Goal: Task Accomplishment & Management: Use online tool/utility

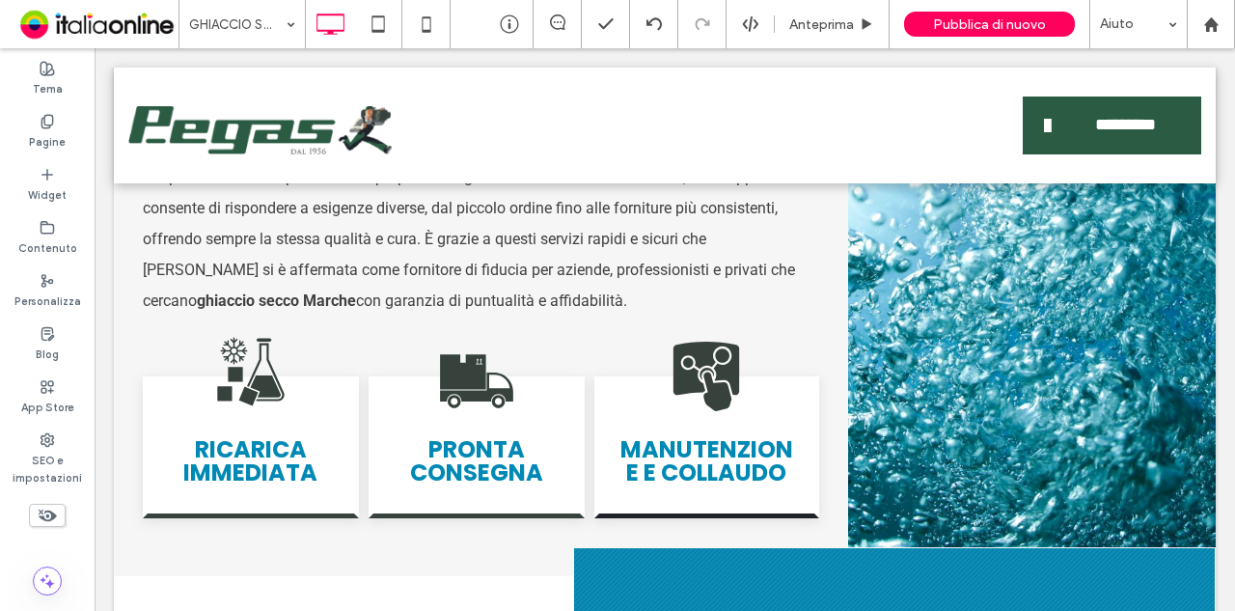
scroll to position [1350, 0]
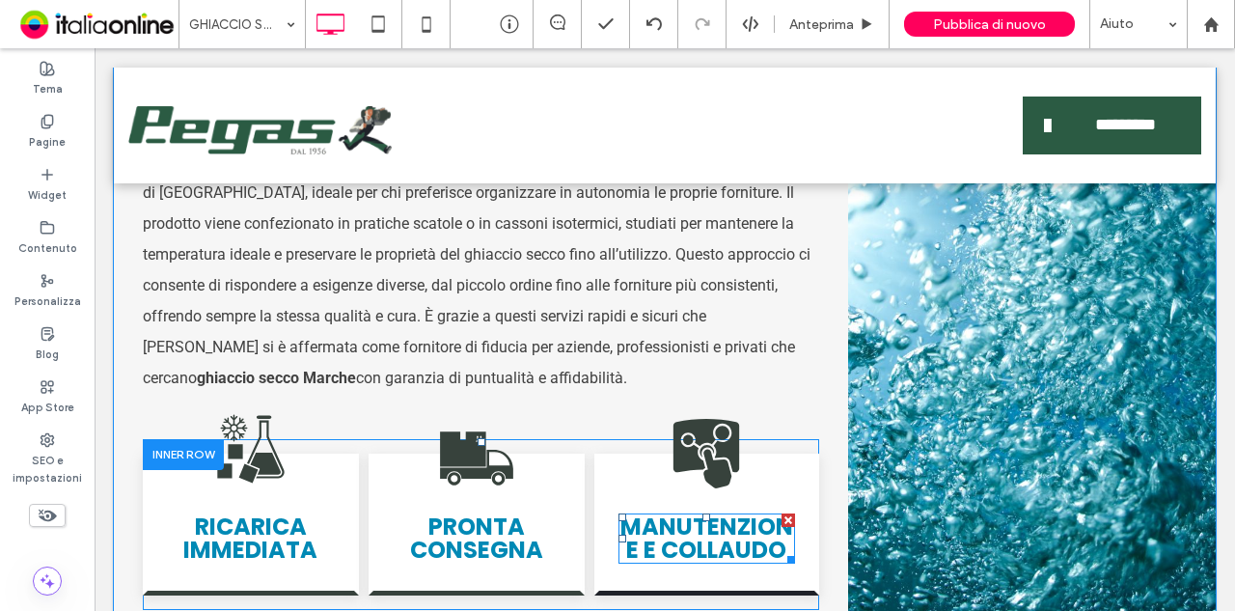
click at [691, 539] on strong "MANUTENZIONE E COLLAUDO" at bounding box center [706, 537] width 173 height 55
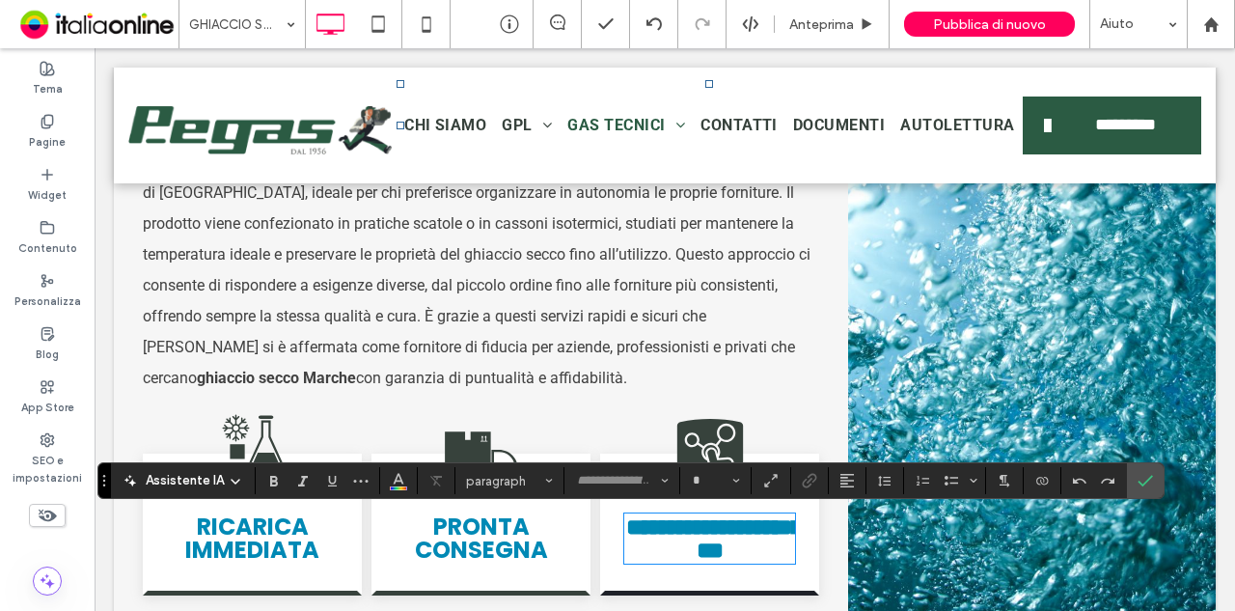
type input "*******"
type input "**"
click at [691, 539] on strong "**********" at bounding box center [714, 538] width 176 height 46
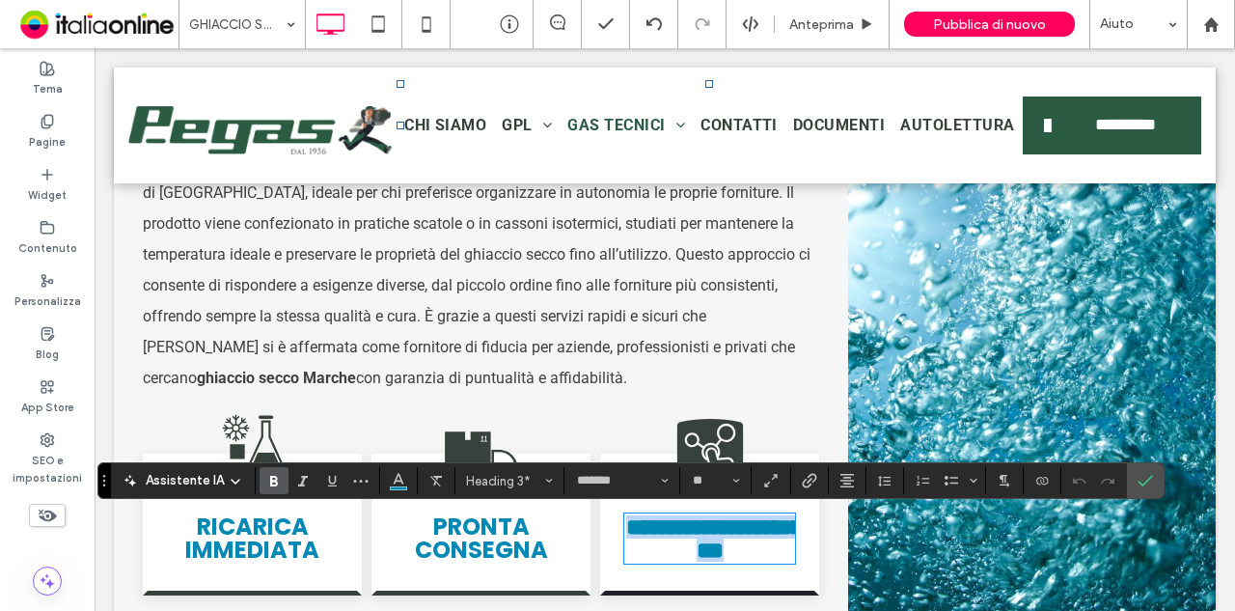
click at [691, 539] on strong "**********" at bounding box center [714, 538] width 176 height 46
click at [1141, 475] on icon "Conferma" at bounding box center [1144, 480] width 15 height 15
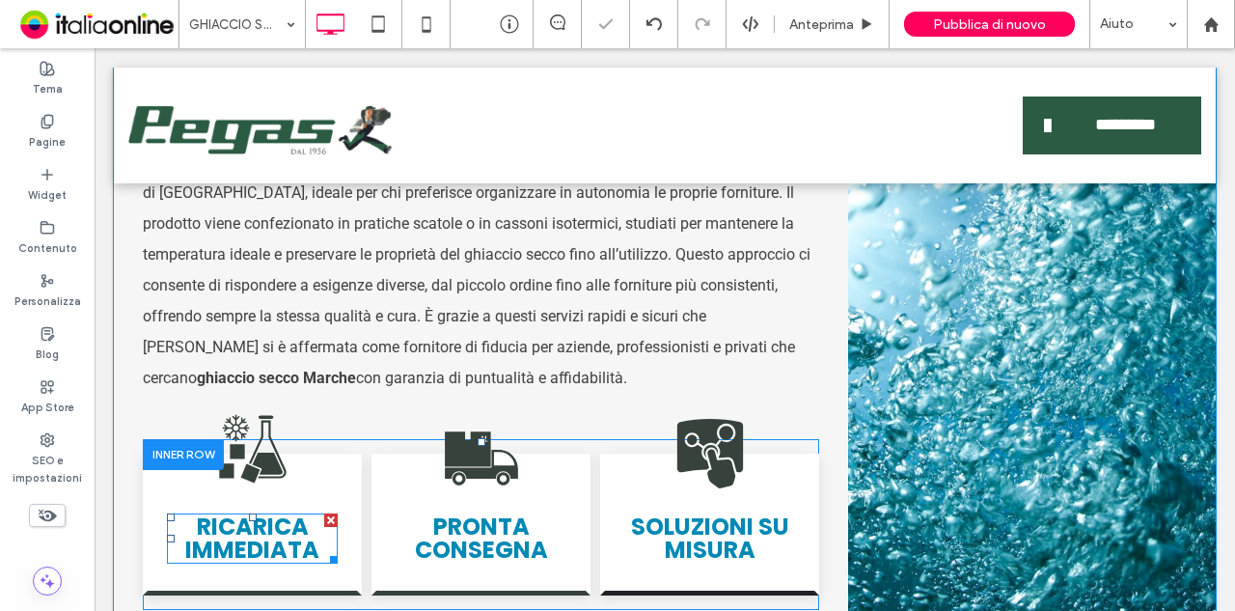
click at [286, 542] on strong "RICARICA IMMEDIATA" at bounding box center [252, 537] width 134 height 55
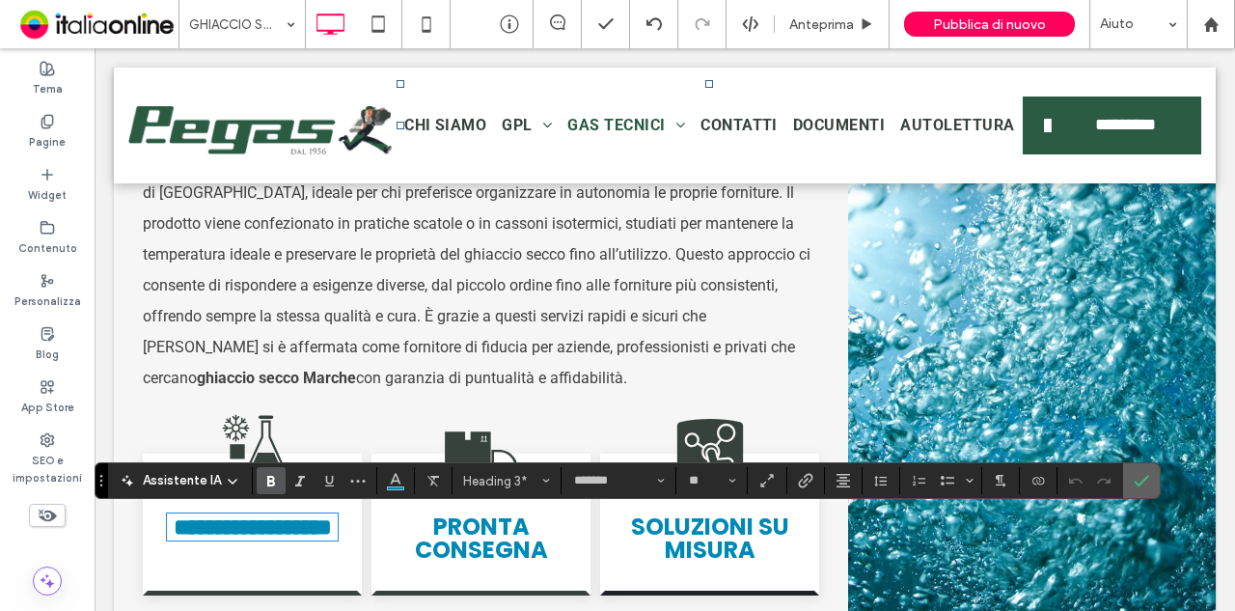
click at [1143, 474] on label "Conferma" at bounding box center [1141, 480] width 29 height 35
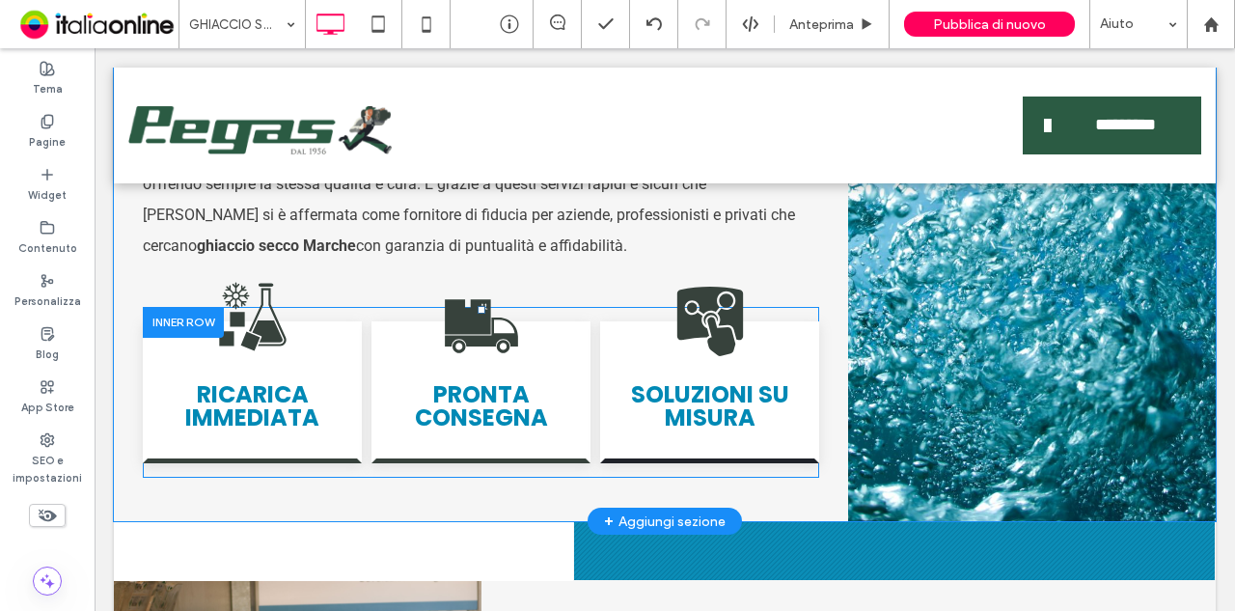
scroll to position [1350, 0]
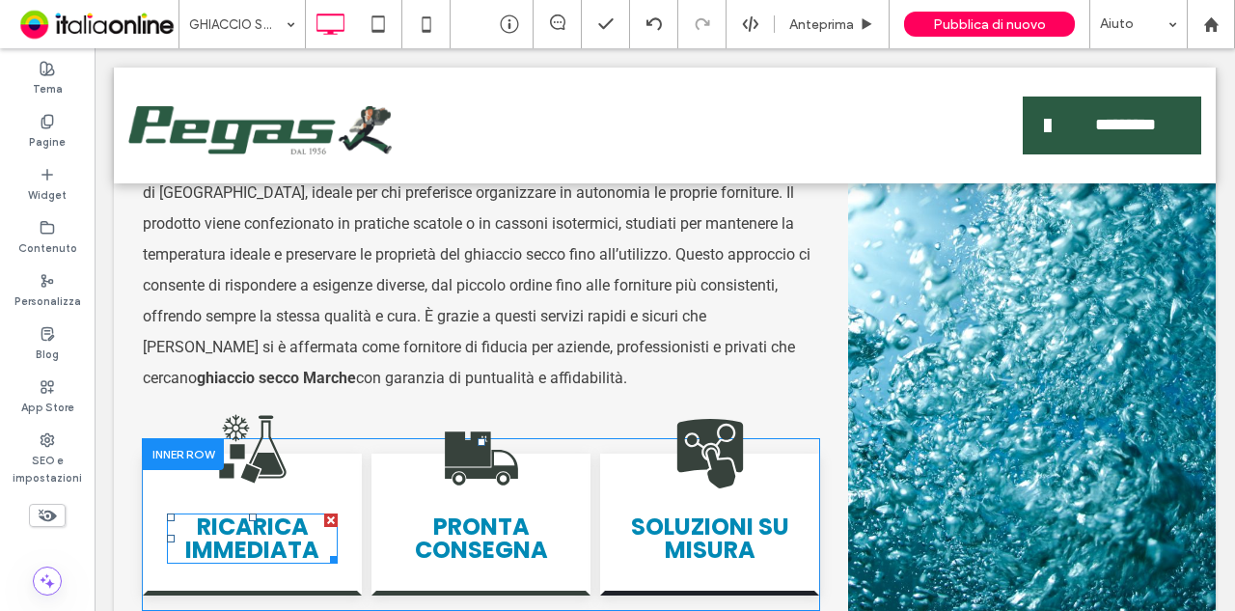
click at [235, 527] on strong "RICARICA IMMEDIATA" at bounding box center [252, 537] width 134 height 55
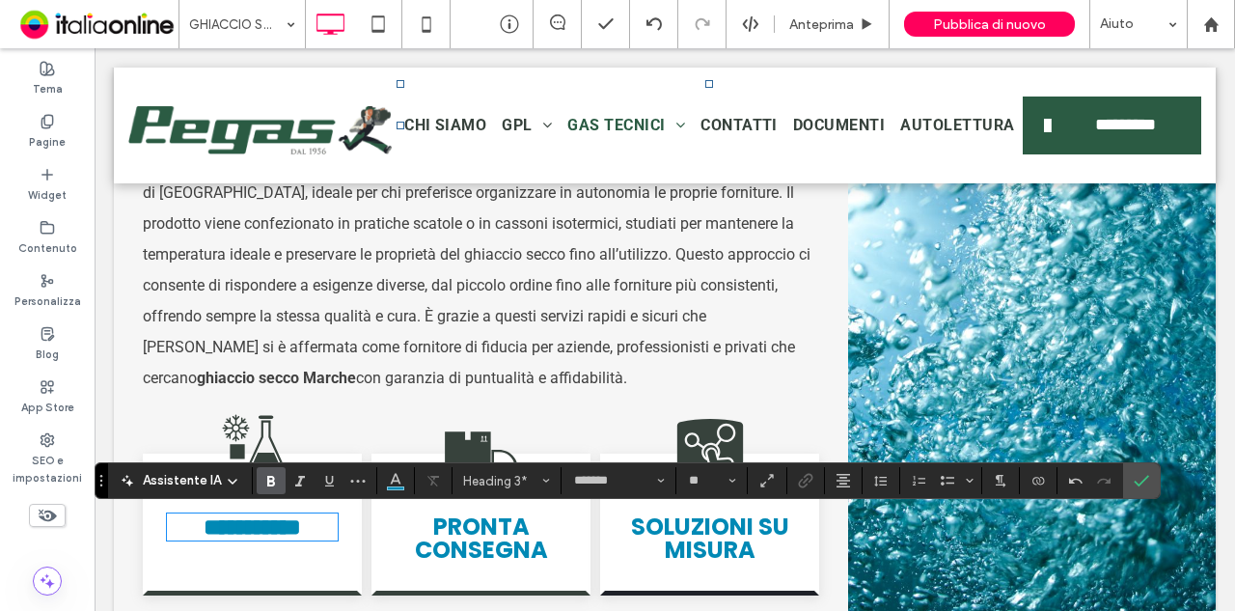
scroll to position [4, 0]
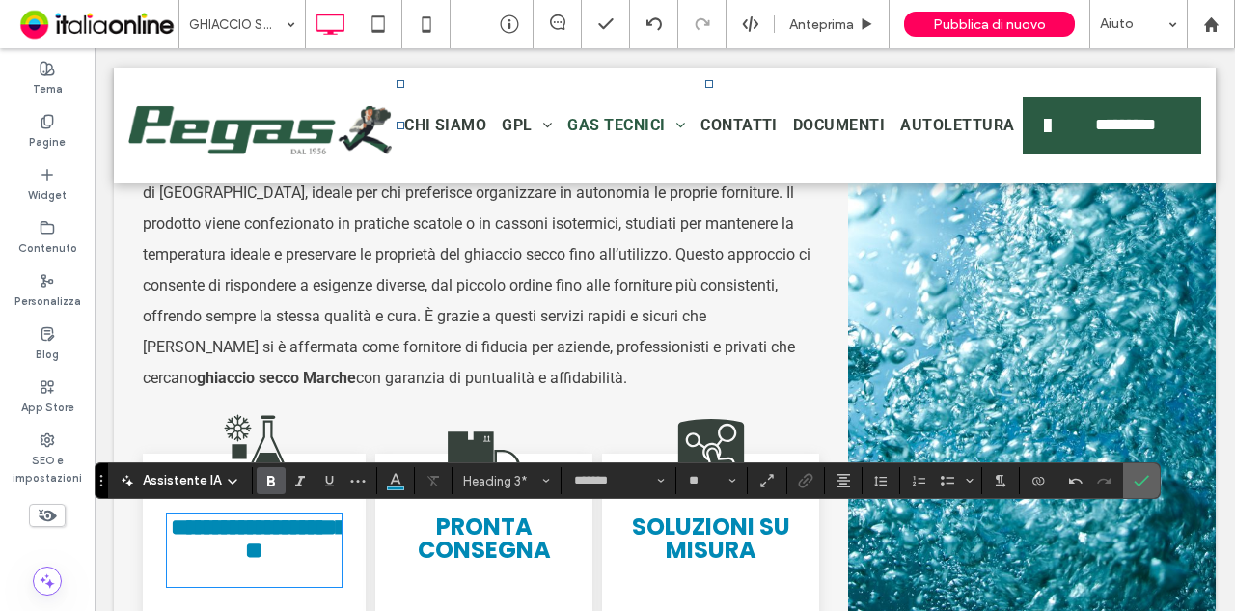
click at [1133, 475] on icon "Conferma" at bounding box center [1140, 480] width 15 height 15
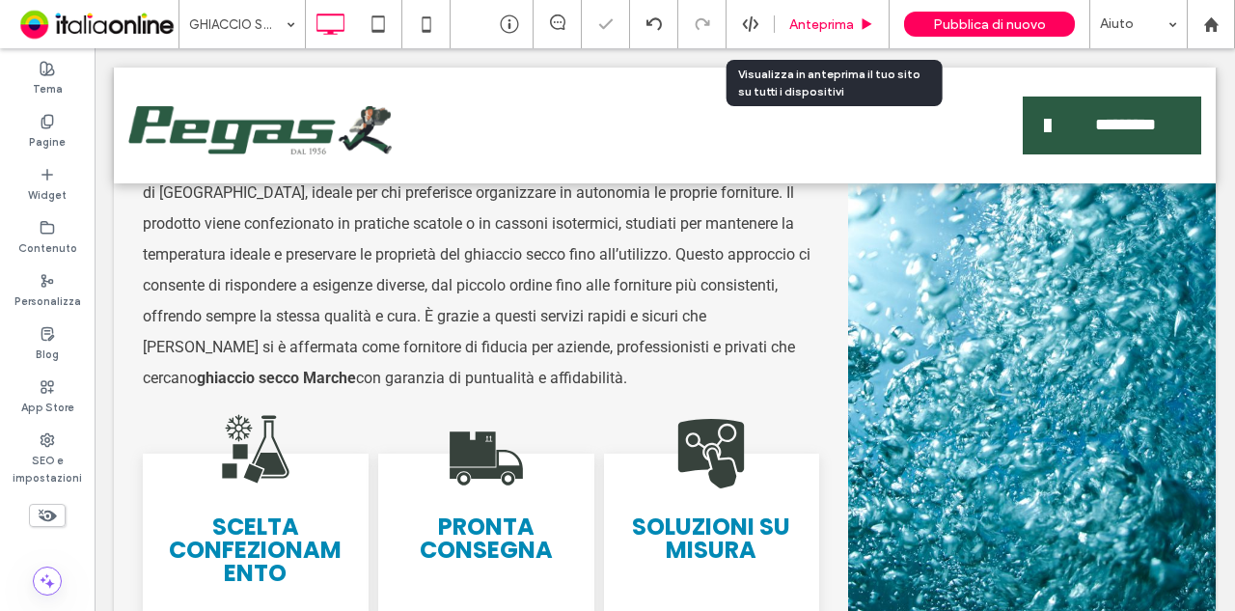
click at [845, 28] on span "Anteprima" at bounding box center [821, 24] width 65 height 16
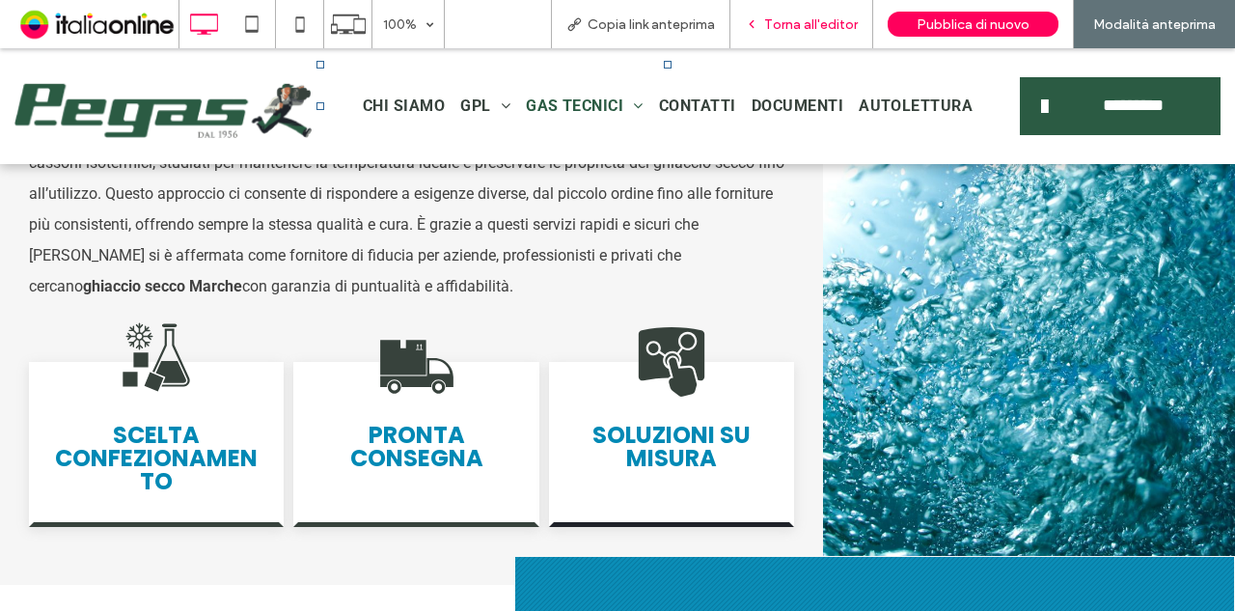
click at [845, 28] on span "Torna all'editor" at bounding box center [811, 24] width 94 height 16
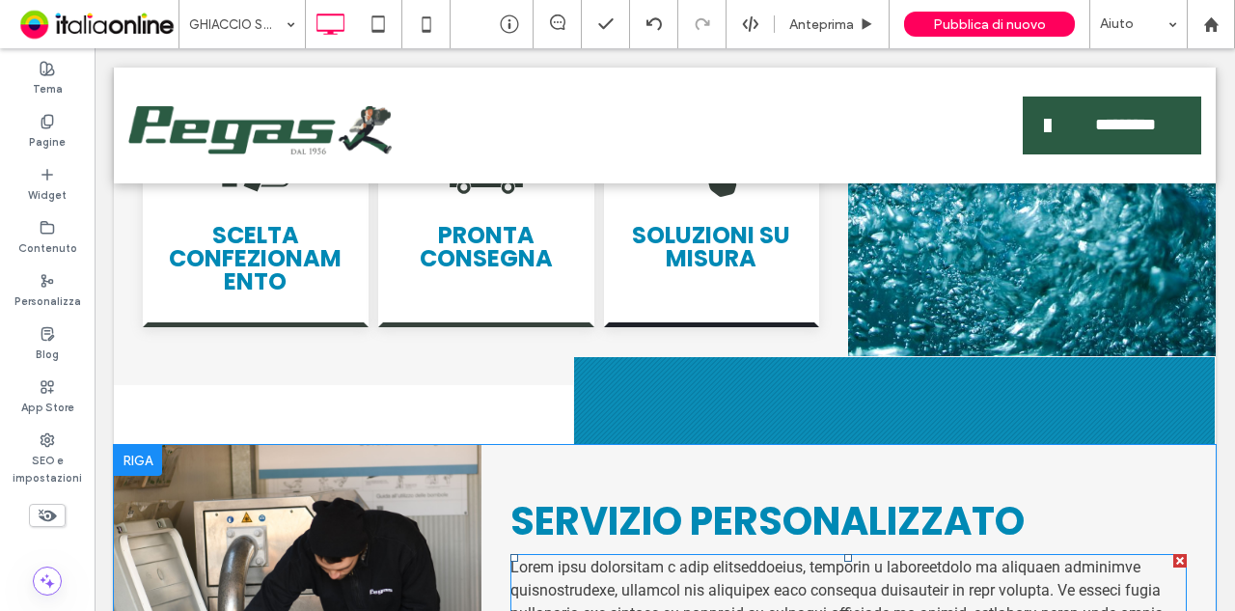
scroll to position [1488, 0]
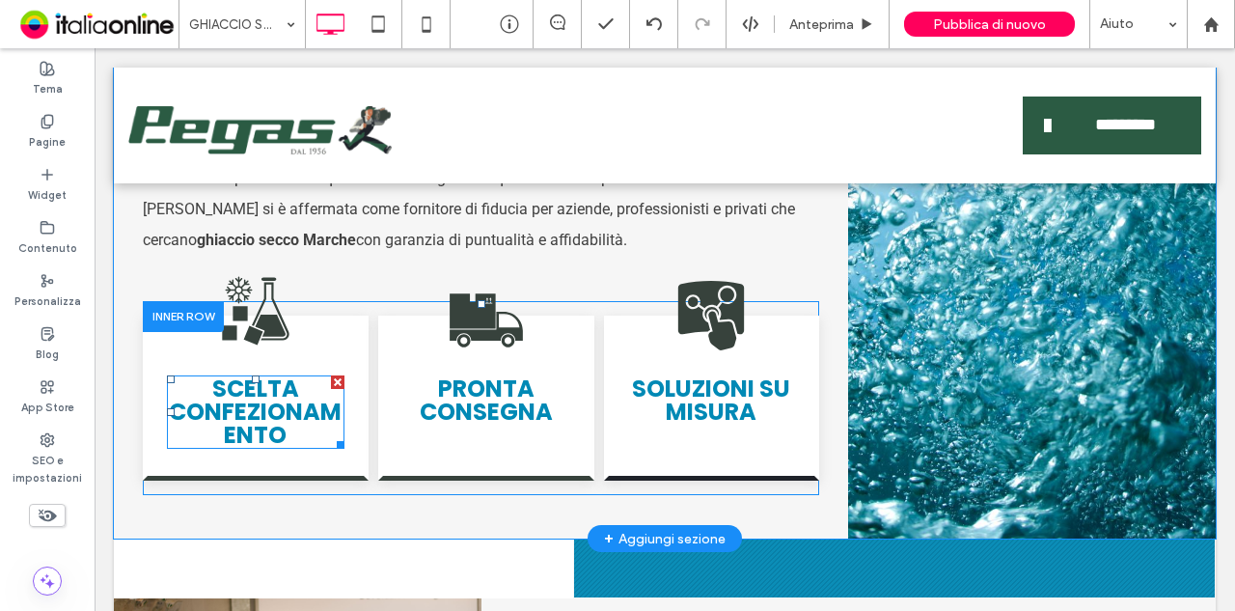
click at [239, 423] on strong "SCELTA CONFEZIONAMENTO" at bounding box center [255, 411] width 173 height 78
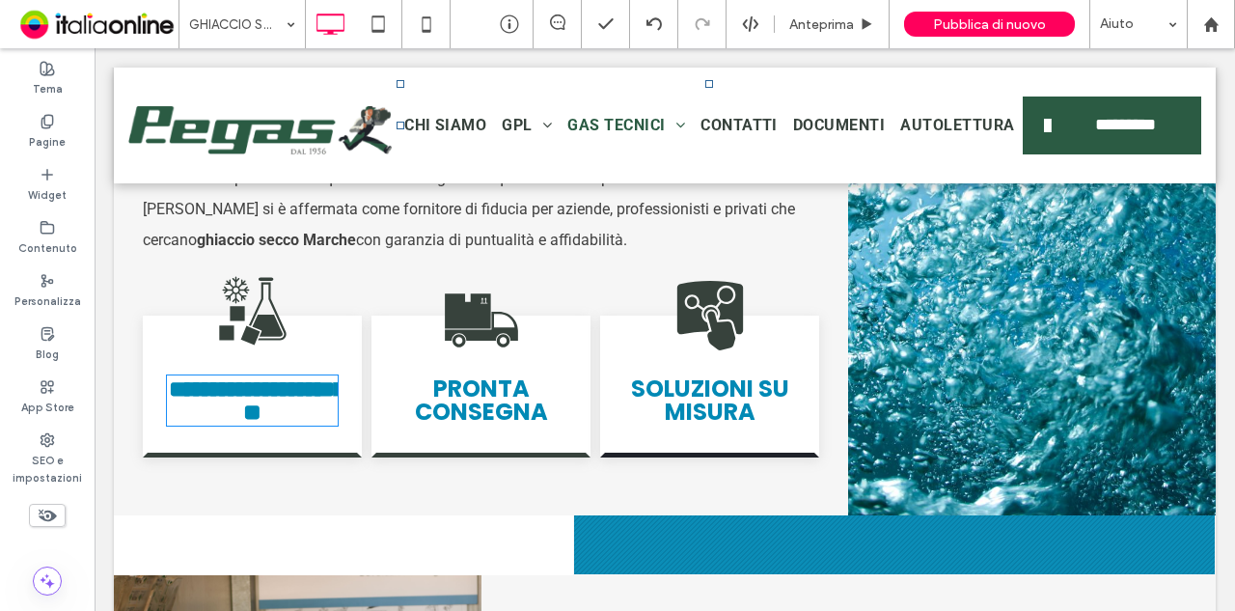
click at [239, 423] on strong "**********" at bounding box center [257, 400] width 176 height 46
type input "*******"
type input "**"
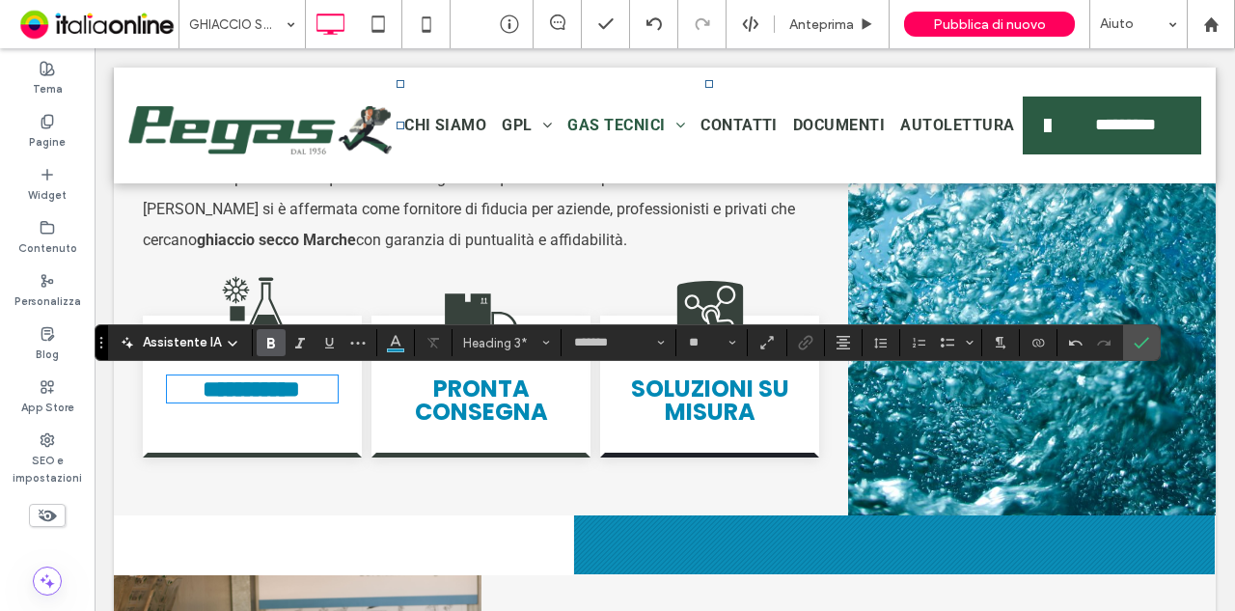
scroll to position [4, 0]
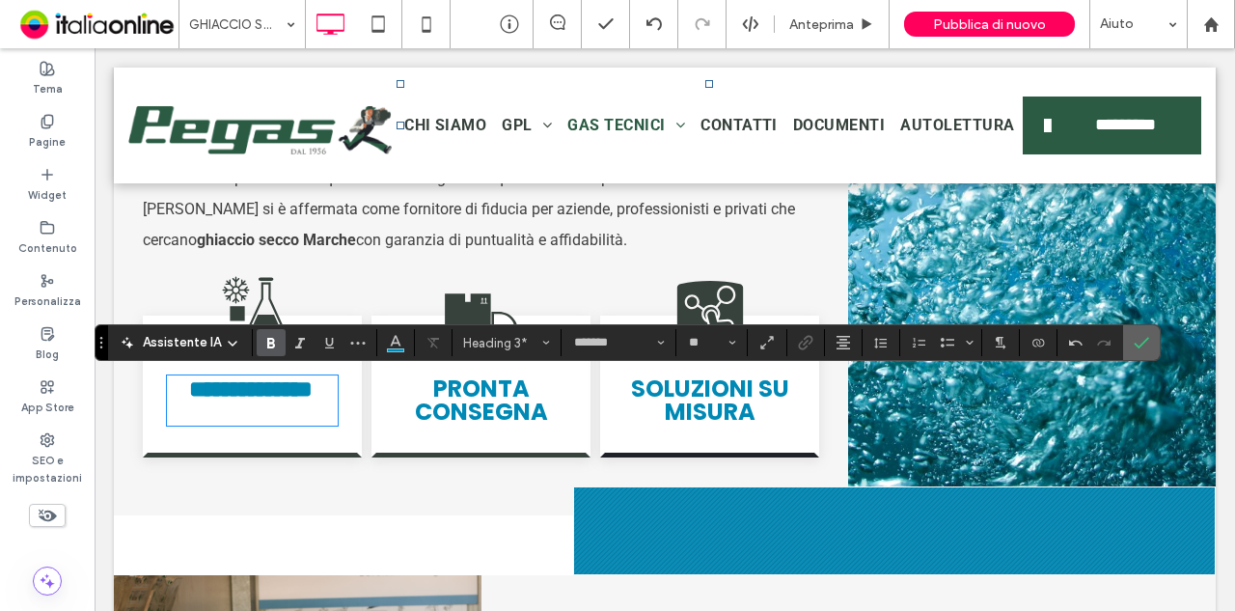
click at [1133, 340] on icon "Conferma" at bounding box center [1140, 342] width 15 height 15
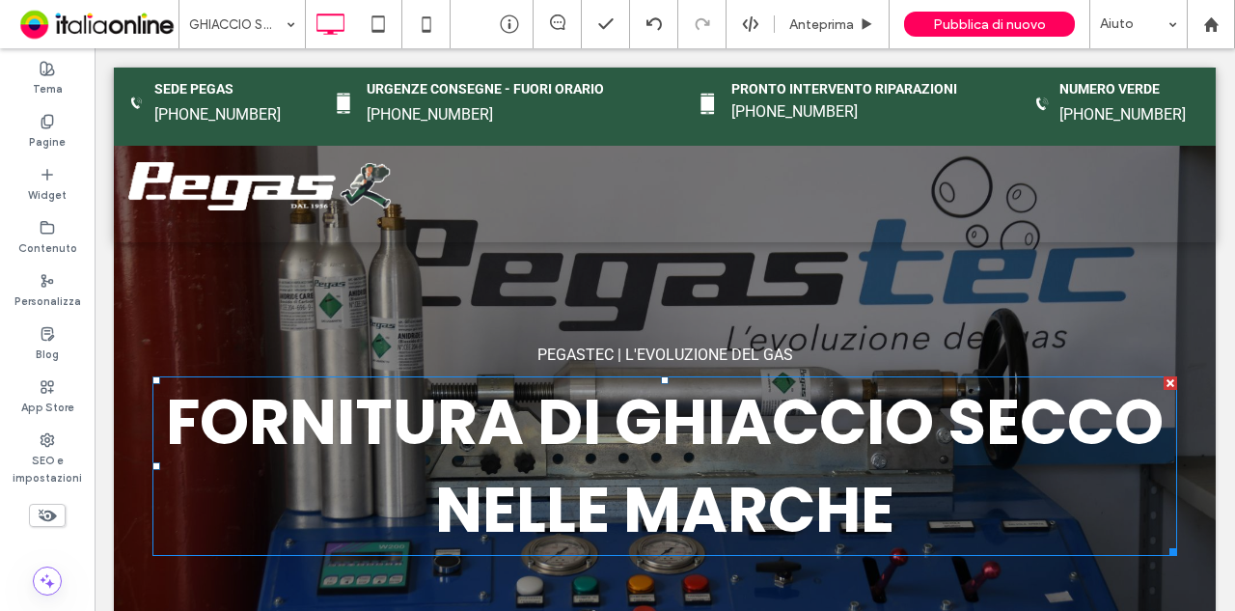
scroll to position [0, 0]
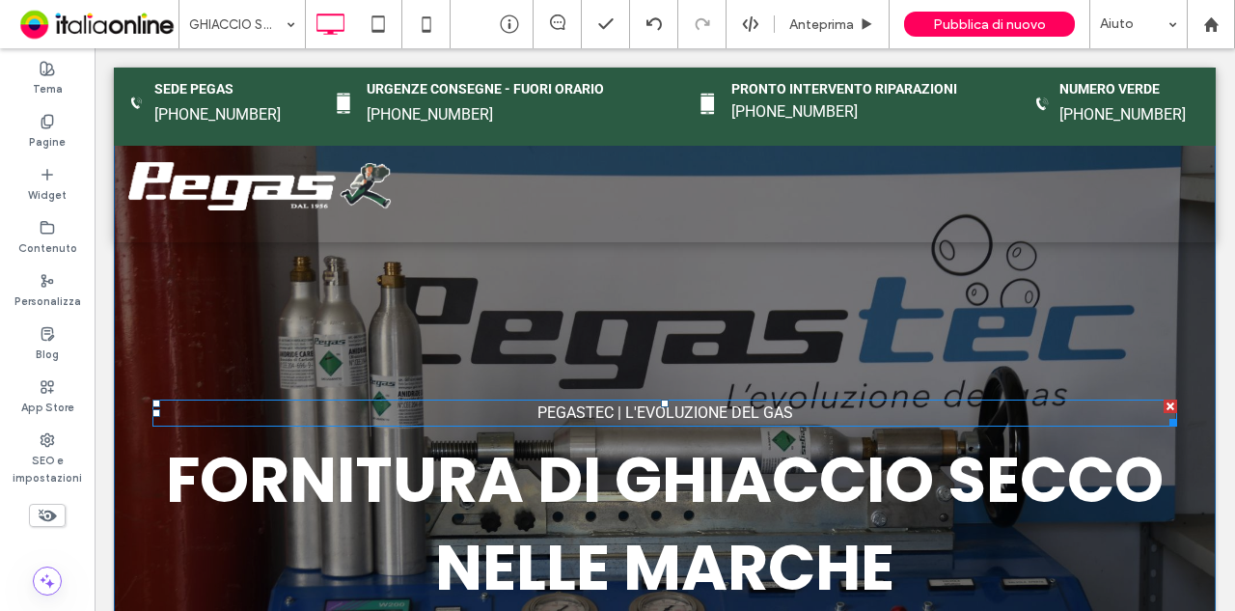
click at [789, 406] on p "PEGASTEC | L'EVOLUZIONE DEL GAS" at bounding box center [664, 412] width 1024 height 23
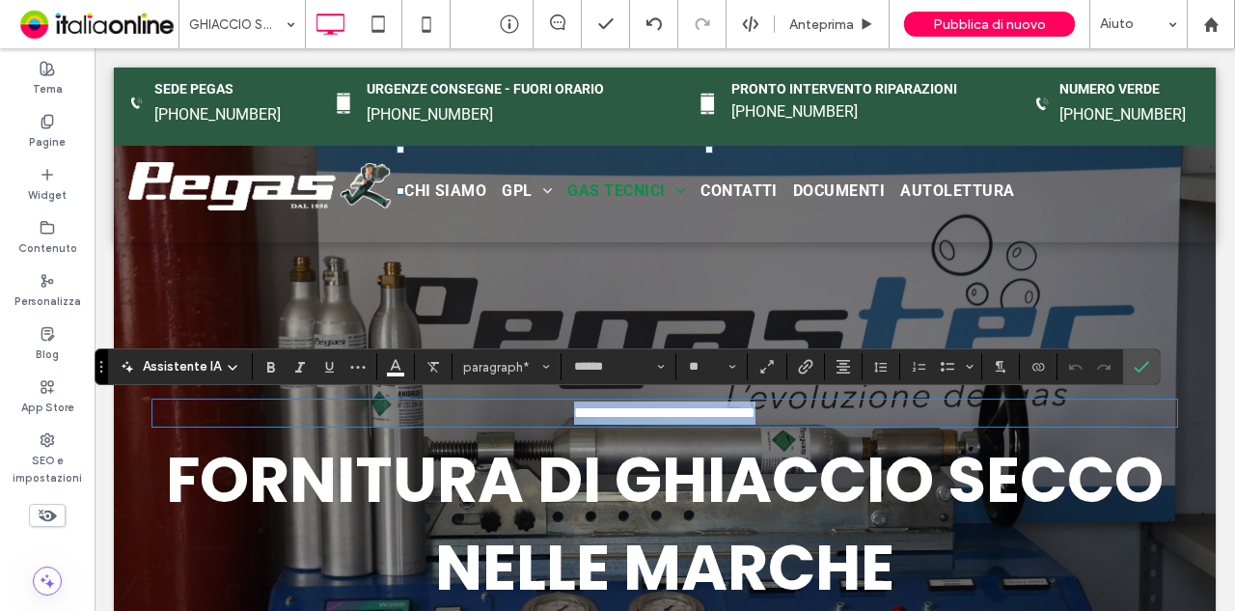
click at [826, 407] on p "**********" at bounding box center [664, 412] width 1024 height 23
drag, startPoint x: 754, startPoint y: 395, endPoint x: 604, endPoint y: 397, distance: 150.5
click at [604, 397] on div "**********" at bounding box center [664, 483] width 1024 height 275
click at [1138, 362] on icon "Conferma" at bounding box center [1140, 366] width 15 height 15
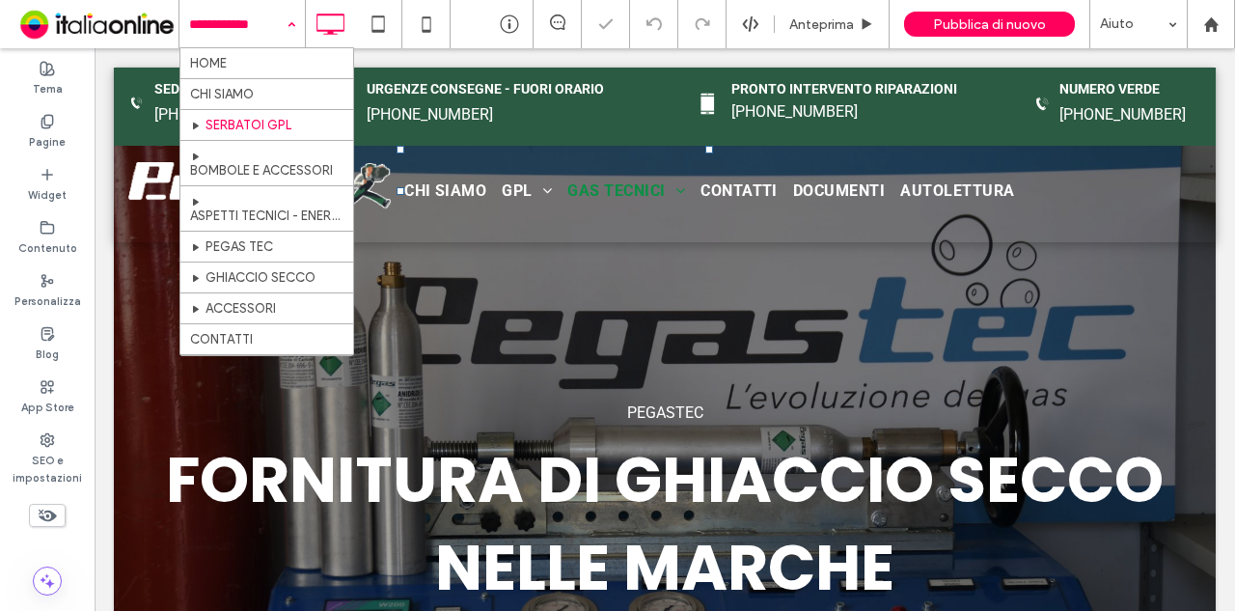
click at [246, 18] on input at bounding box center [237, 24] width 96 height 48
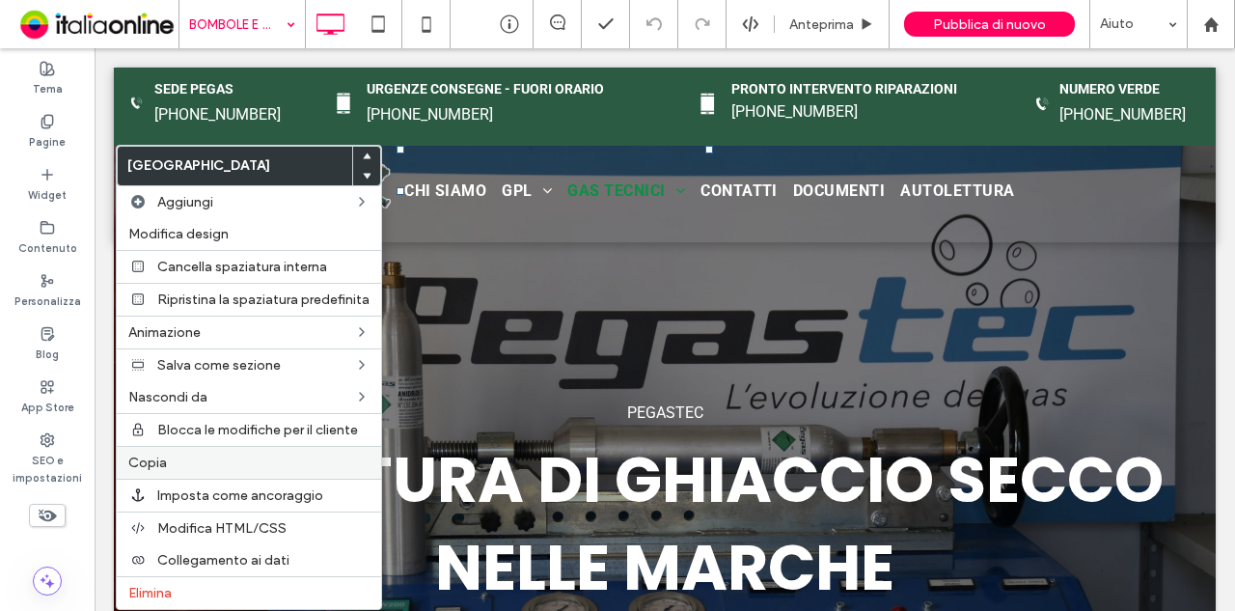
click at [286, 458] on label "Copia" at bounding box center [248, 462] width 241 height 16
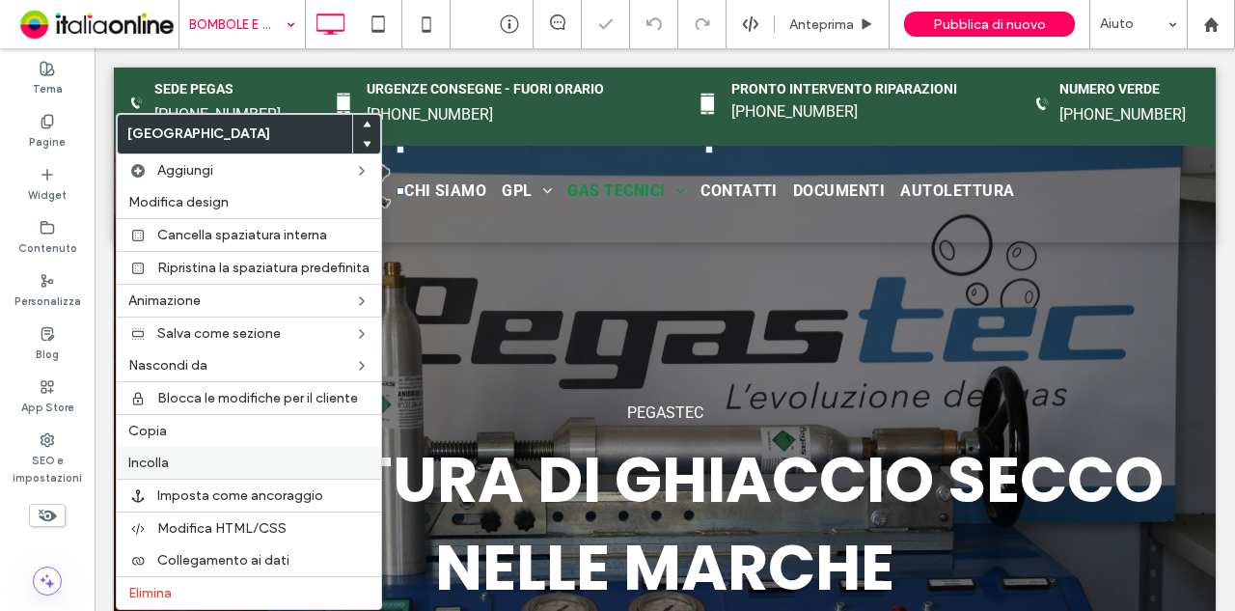
click at [196, 454] on label "Incolla" at bounding box center [248, 462] width 241 height 16
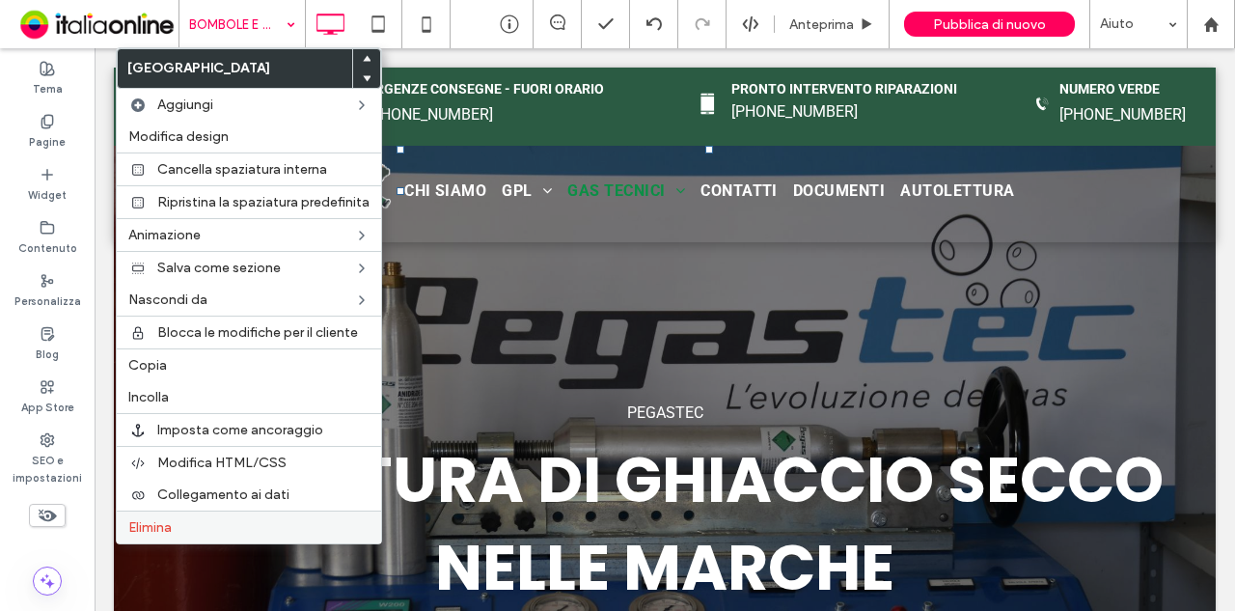
drag, startPoint x: 190, startPoint y: 518, endPoint x: 228, endPoint y: 509, distance: 38.6
click at [190, 519] on label "Elimina" at bounding box center [248, 527] width 241 height 16
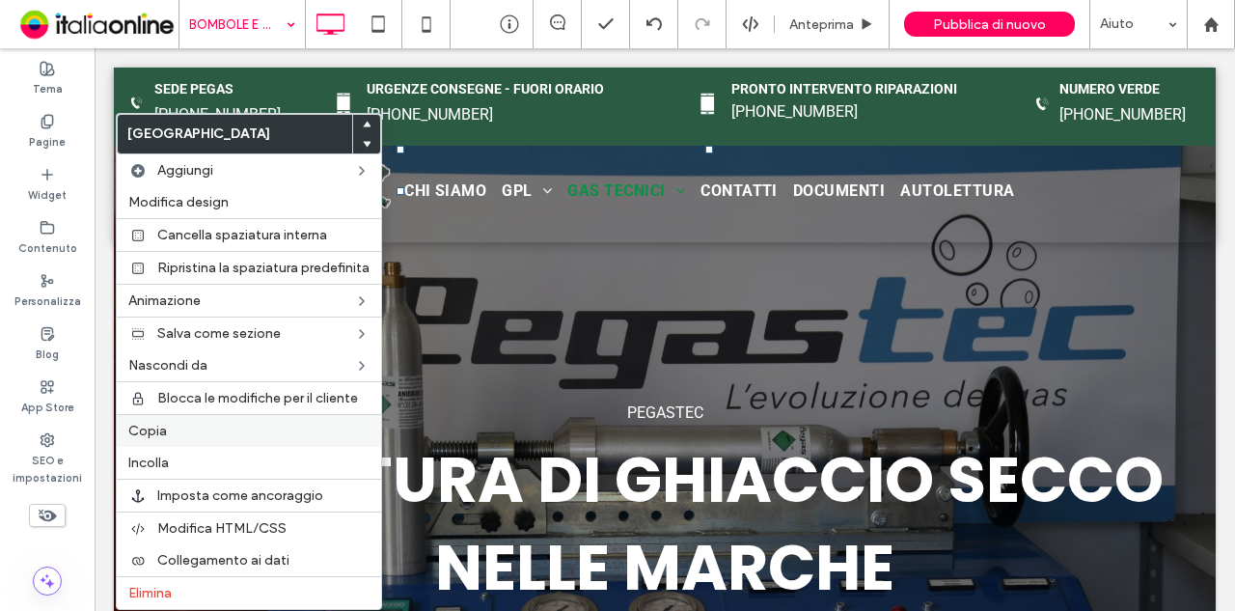
click at [233, 431] on label "Copia" at bounding box center [248, 430] width 241 height 16
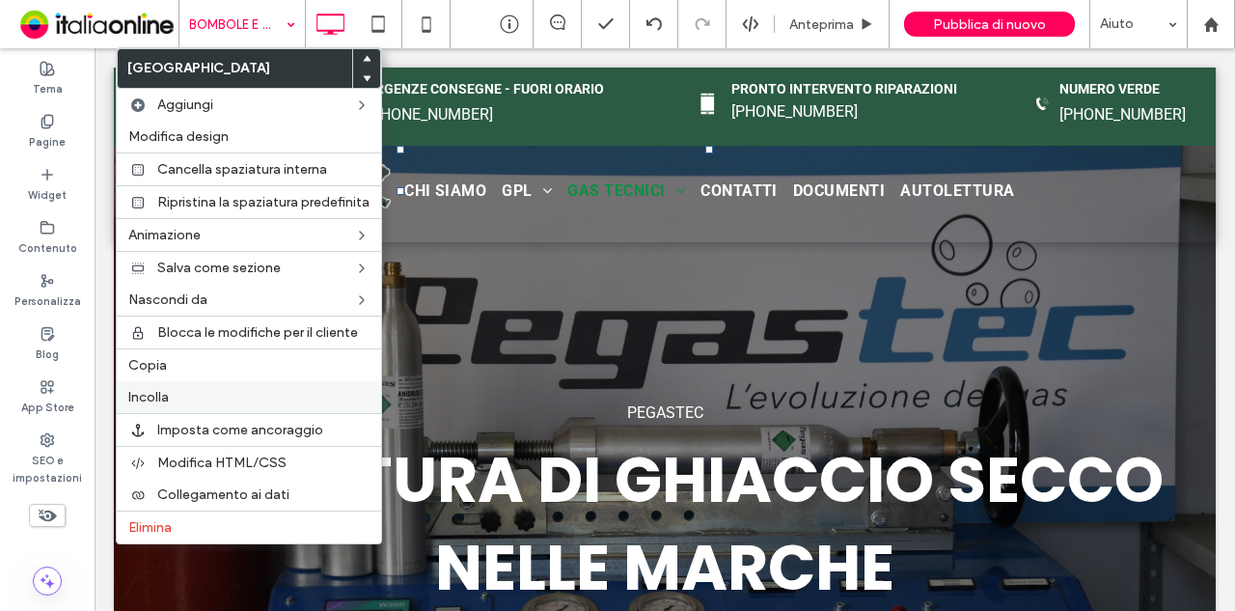
click at [208, 389] on label "Incolla" at bounding box center [248, 397] width 241 height 16
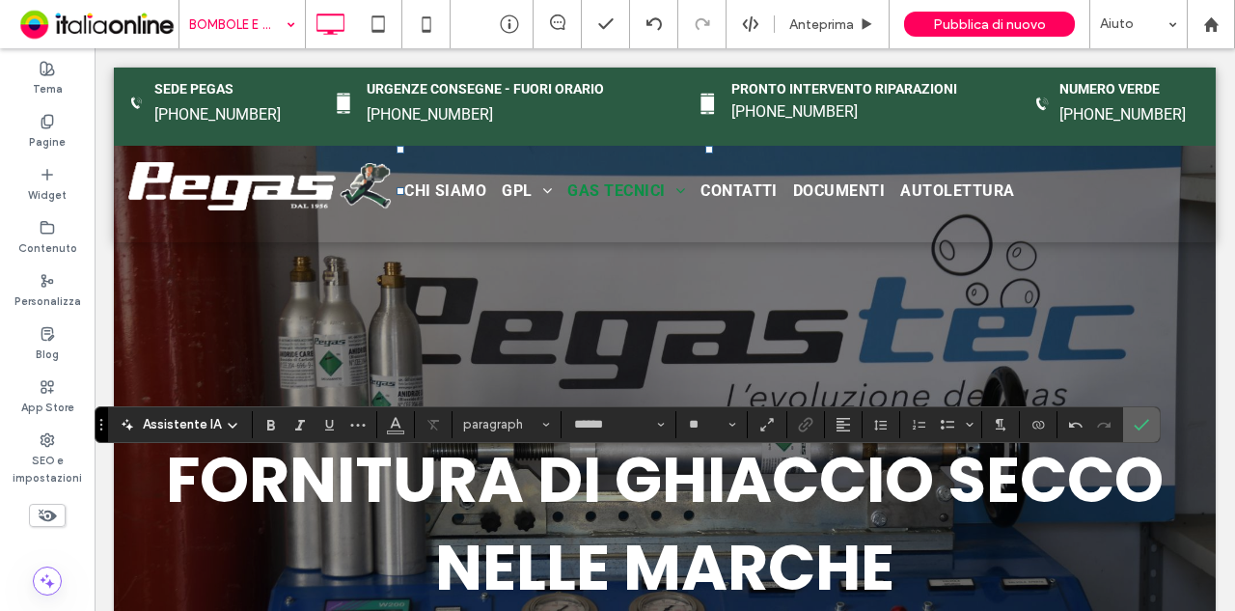
click at [1133, 423] on icon "Conferma" at bounding box center [1140, 424] width 15 height 15
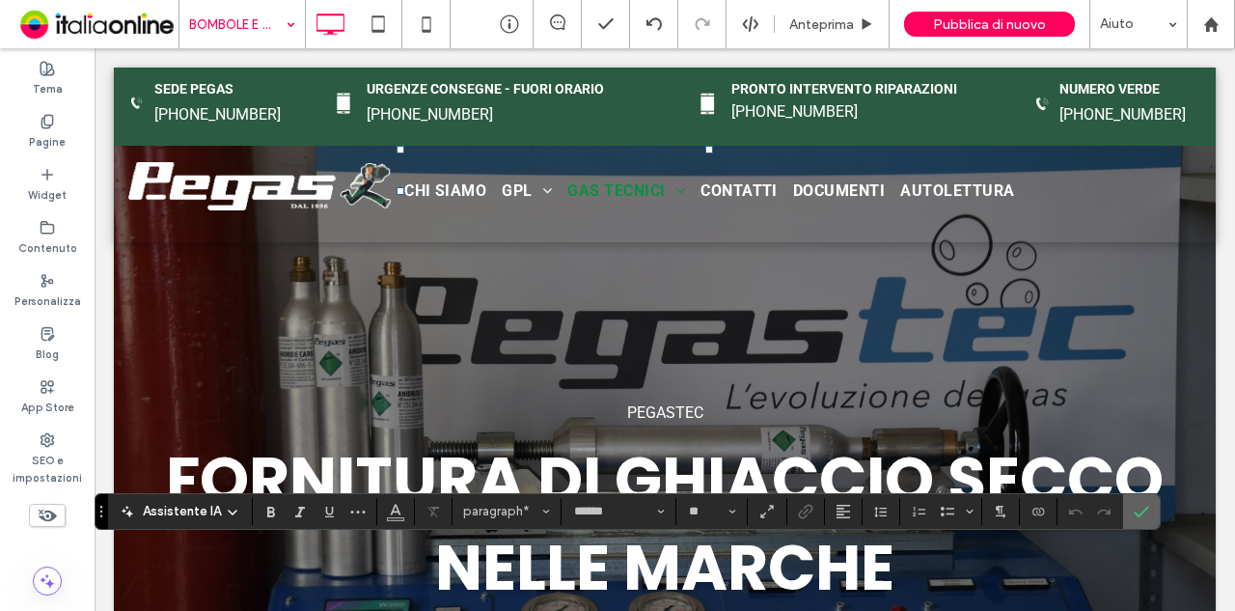
click at [1133, 512] on icon "Conferma" at bounding box center [1140, 511] width 15 height 15
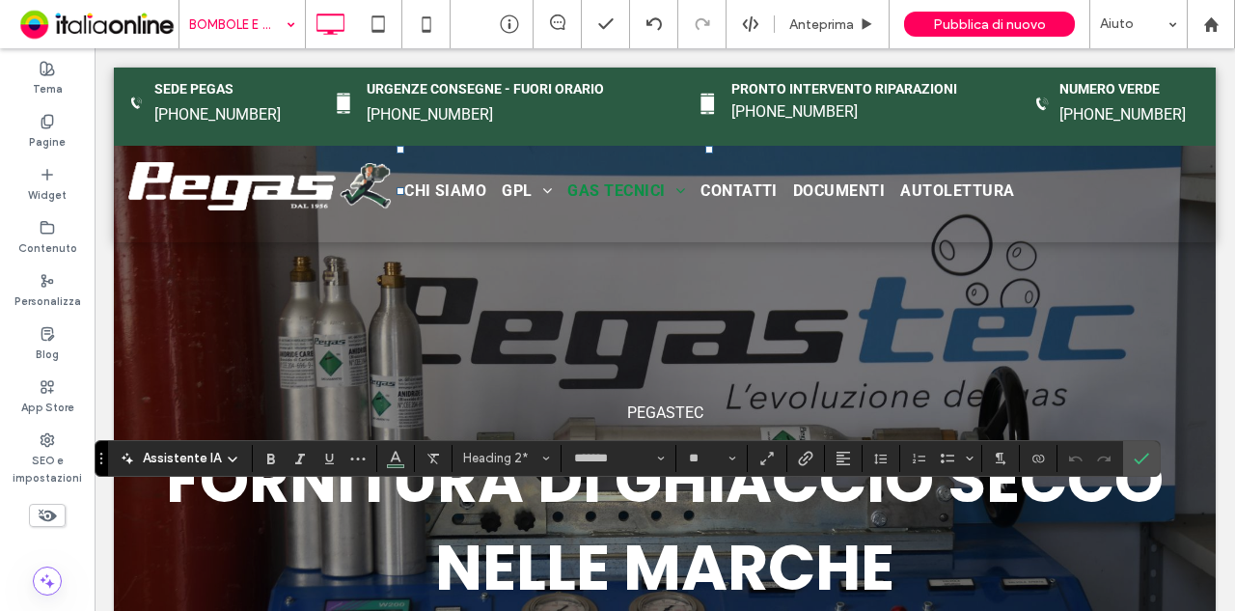
type input "**"
click at [353, 452] on icon "Altro" at bounding box center [357, 457] width 15 height 15
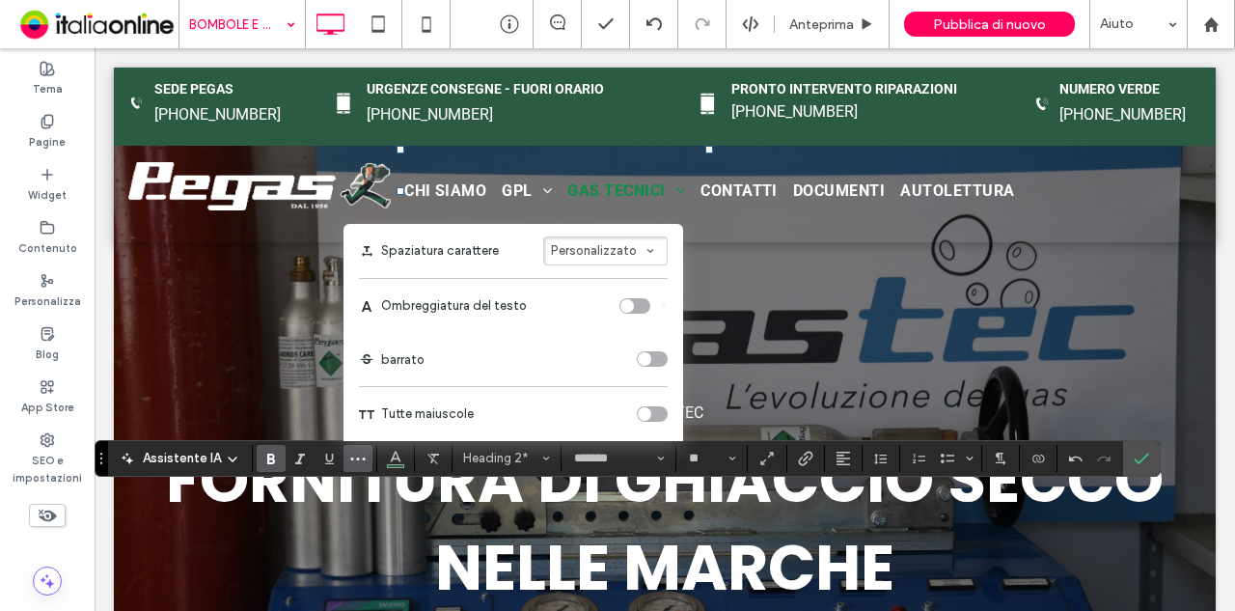
drag, startPoint x: 648, startPoint y: 414, endPoint x: 628, endPoint y: 432, distance: 27.3
click at [648, 414] on div "toggle" at bounding box center [652, 413] width 31 height 15
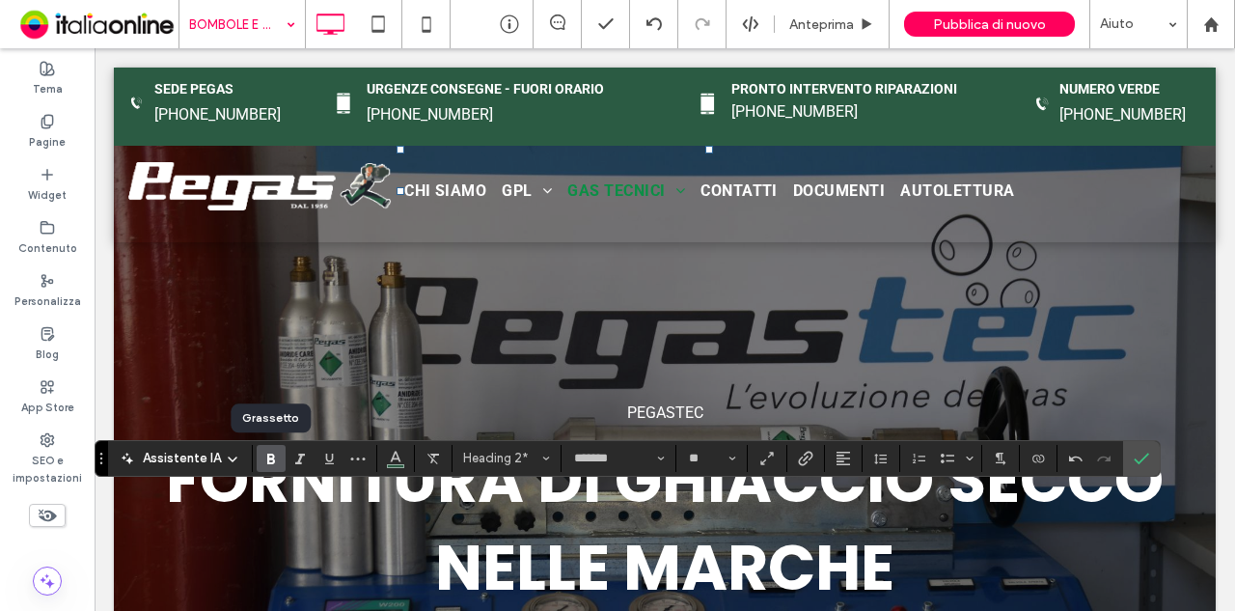
click at [267, 460] on icon "Grassetto" at bounding box center [270, 457] width 15 height 15
click at [1134, 462] on use "Conferma" at bounding box center [1141, 458] width 15 height 12
click at [1133, 449] on span "Conferma" at bounding box center [1137, 458] width 9 height 35
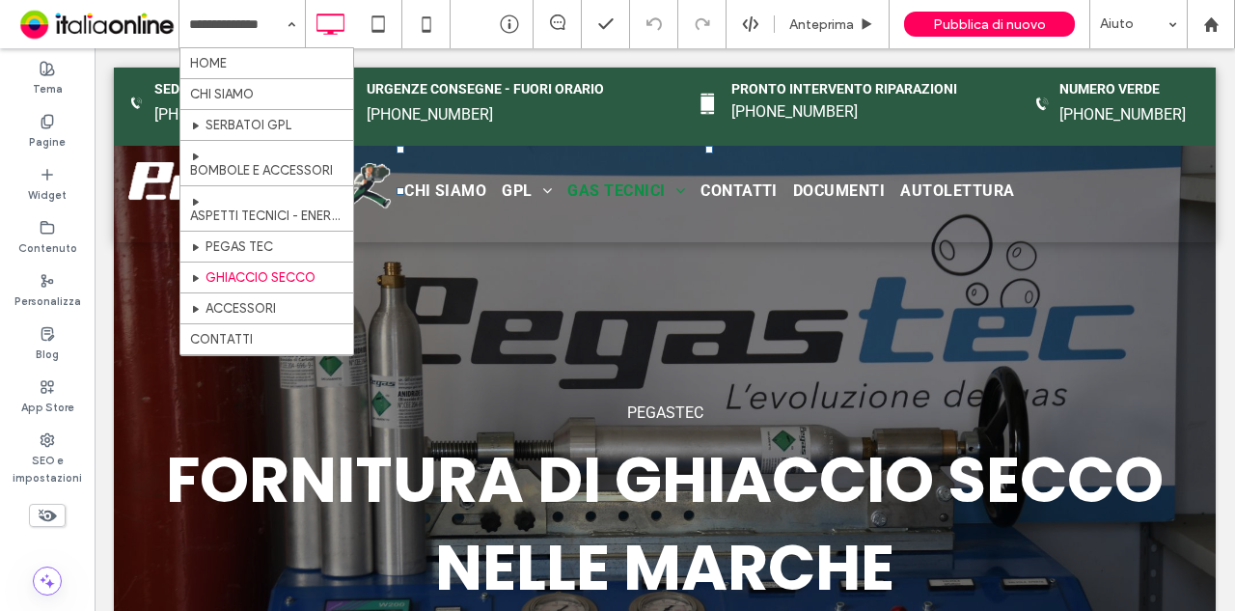
click at [252, 6] on input at bounding box center [237, 24] width 96 height 48
click at [274, 31] on input at bounding box center [237, 24] width 96 height 48
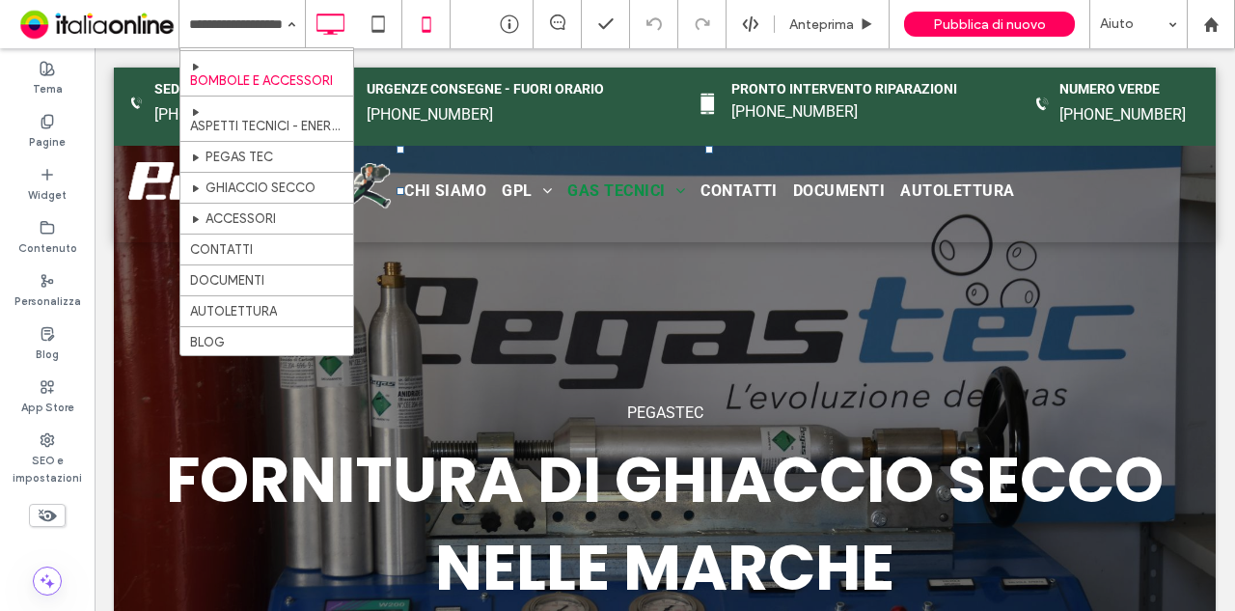
scroll to position [99, 0]
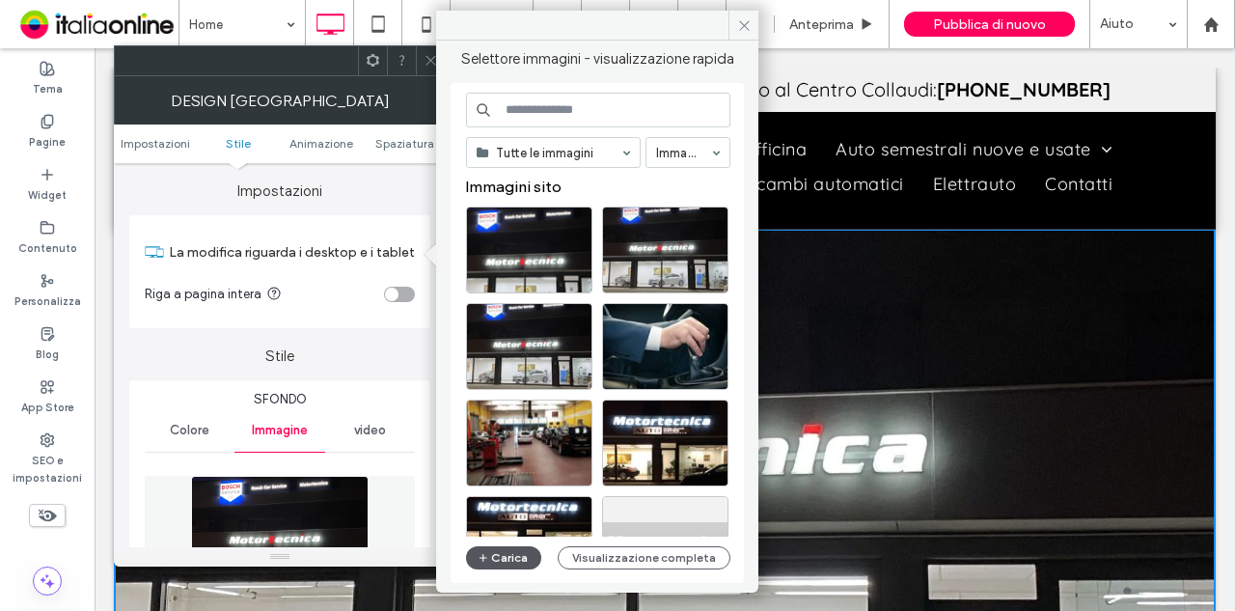
scroll to position [289, 0]
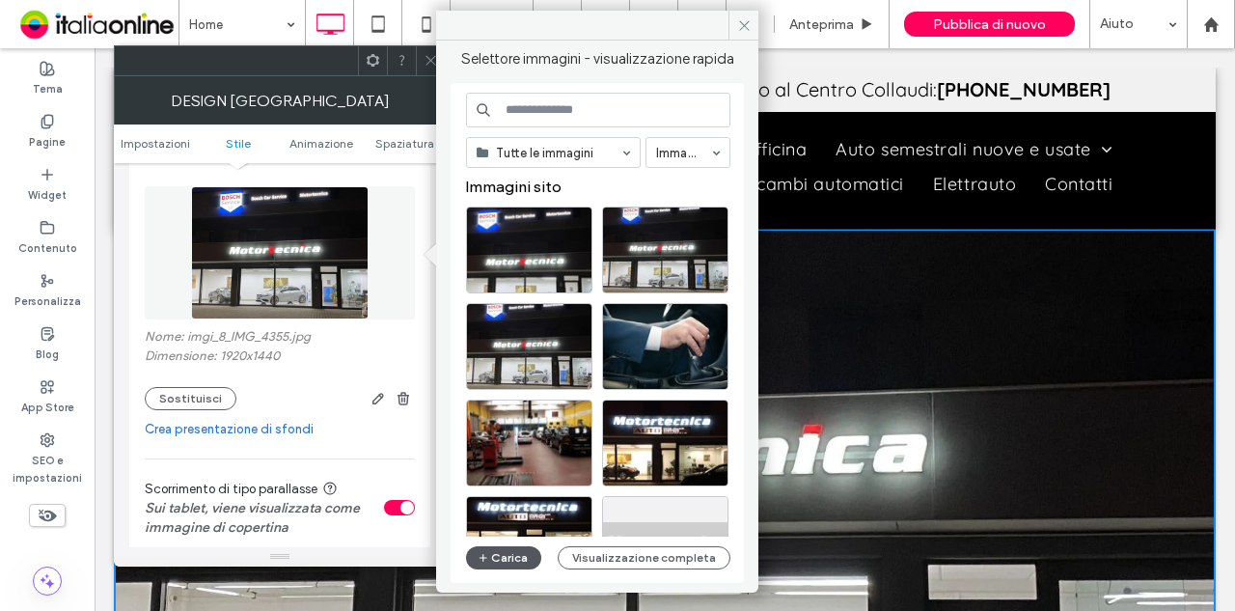
click at [508, 548] on button "Carica" at bounding box center [503, 557] width 75 height 23
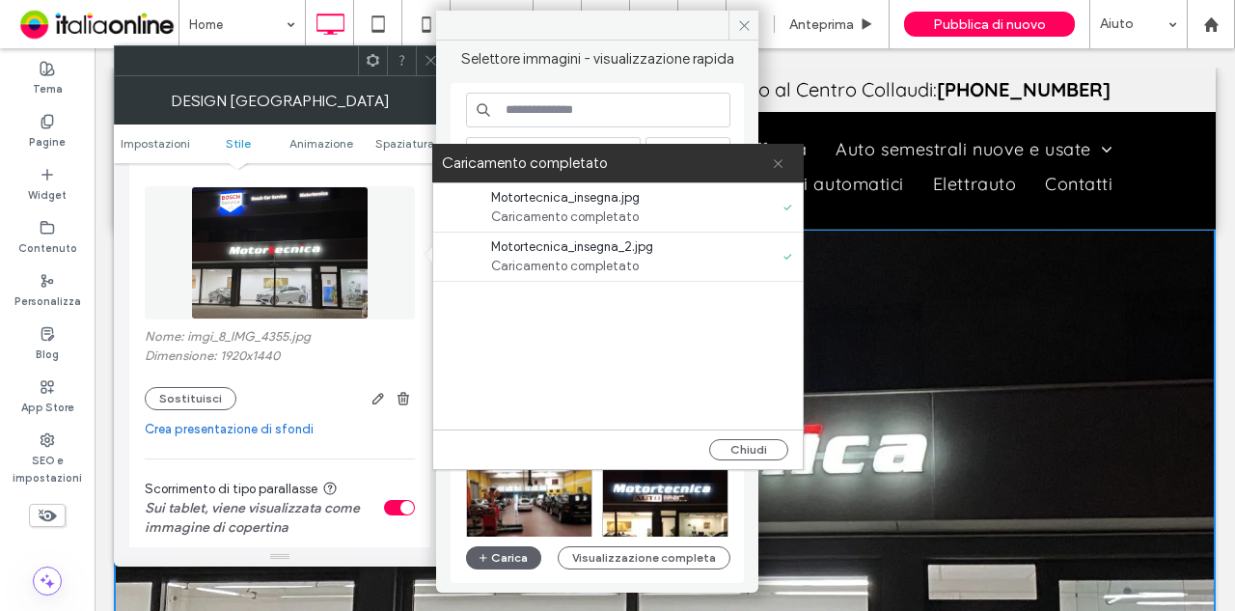
click at [777, 158] on icon at bounding box center [778, 163] width 13 height 13
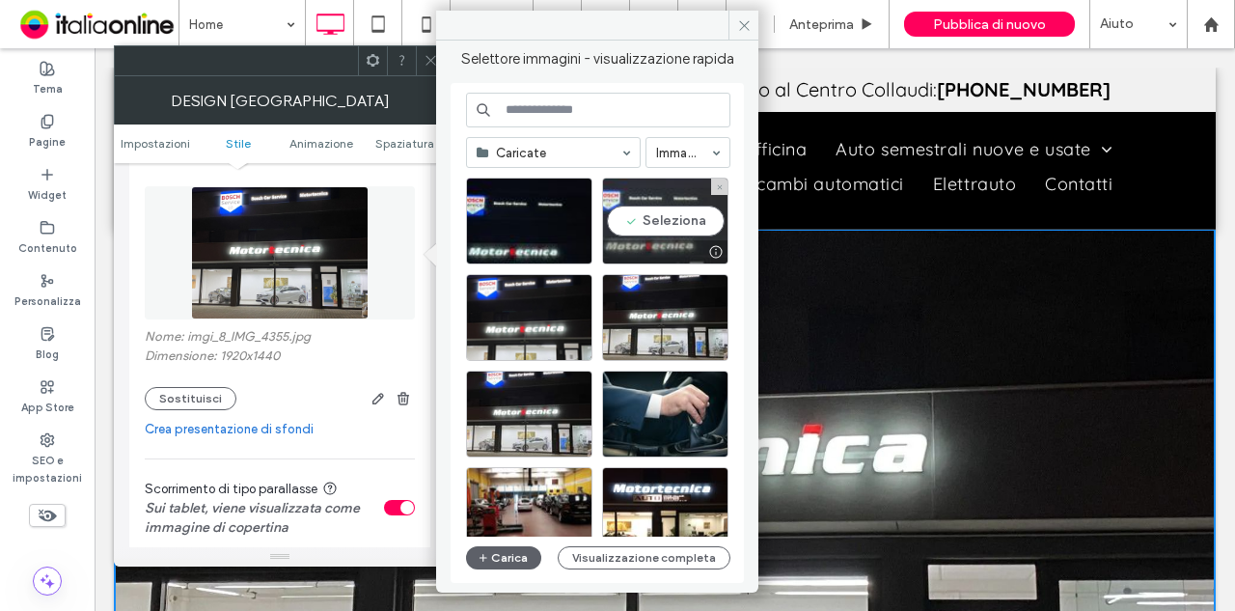
click at [703, 219] on div "Seleziona" at bounding box center [665, 220] width 126 height 87
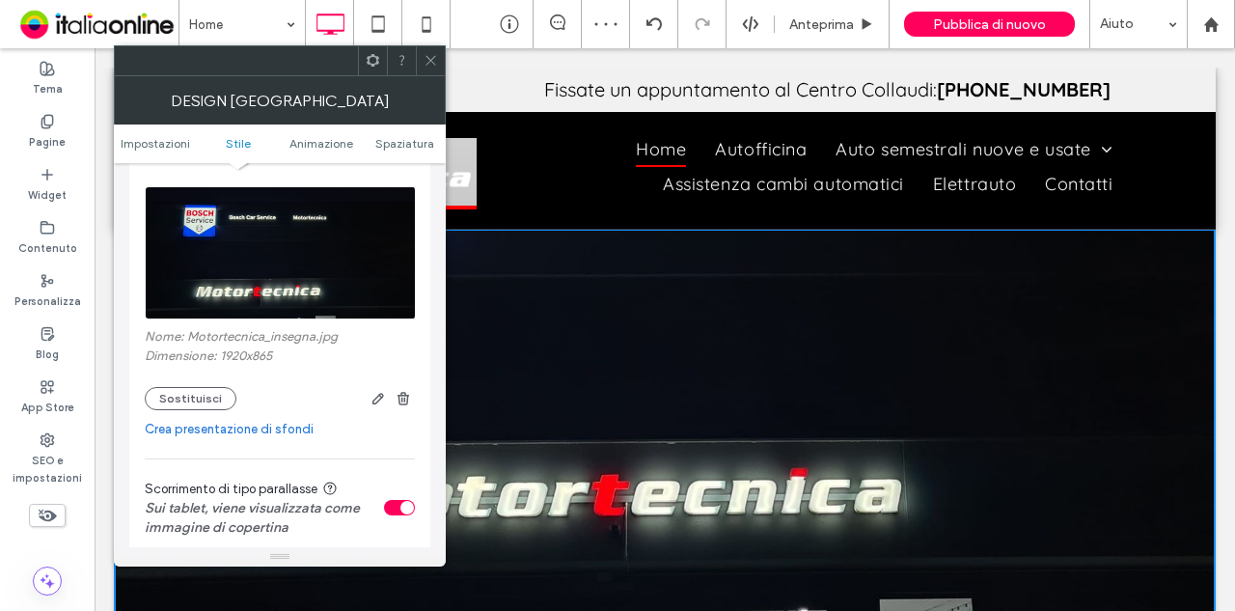
click at [431, 59] on icon at bounding box center [430, 60] width 14 height 14
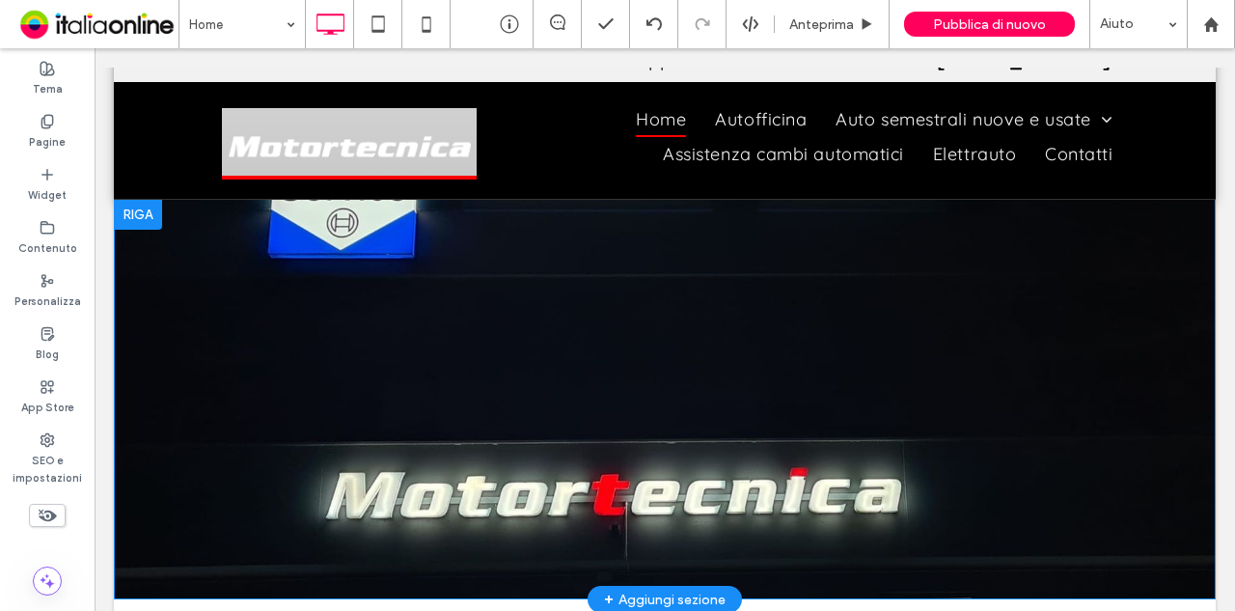
scroll to position [0, 0]
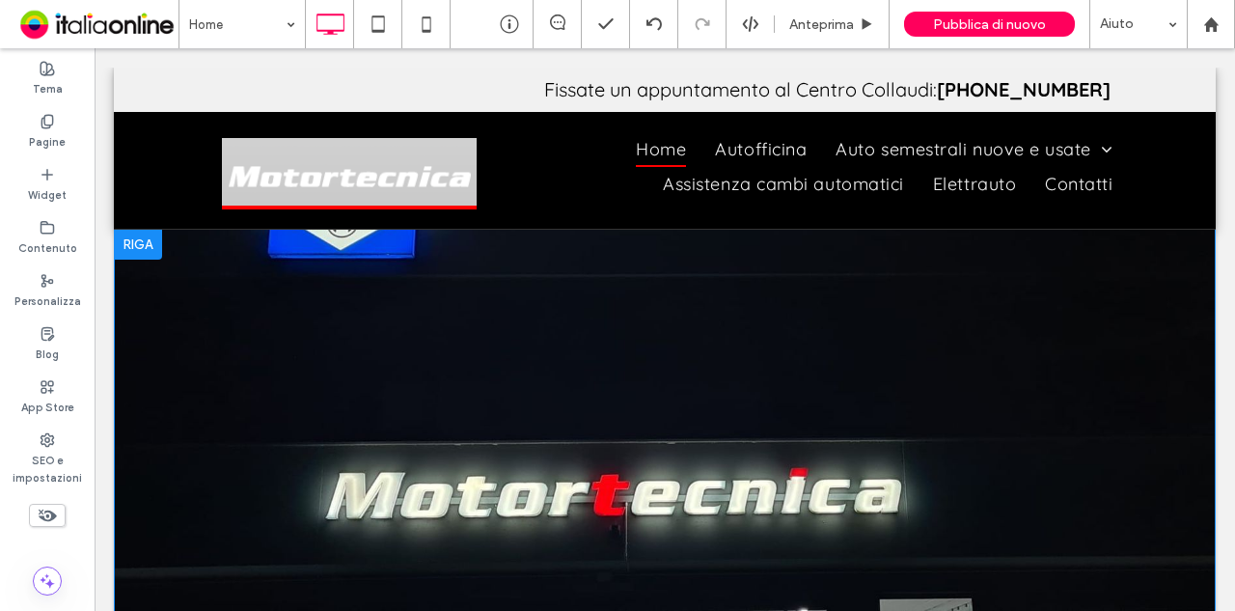
click at [770, 337] on div "Click To Paste Riga + Aggiungi sezione" at bounding box center [665, 429] width 1102 height 400
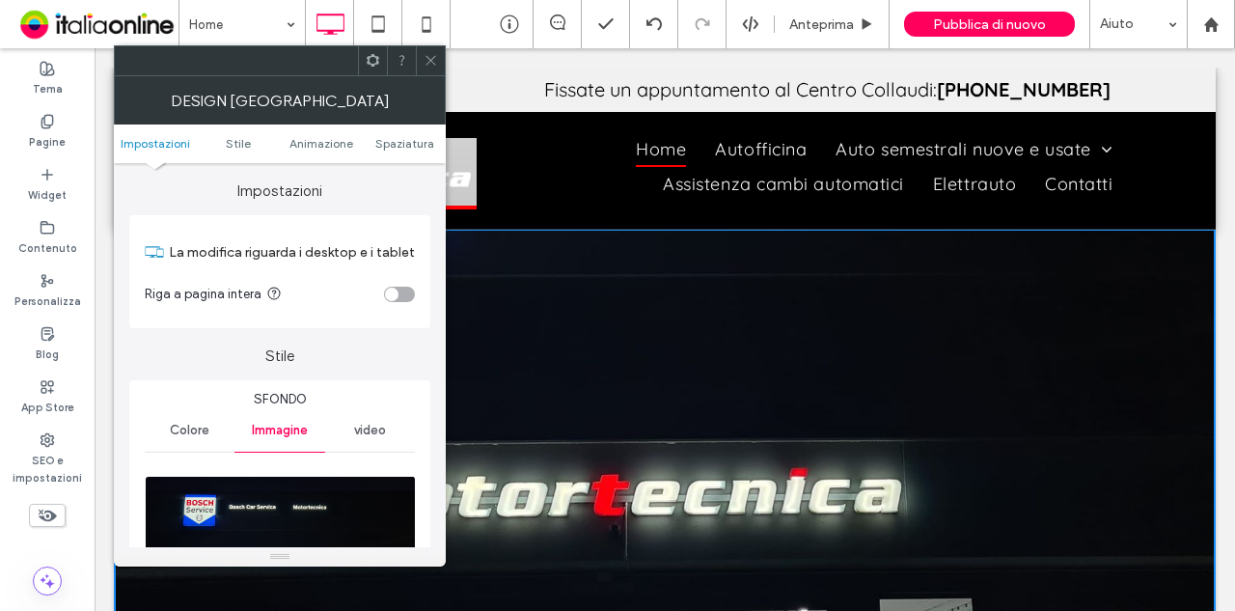
click at [434, 70] on span at bounding box center [430, 60] width 14 height 29
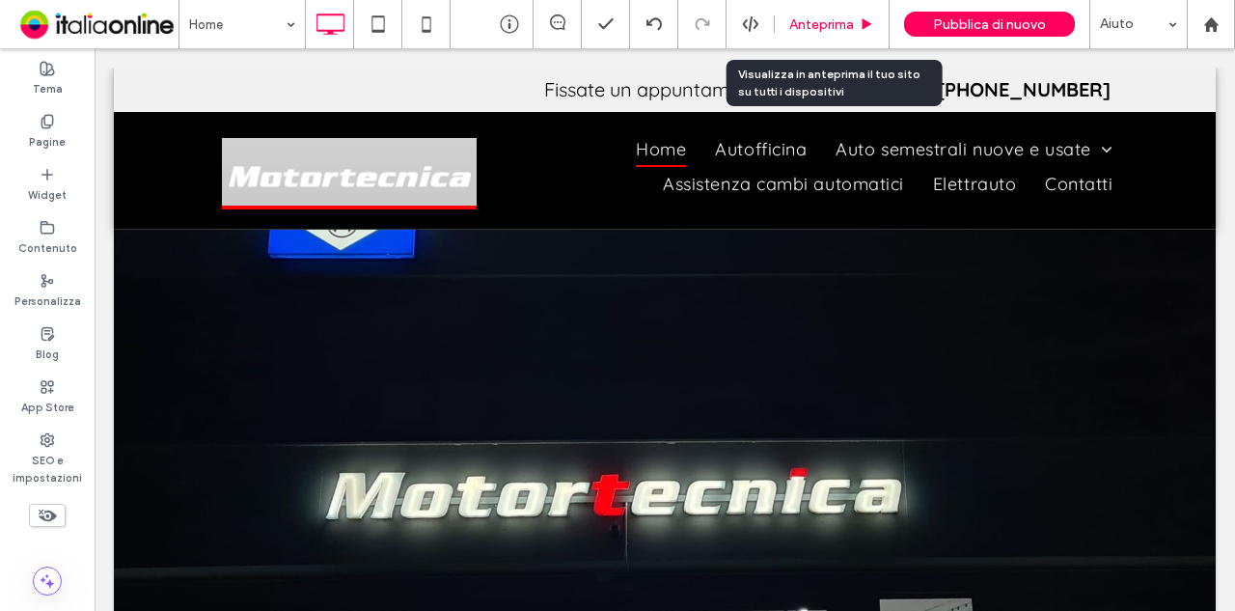
click at [862, 25] on icon at bounding box center [866, 24] width 14 height 14
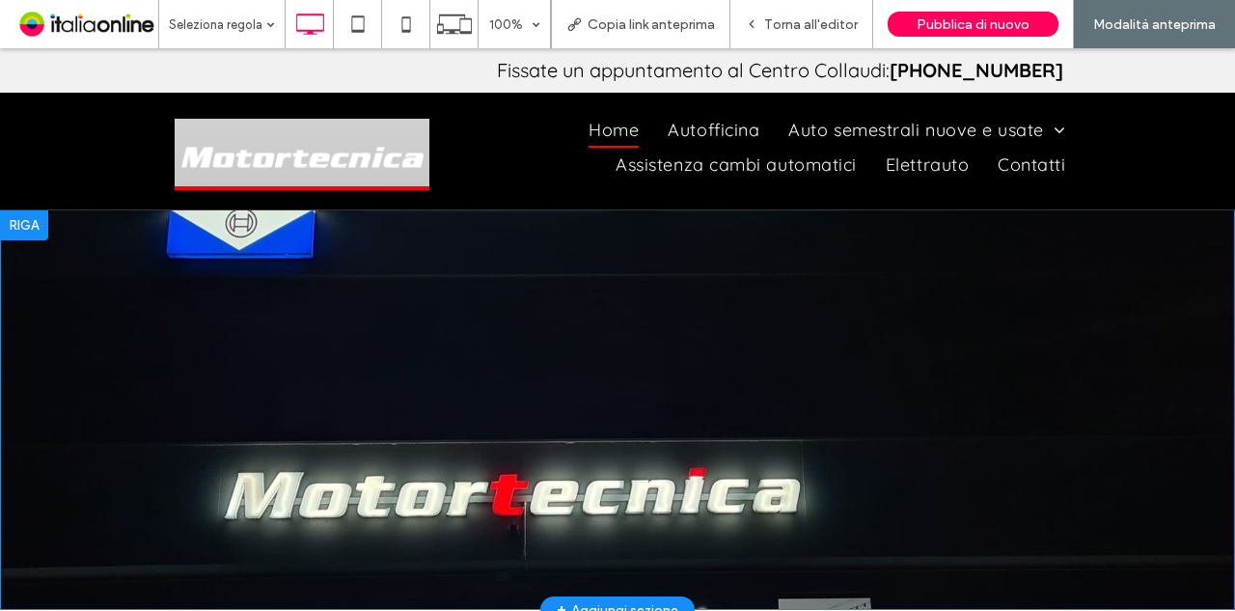
click at [928, 284] on div "Click To Paste Riga + Aggiungi sezione" at bounding box center [617, 409] width 1235 height 400
click at [23, 223] on div at bounding box center [24, 224] width 48 height 31
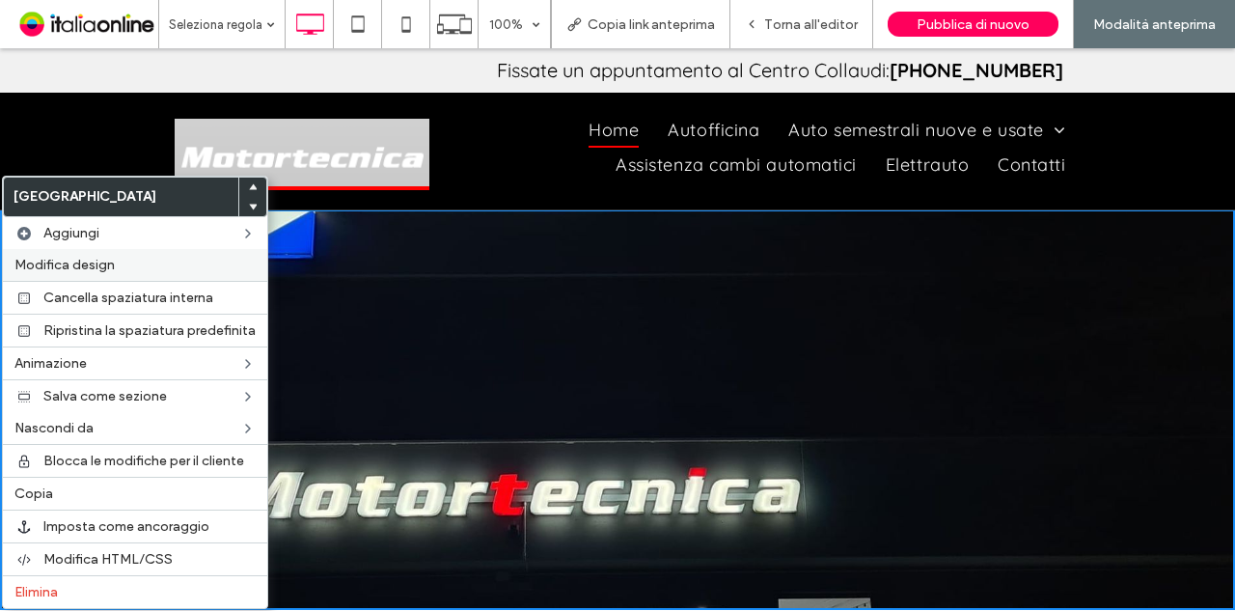
click at [172, 258] on label "Modifica design" at bounding box center [134, 265] width 241 height 16
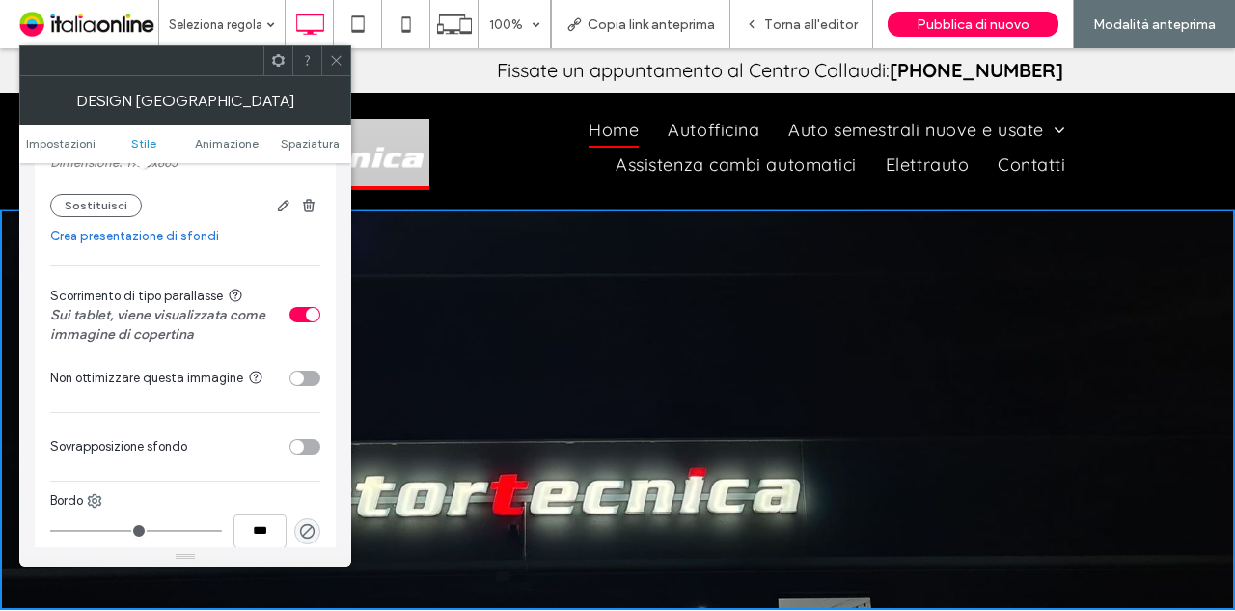
scroll to position [386, 0]
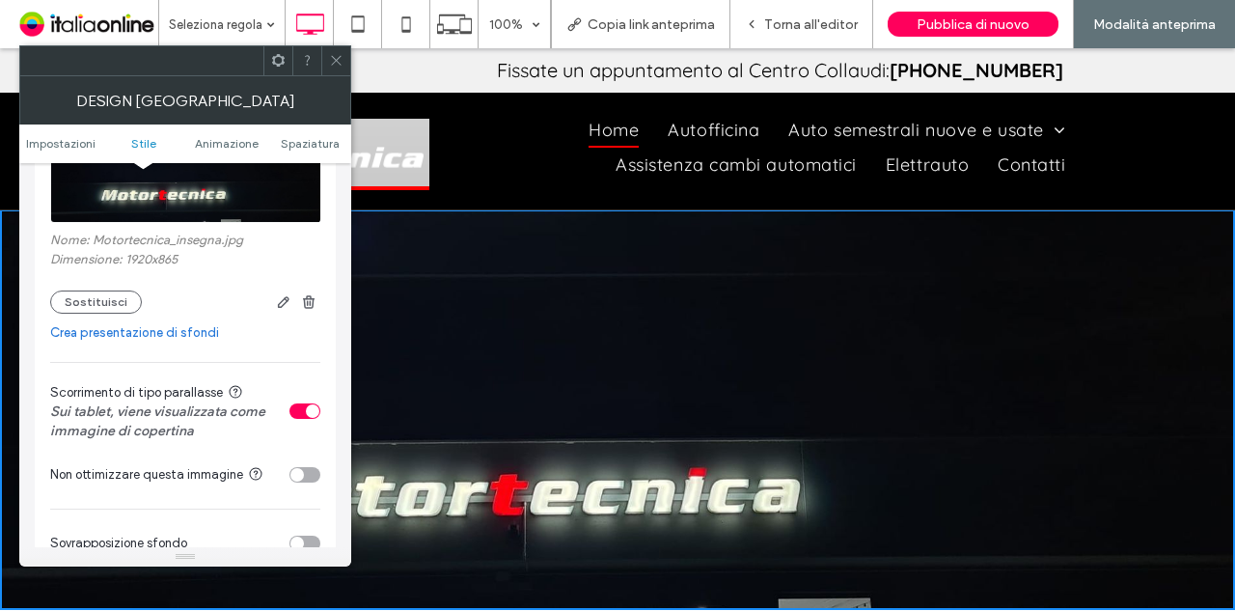
click at [307, 414] on div "toggle" at bounding box center [313, 411] width 14 height 14
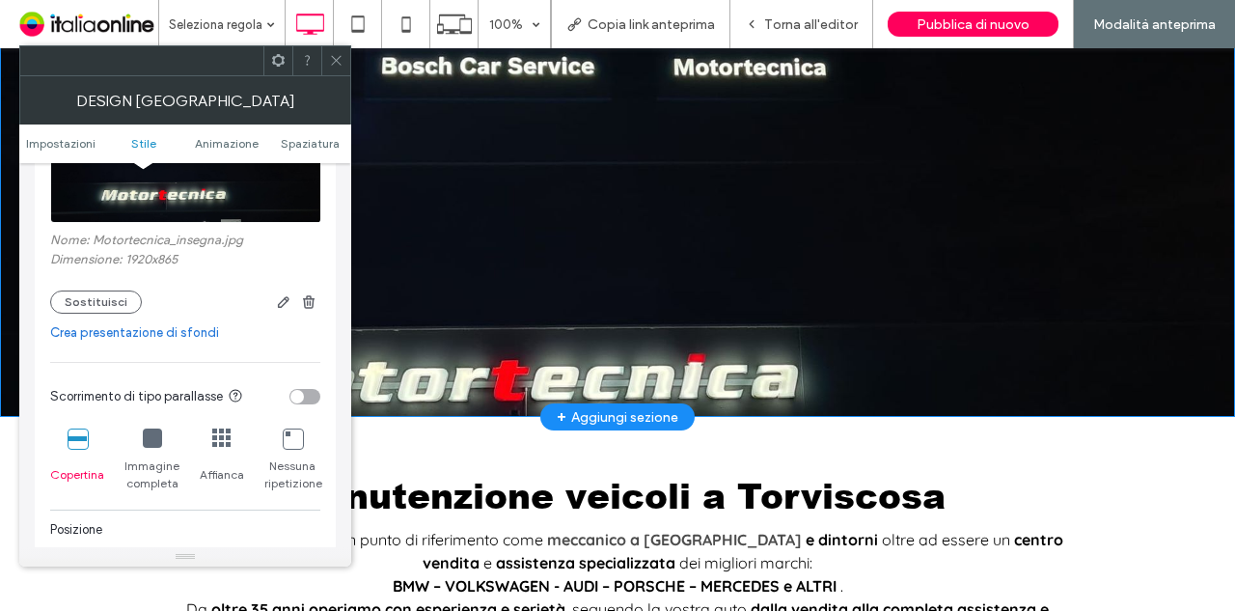
scroll to position [0, 0]
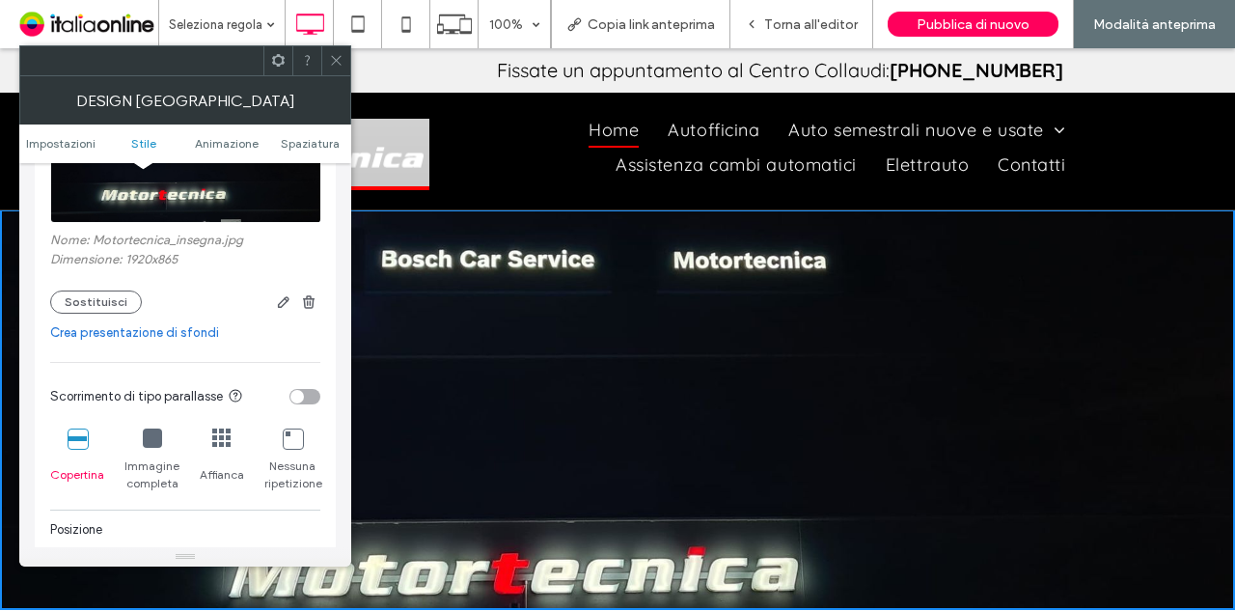
click at [339, 59] on icon at bounding box center [336, 60] width 14 height 14
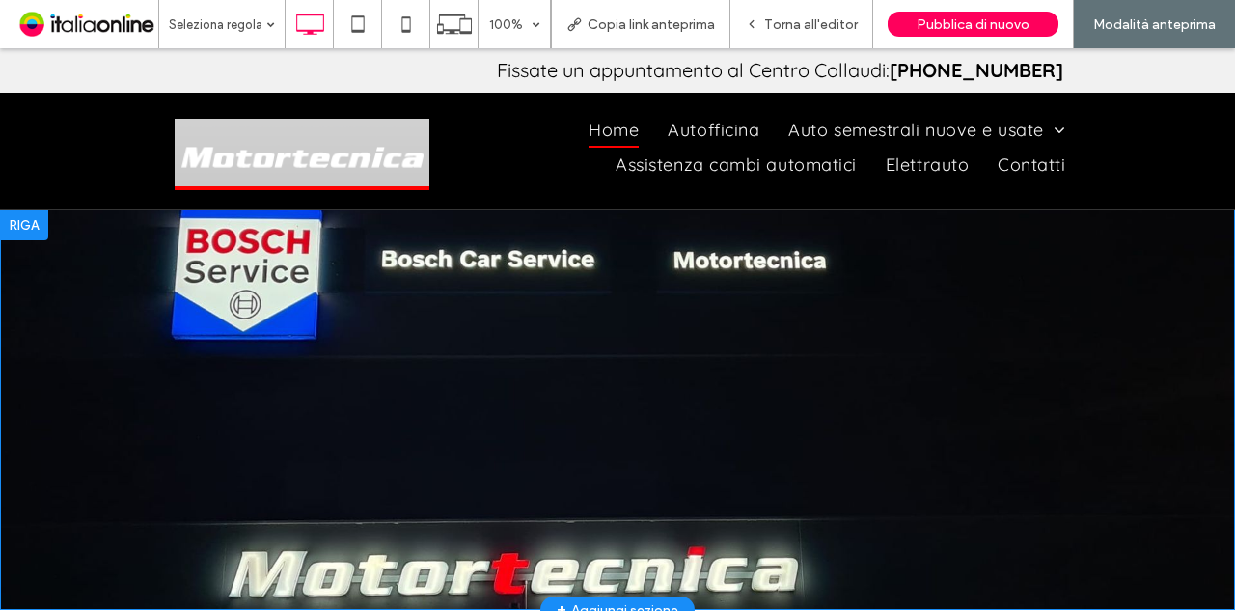
click at [968, 460] on div "Click To Paste Riga + Aggiungi sezione" at bounding box center [617, 409] width 1235 height 400
click at [29, 225] on div at bounding box center [24, 224] width 48 height 31
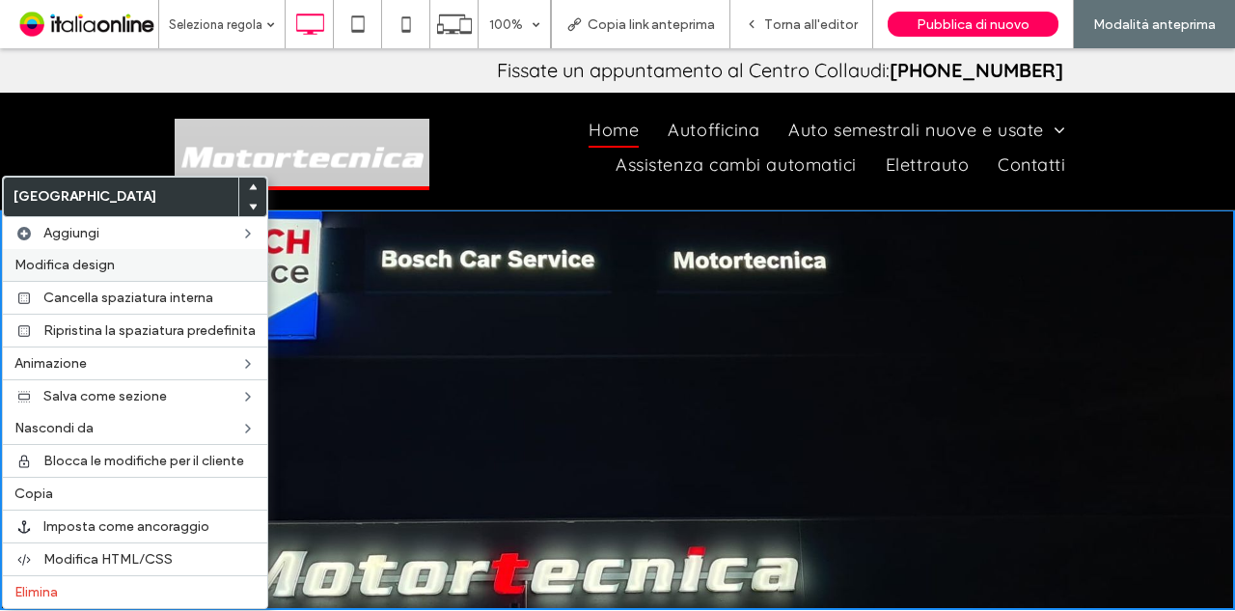
click at [110, 267] on span "Modifica design" at bounding box center [64, 265] width 100 height 16
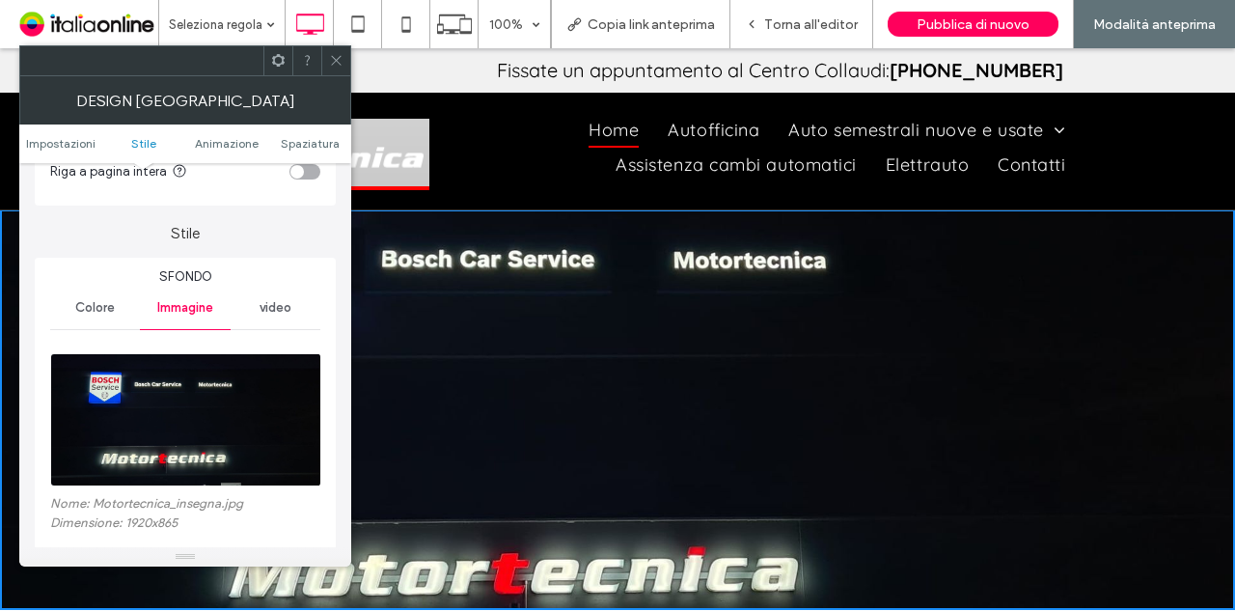
scroll to position [193, 0]
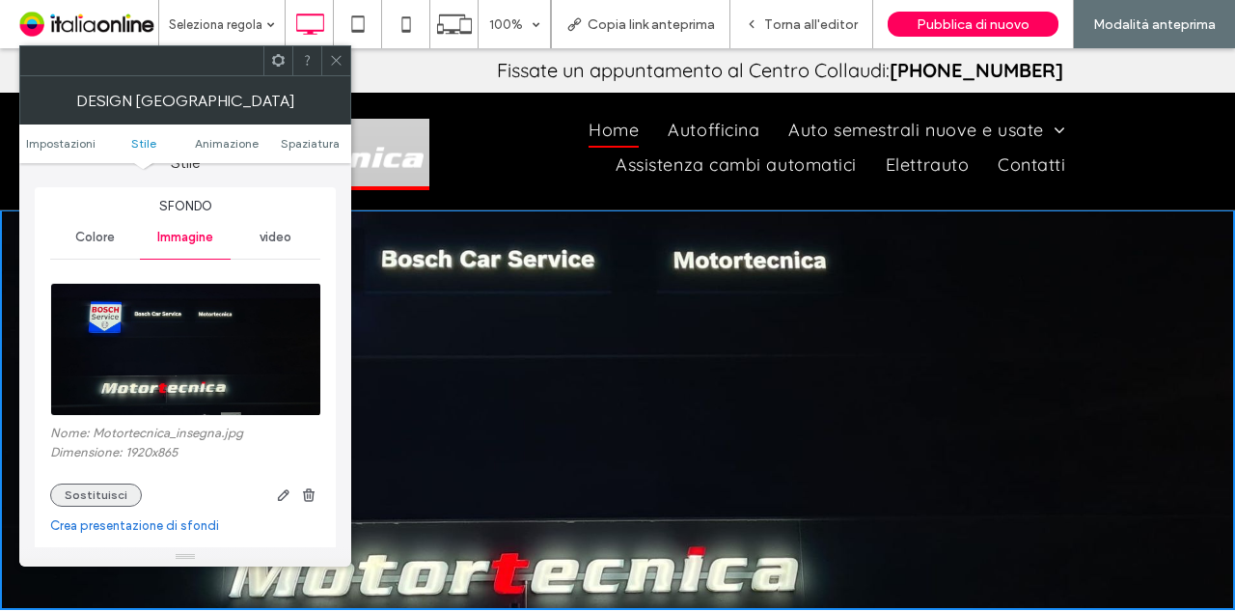
click at [89, 491] on button "Sostituisci" at bounding box center [96, 494] width 92 height 23
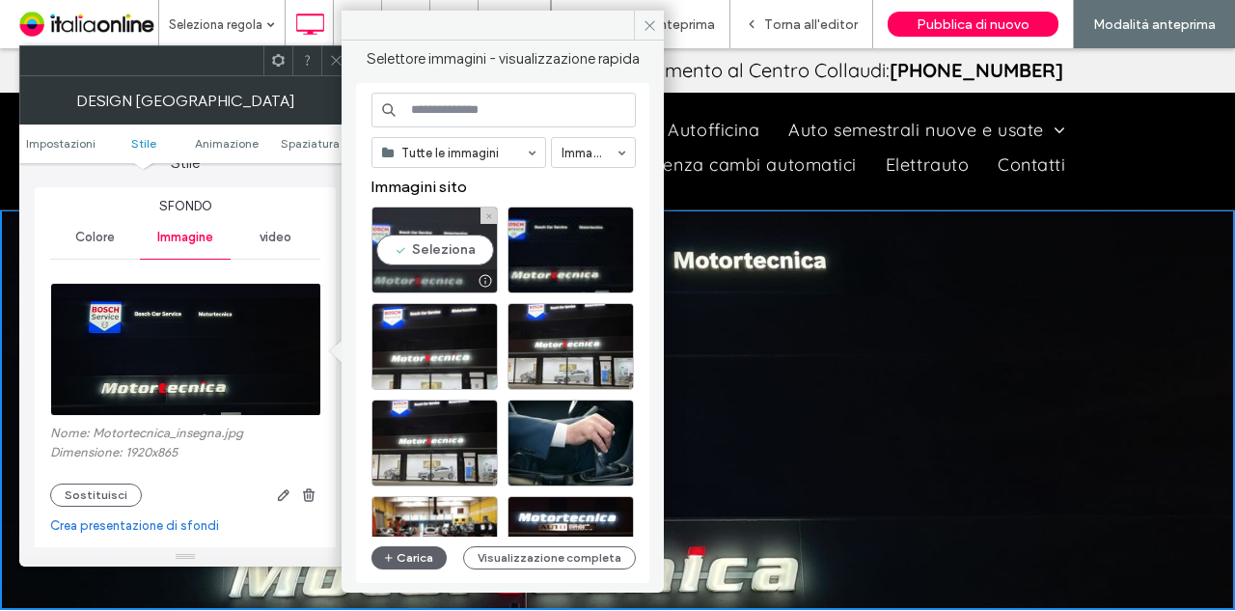
click at [436, 250] on div "Seleziona" at bounding box center [434, 249] width 126 height 87
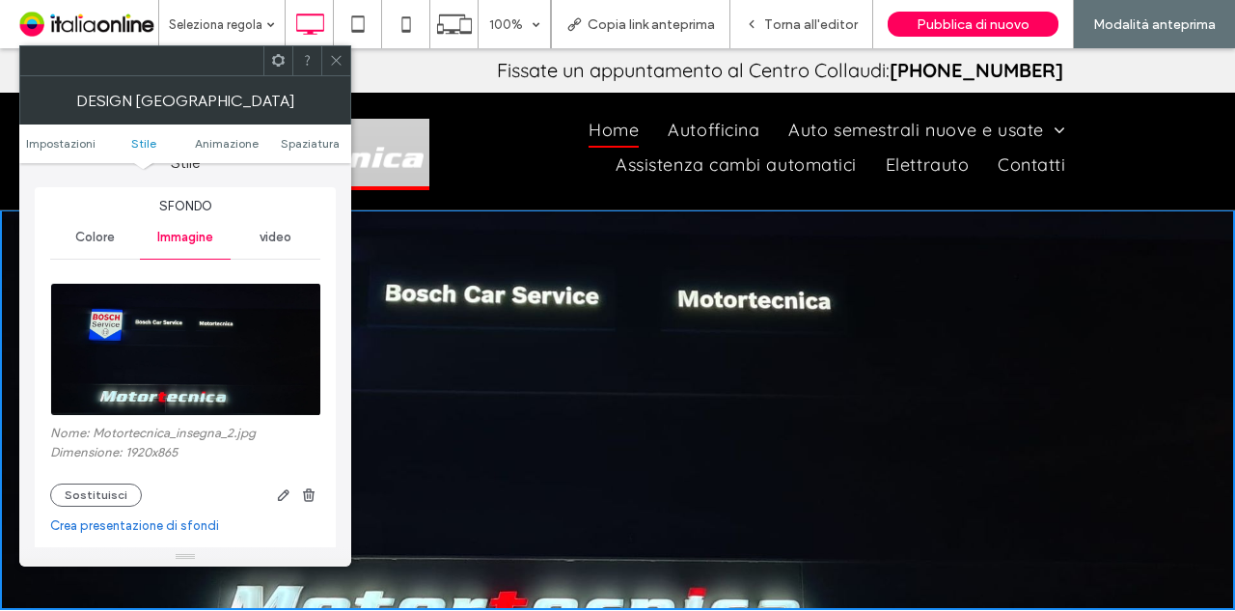
click at [333, 53] on icon at bounding box center [336, 60] width 14 height 14
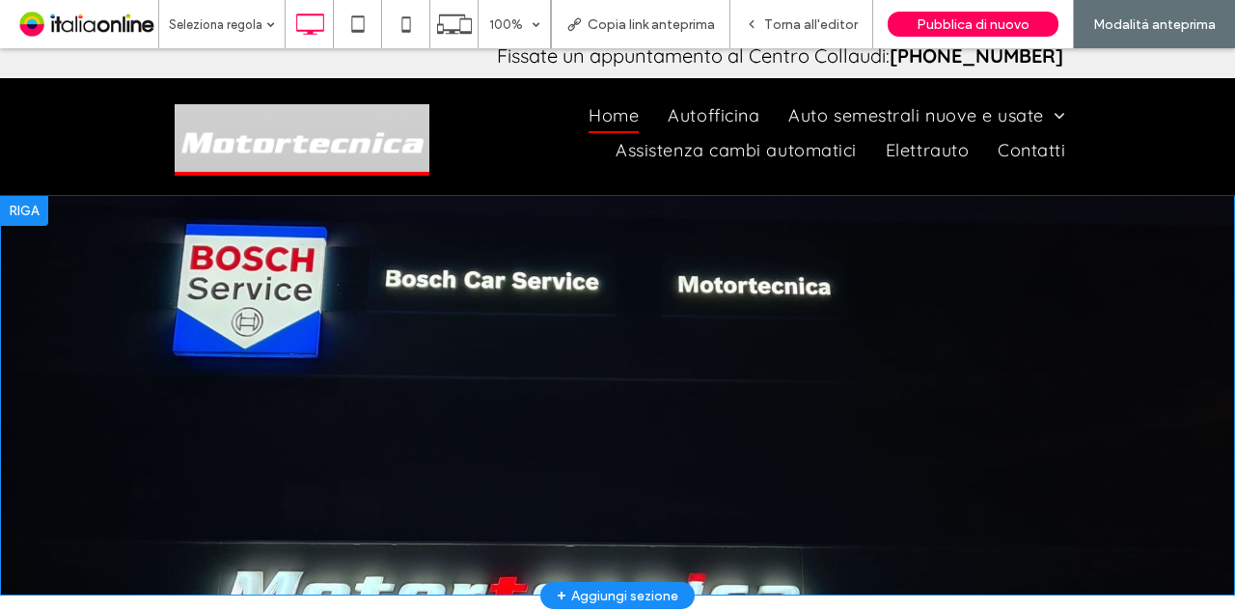
scroll to position [0, 0]
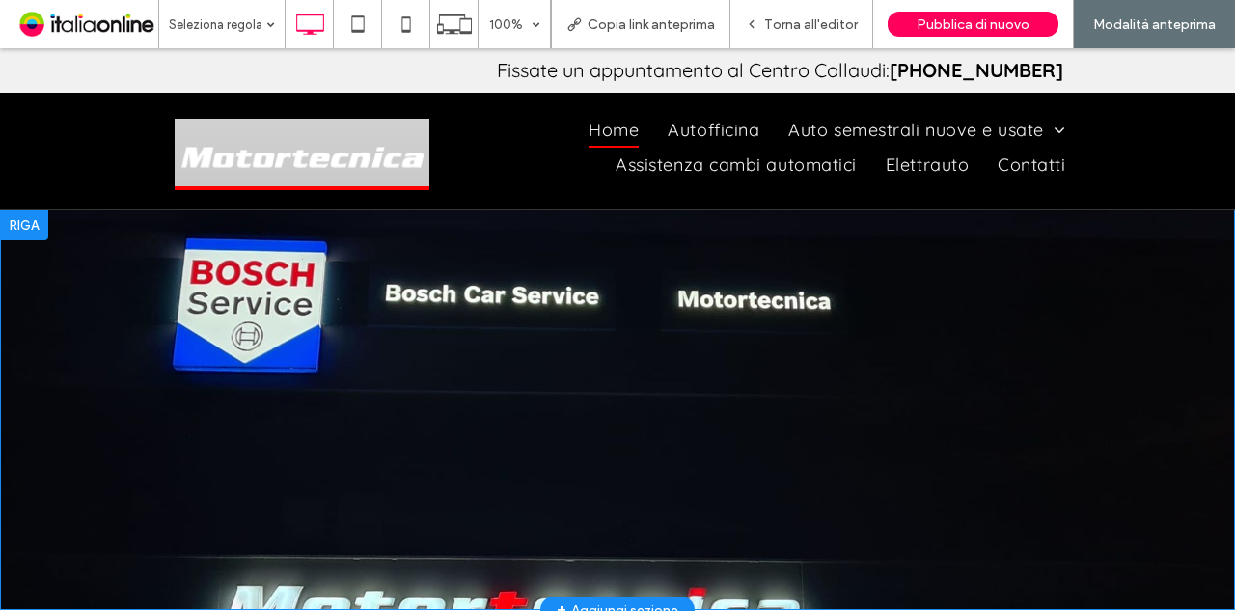
click at [1018, 449] on div "Click To Paste Riga + Aggiungi sezione" at bounding box center [617, 409] width 1235 height 400
click at [41, 230] on div at bounding box center [24, 224] width 48 height 31
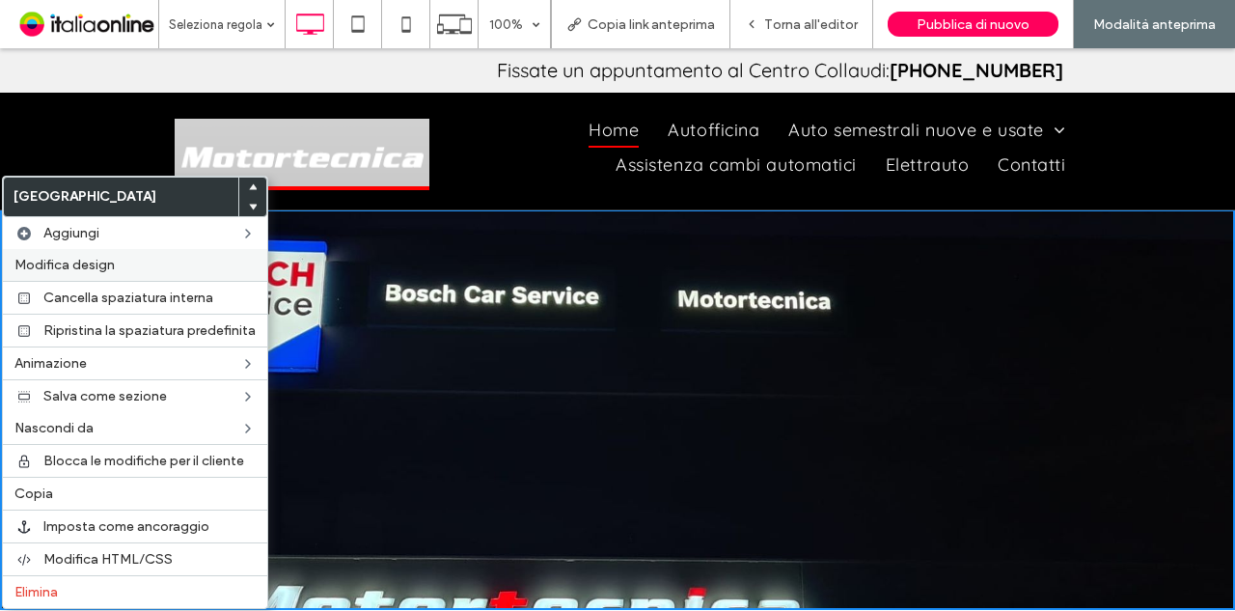
click at [62, 254] on div "Modifica design" at bounding box center [135, 265] width 264 height 32
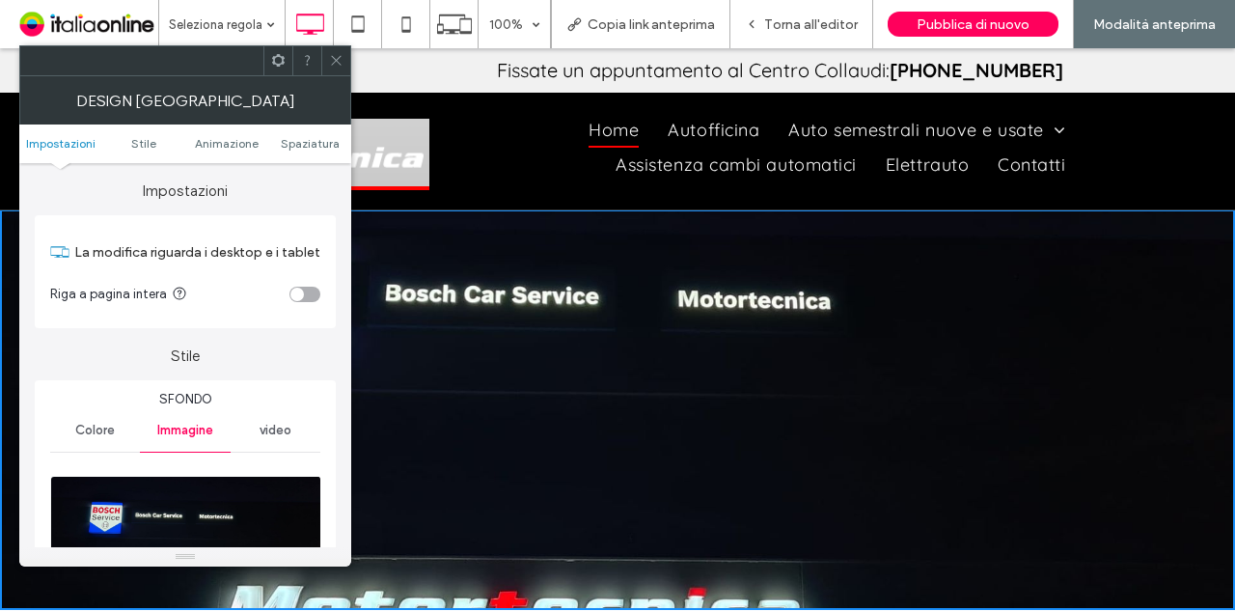
scroll to position [193, 0]
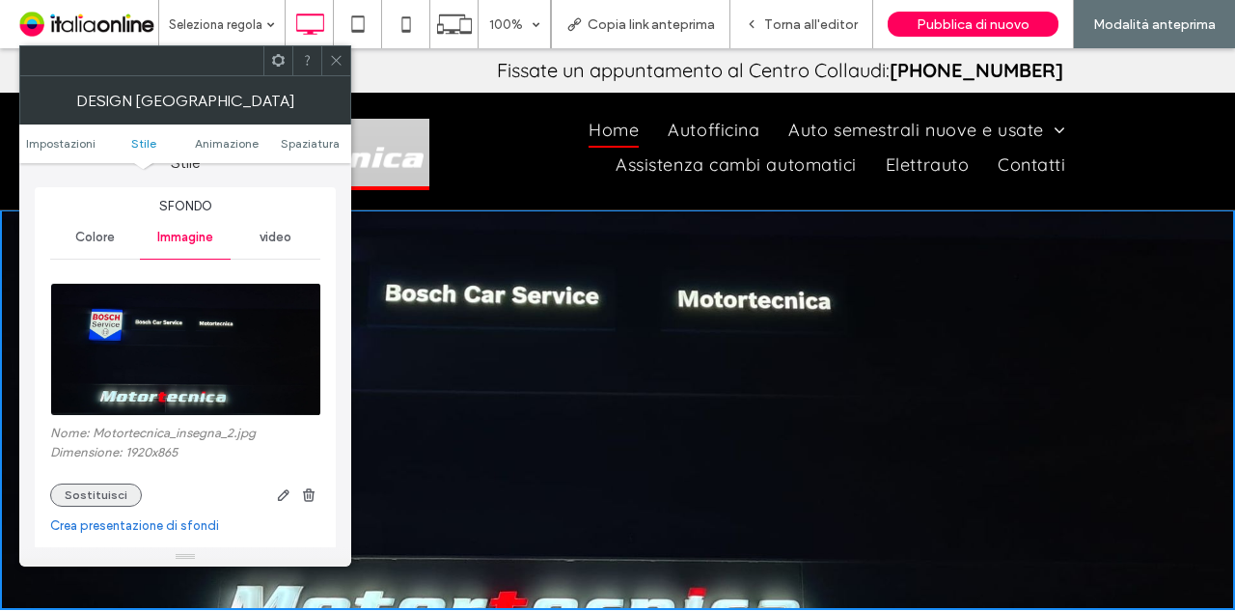
click at [109, 487] on button "Sostituisci" at bounding box center [96, 494] width 92 height 23
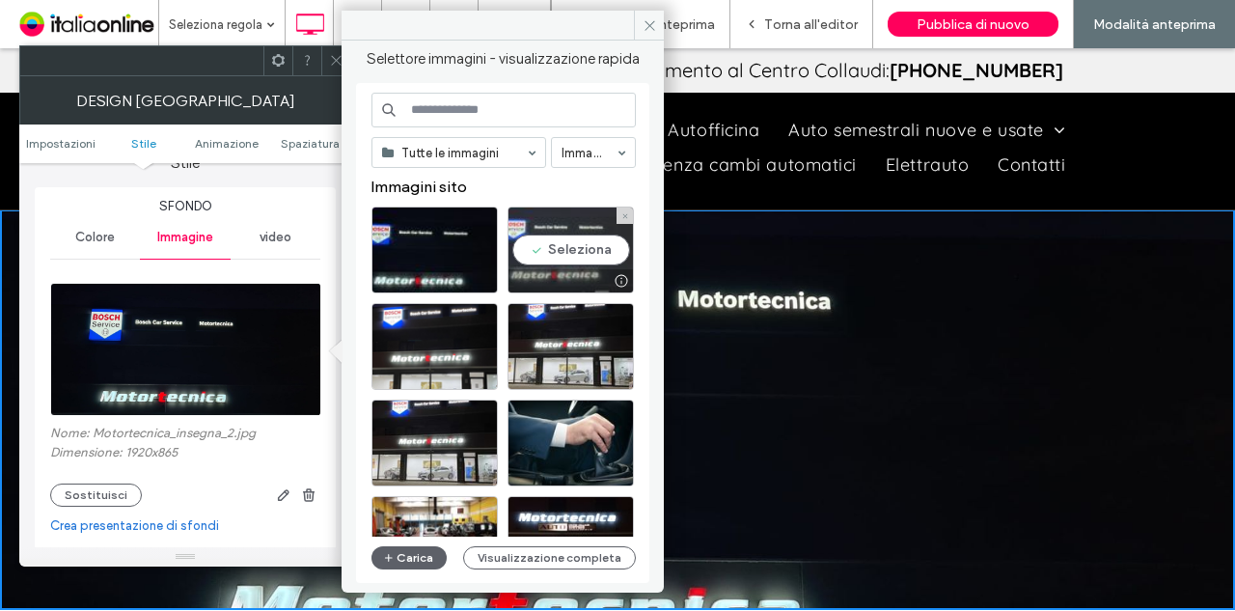
click at [577, 251] on div "Seleziona" at bounding box center [570, 249] width 126 height 87
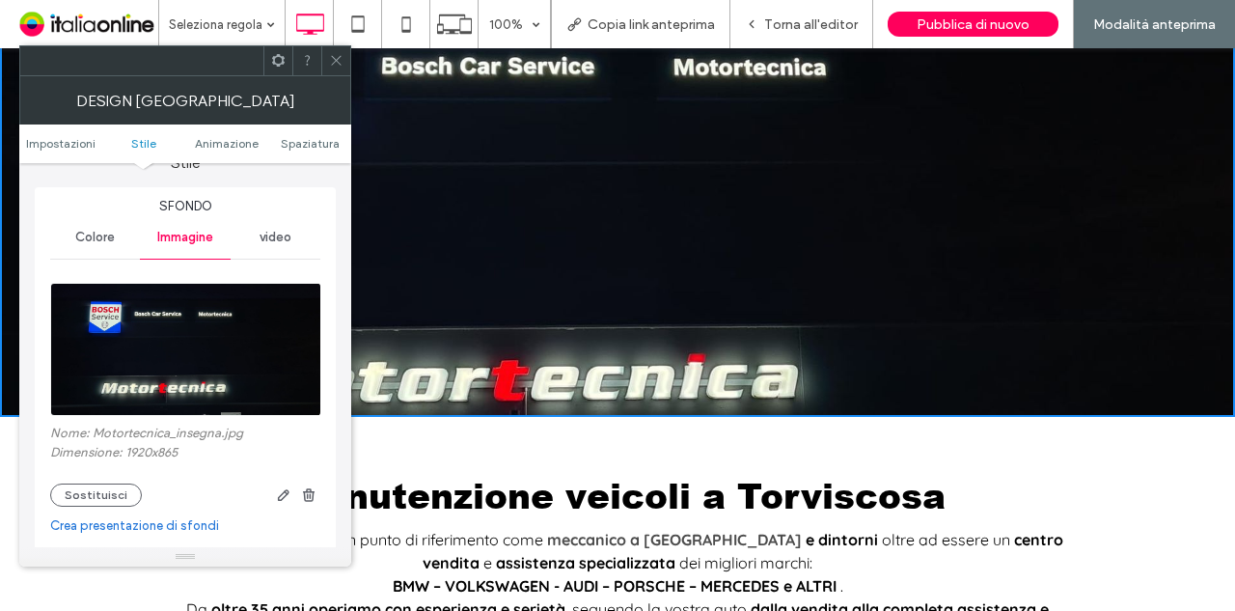
click at [332, 66] on icon at bounding box center [336, 60] width 14 height 14
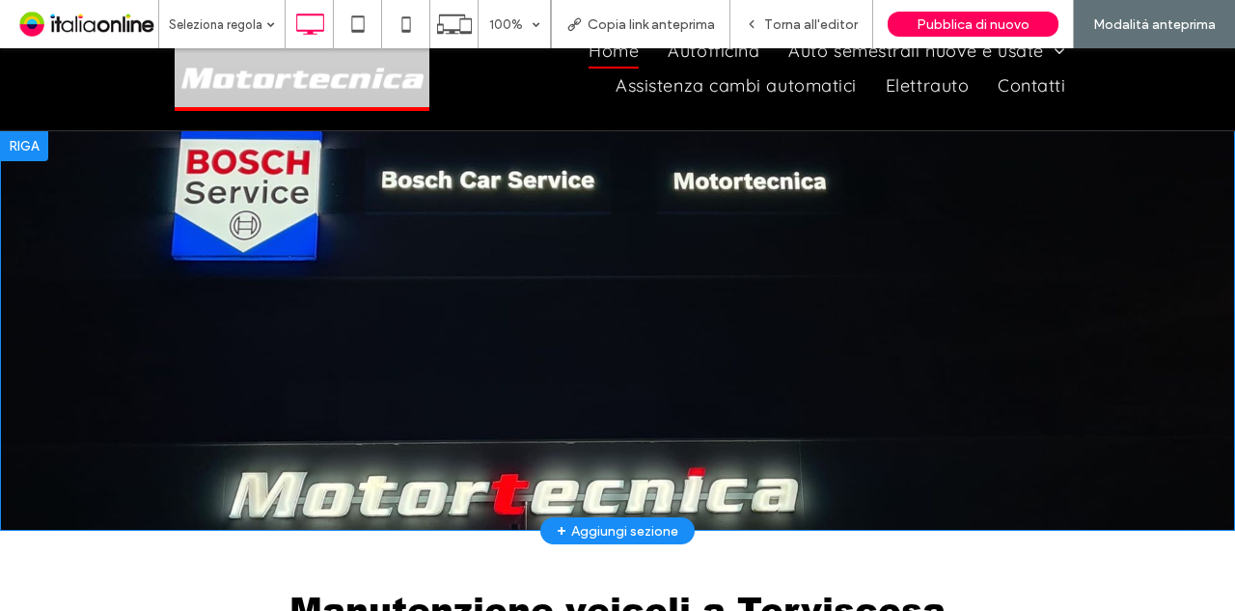
scroll to position [0, 0]
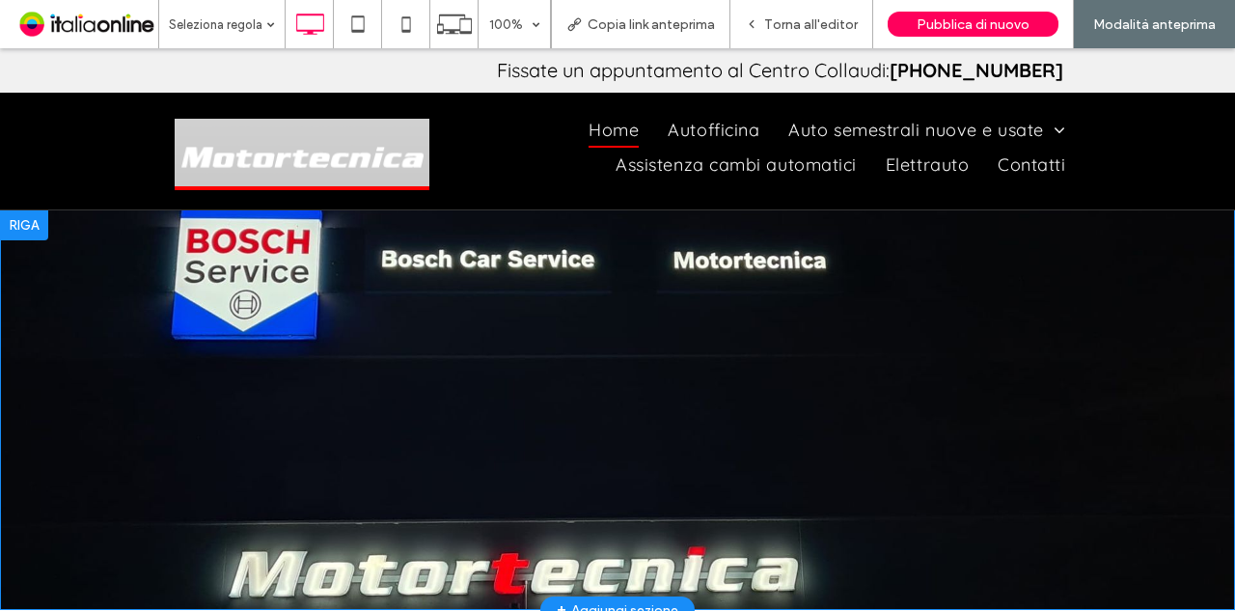
click at [991, 352] on div "Click To Paste Riga + Aggiungi sezione" at bounding box center [617, 409] width 1235 height 400
click at [35, 231] on div at bounding box center [24, 224] width 48 height 31
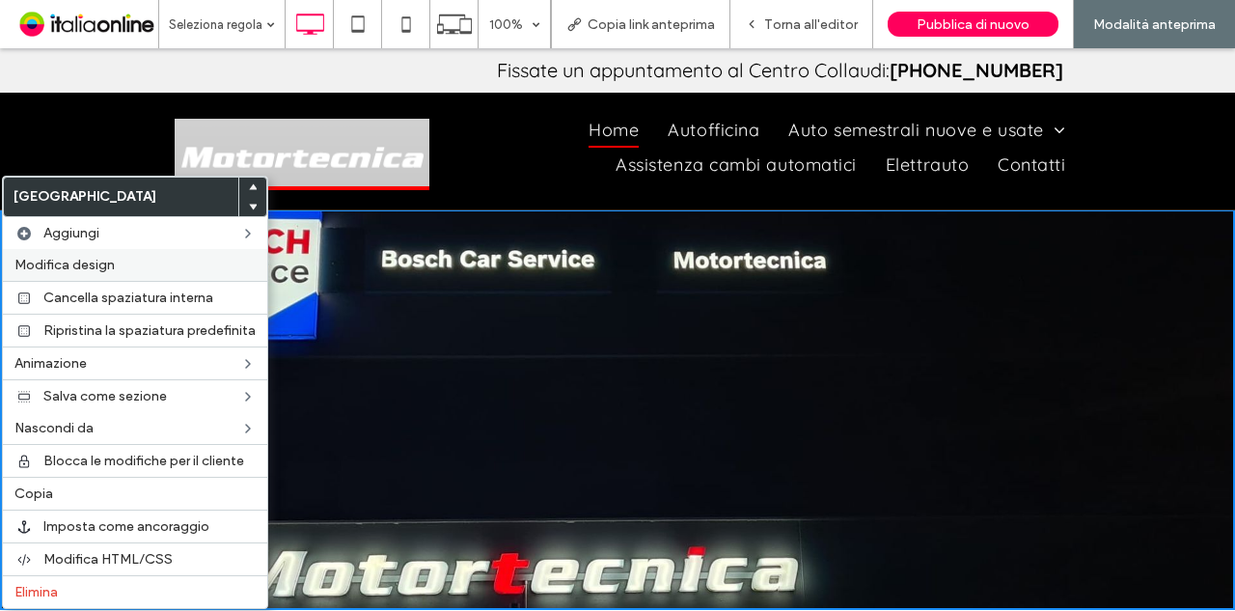
click at [154, 260] on label "Modifica design" at bounding box center [134, 265] width 241 height 16
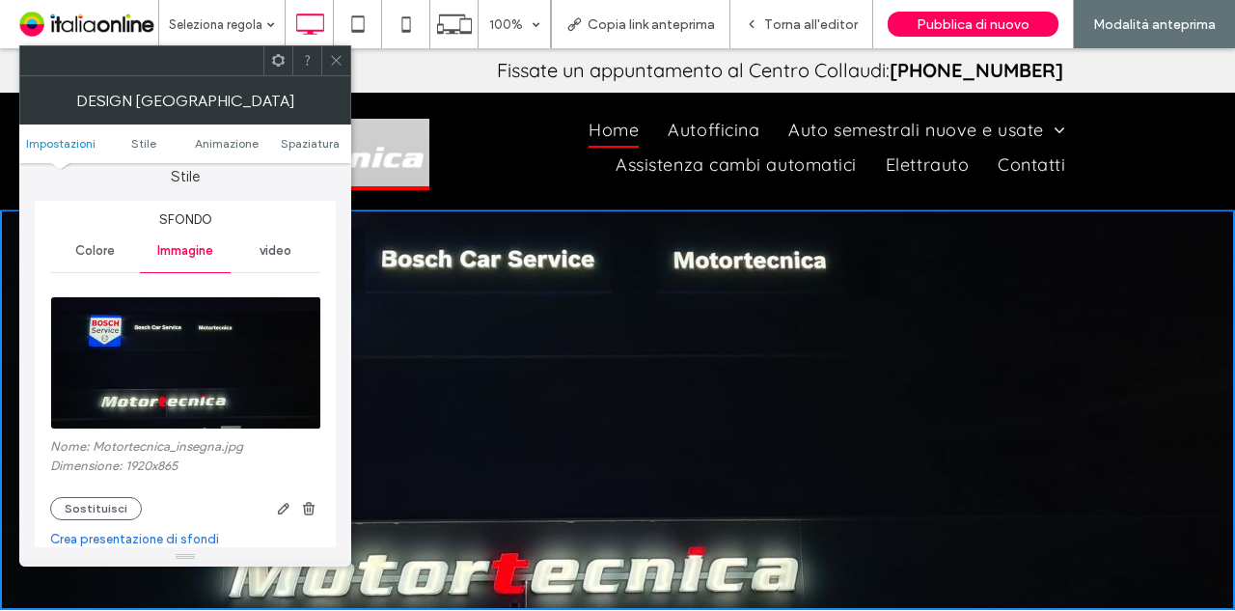
scroll to position [289, 0]
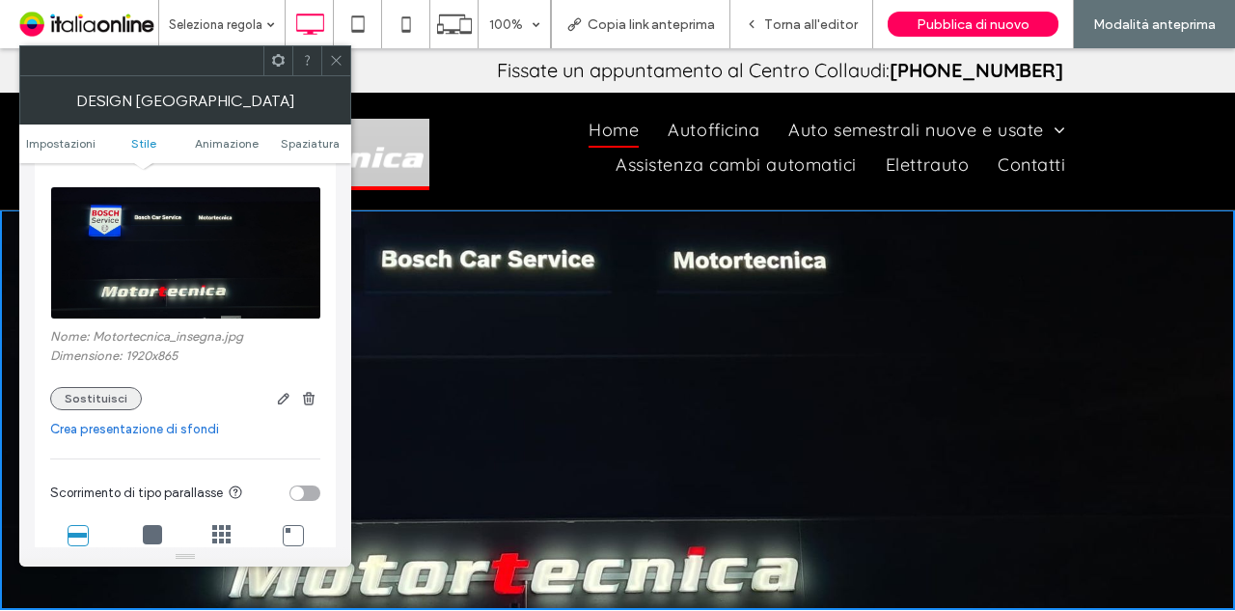
click at [66, 393] on button "Sostituisci" at bounding box center [96, 398] width 92 height 23
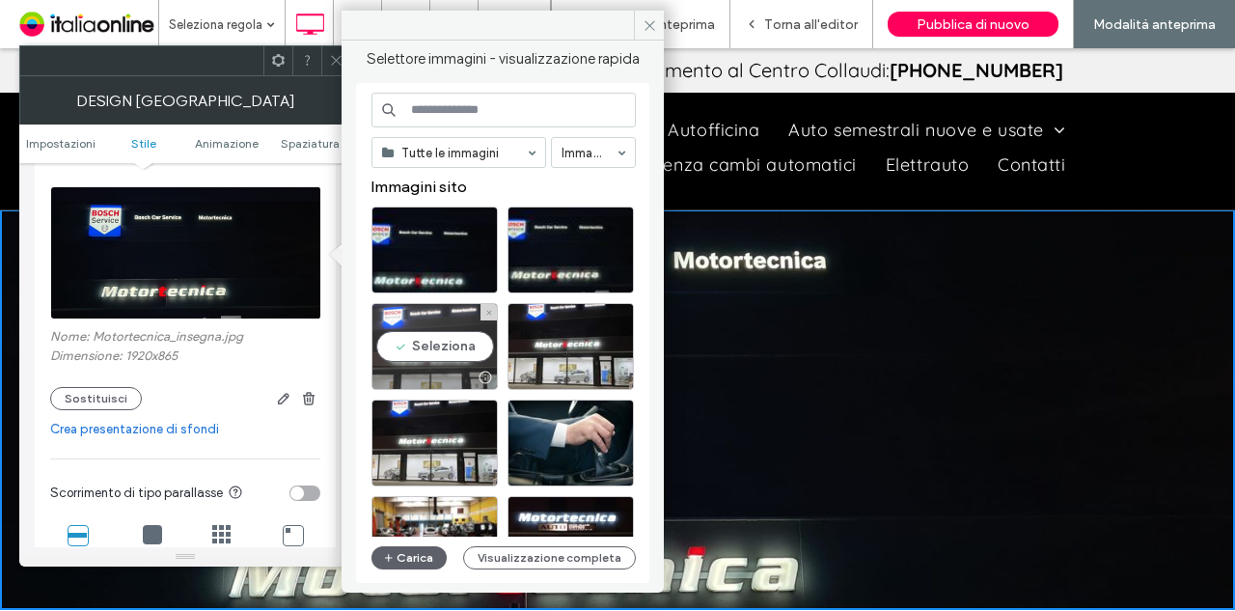
click at [451, 348] on div "Seleziona" at bounding box center [434, 346] width 126 height 87
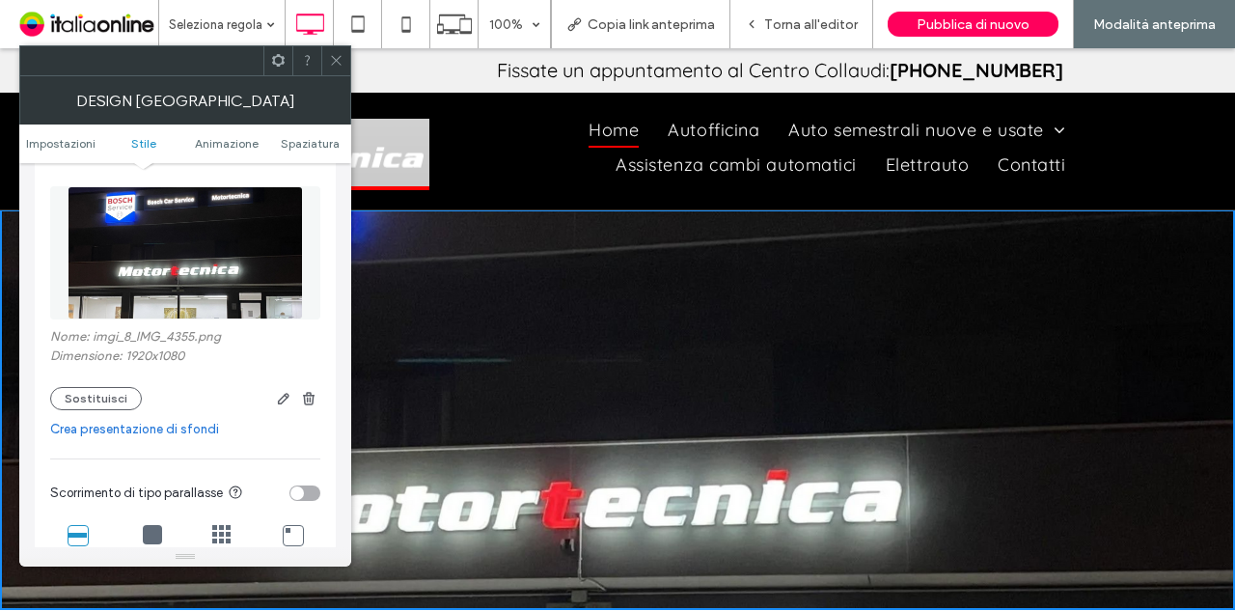
click at [337, 60] on icon at bounding box center [336, 60] width 14 height 14
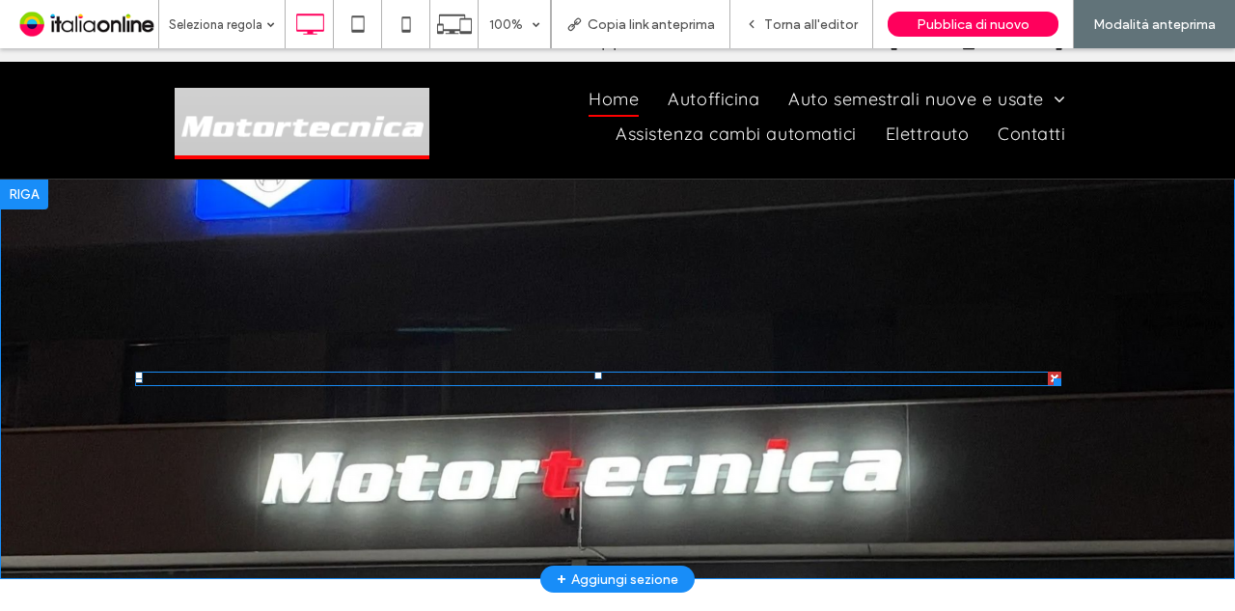
scroll to position [0, 0]
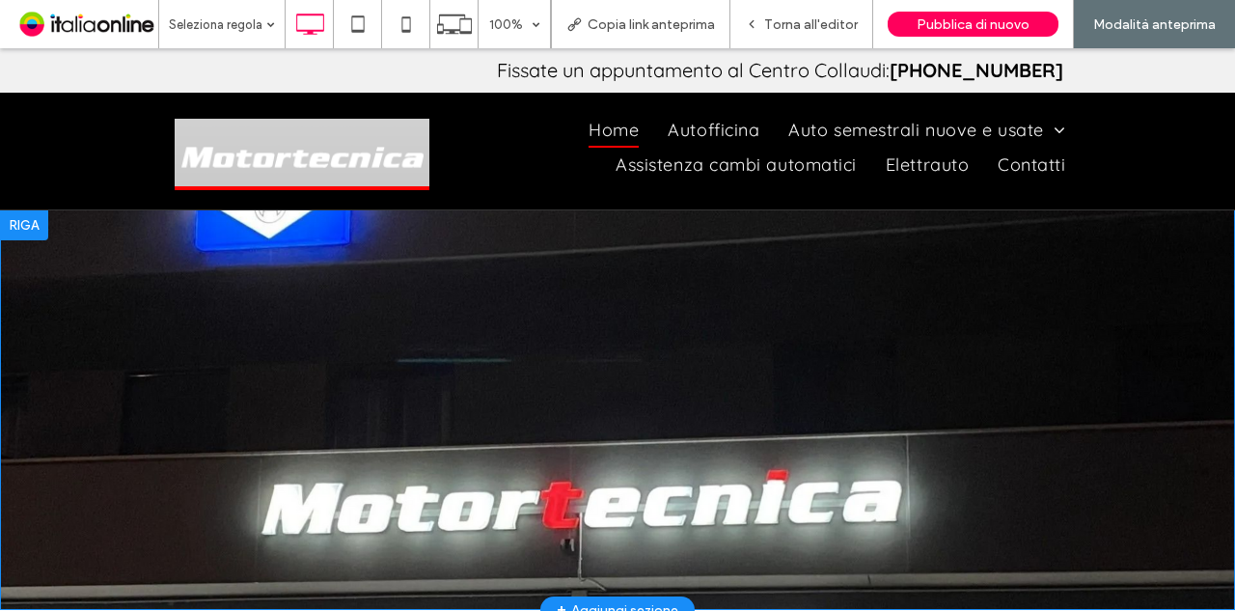
click at [579, 313] on div "Click To Paste Riga + Aggiungi sezione" at bounding box center [617, 409] width 1235 height 400
click at [350, 294] on div "Click To Paste Riga + Aggiungi sezione" at bounding box center [617, 409] width 1235 height 400
click at [39, 222] on div at bounding box center [24, 224] width 48 height 31
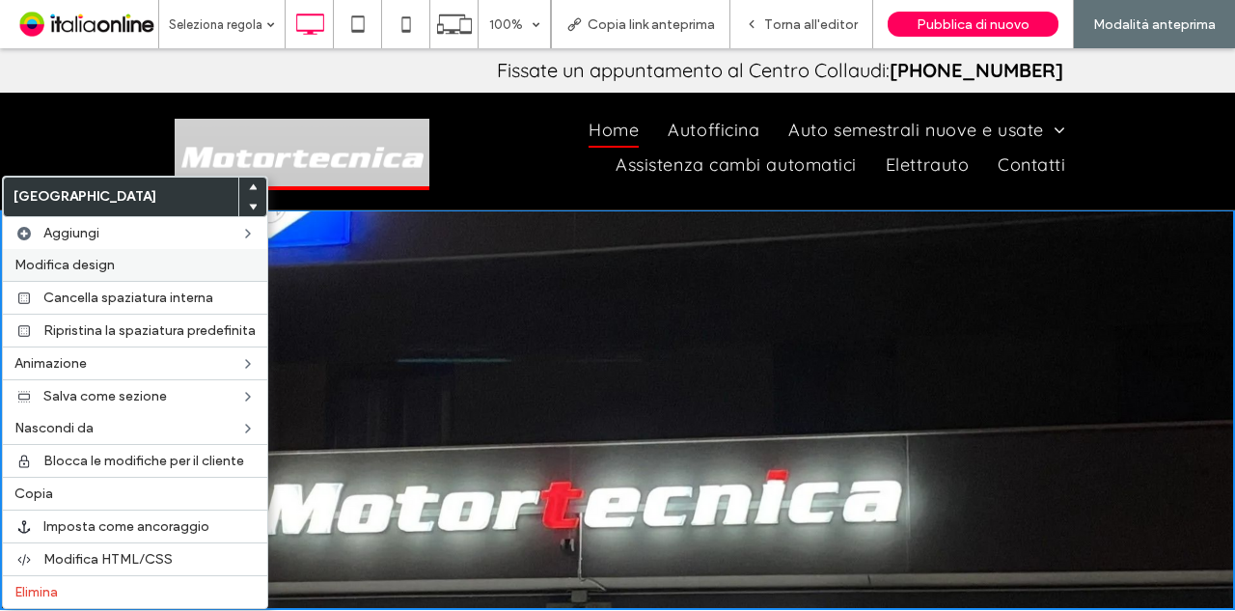
click at [152, 259] on label "Modifica design" at bounding box center [134, 265] width 241 height 16
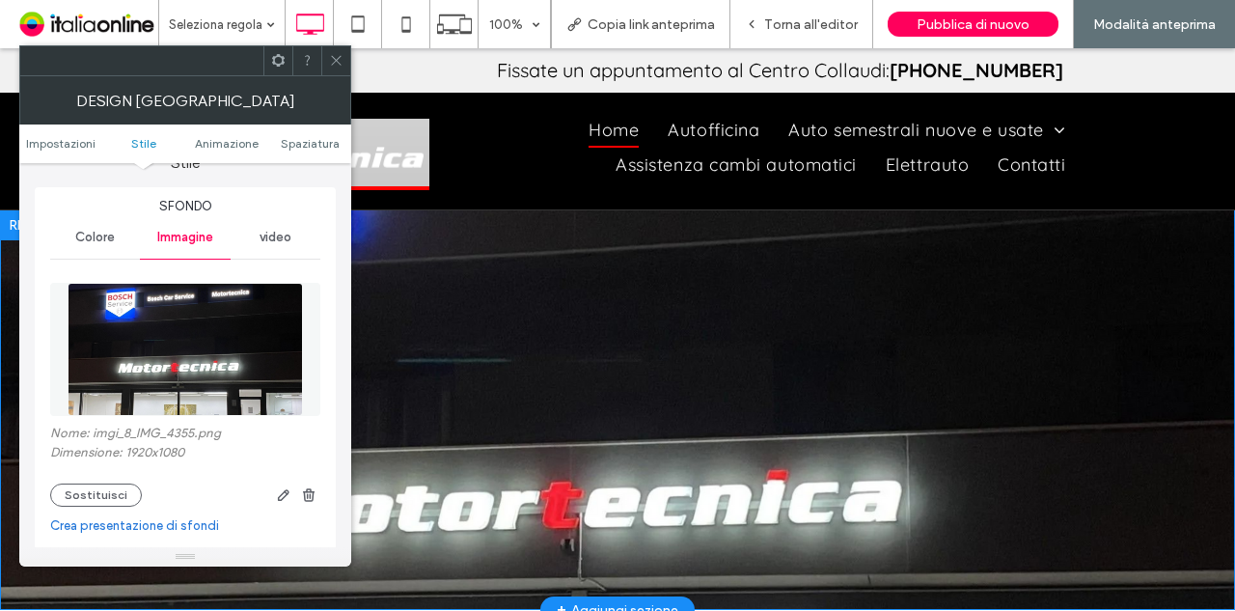
scroll to position [96, 0]
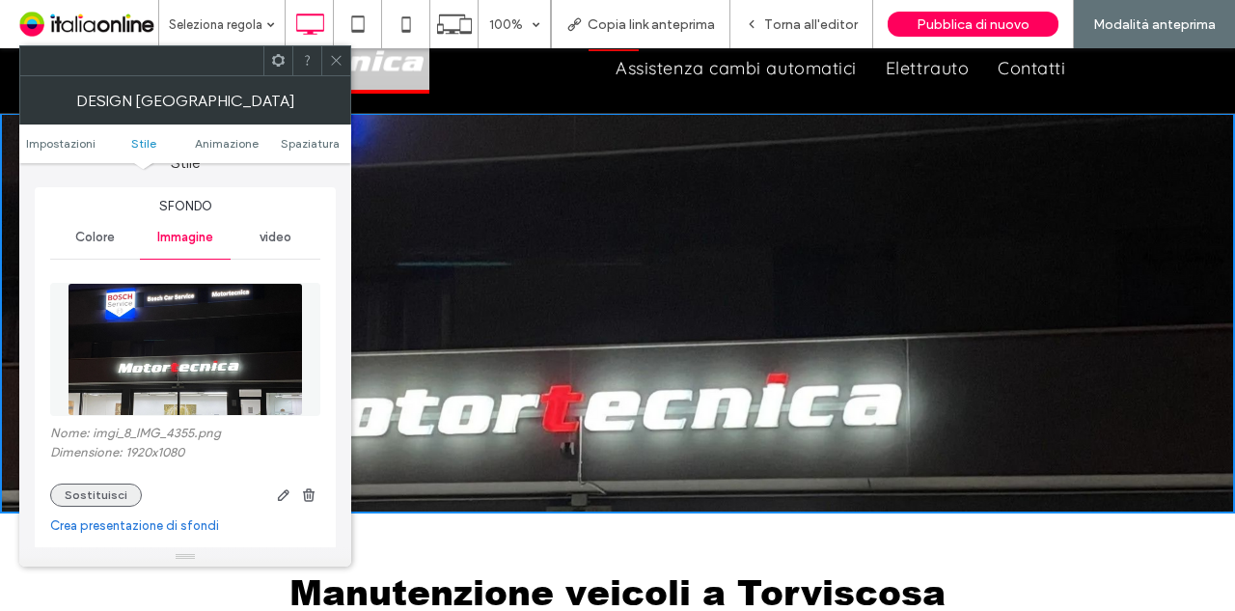
click at [95, 491] on button "Sostituisci" at bounding box center [96, 494] width 92 height 23
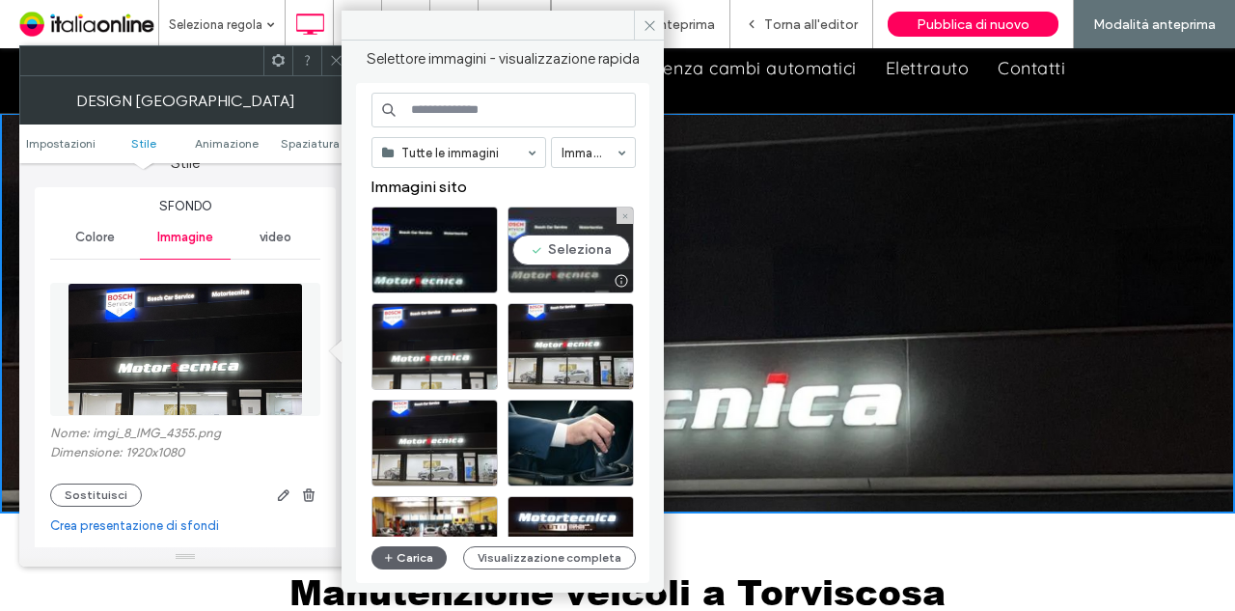
click at [543, 254] on div "Seleziona" at bounding box center [570, 249] width 126 height 87
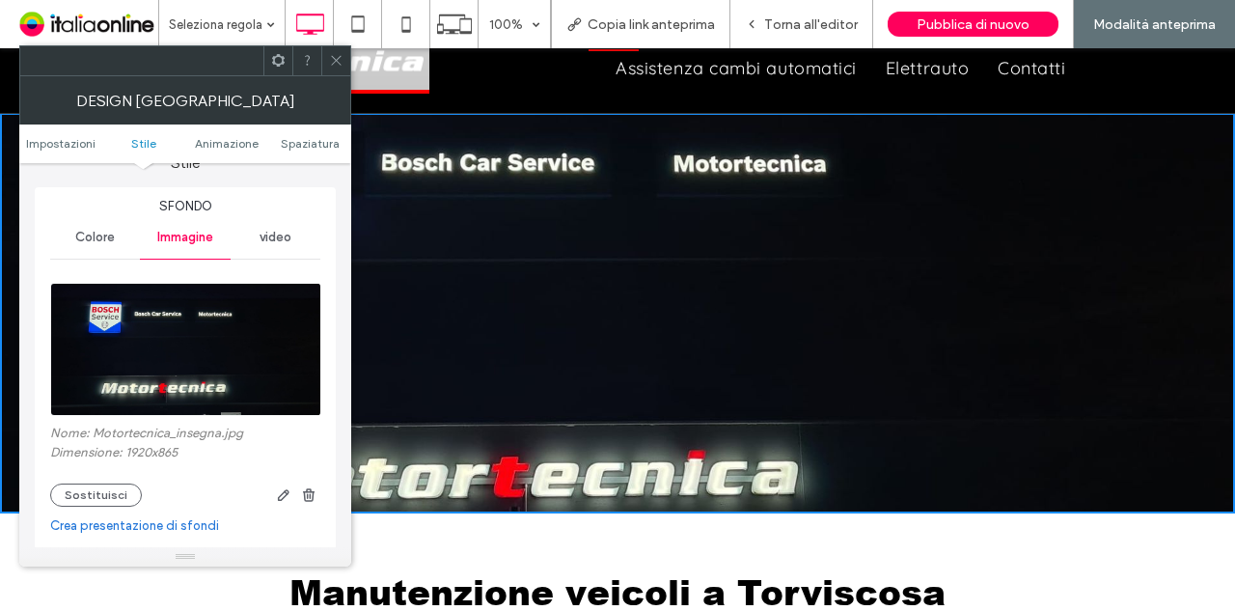
click at [330, 57] on icon at bounding box center [336, 60] width 14 height 14
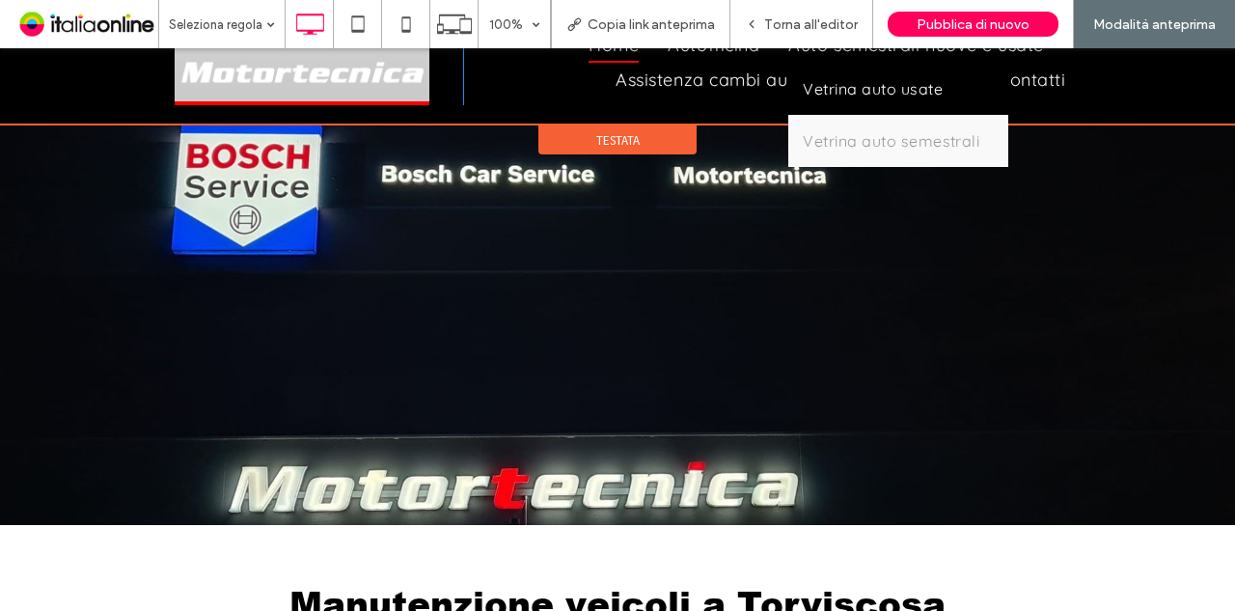
scroll to position [0, 0]
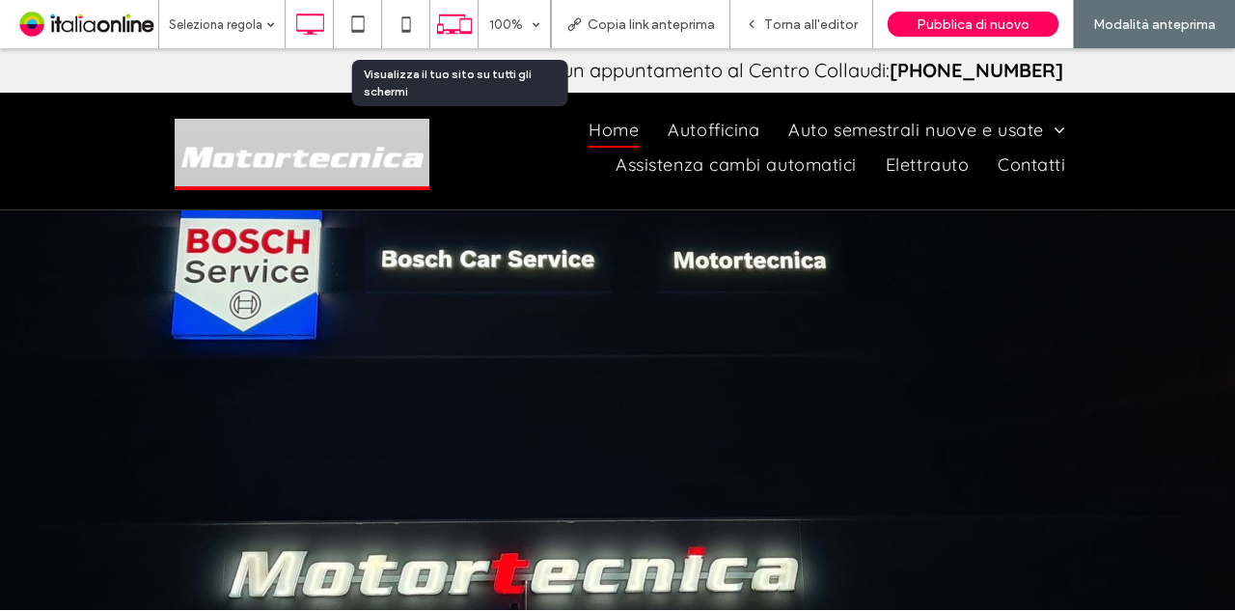
click at [471, 27] on icon at bounding box center [454, 24] width 37 height 37
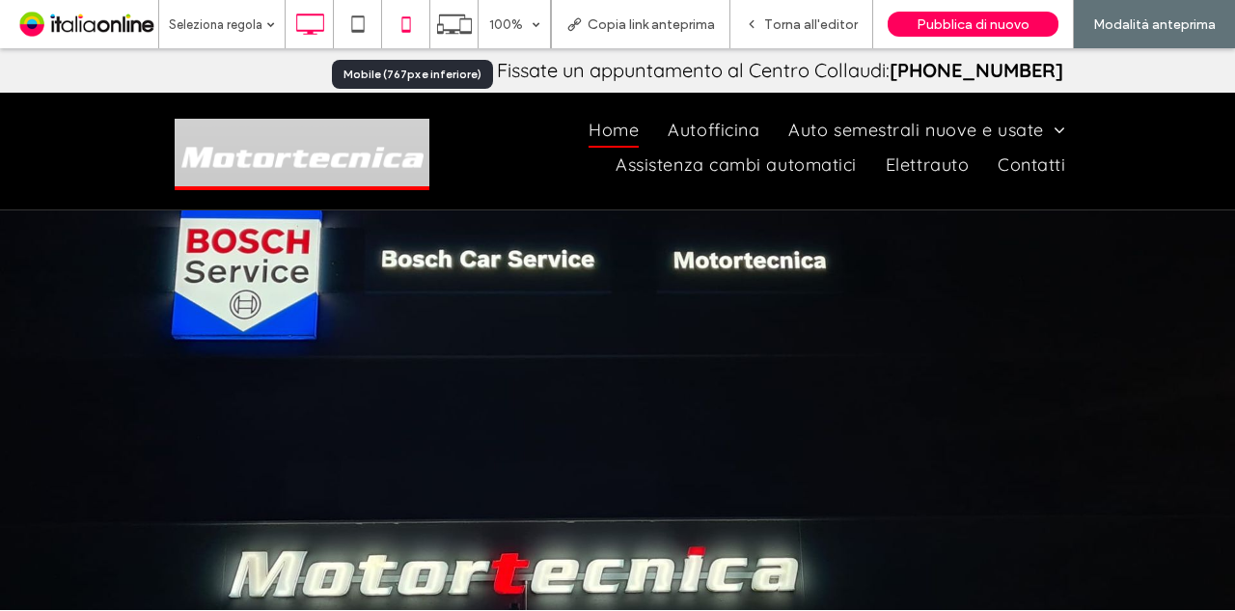
click at [411, 29] on icon at bounding box center [406, 24] width 39 height 39
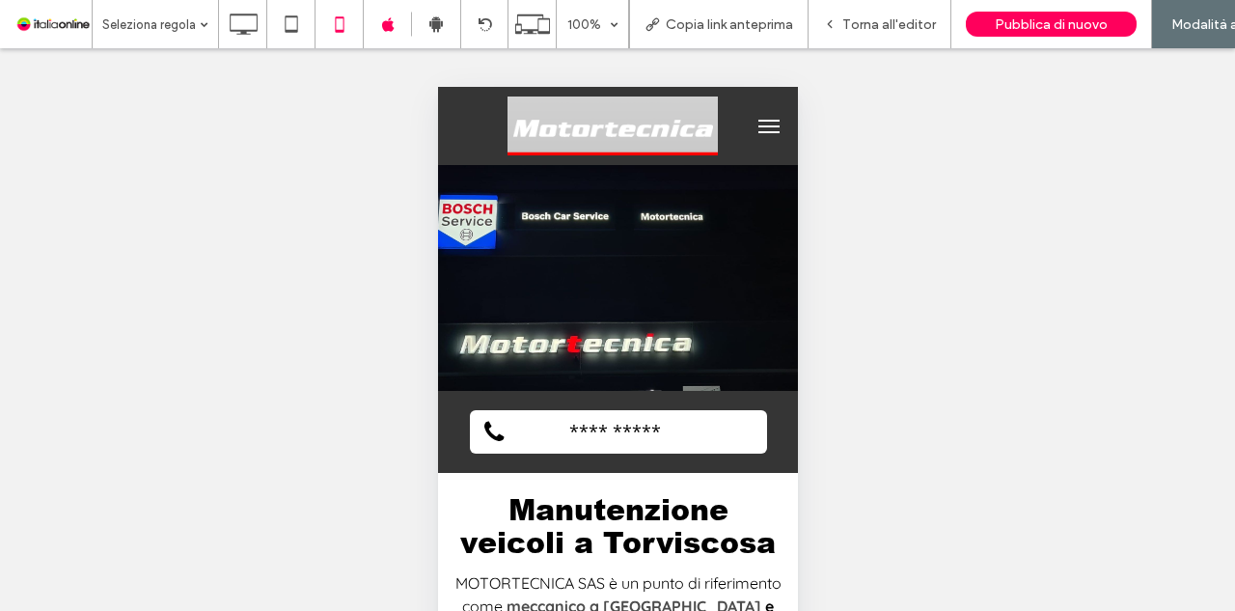
click at [715, 275] on div at bounding box center [616, 277] width 331 height 14
click at [857, 22] on span "Torna all'editor" at bounding box center [889, 24] width 94 height 16
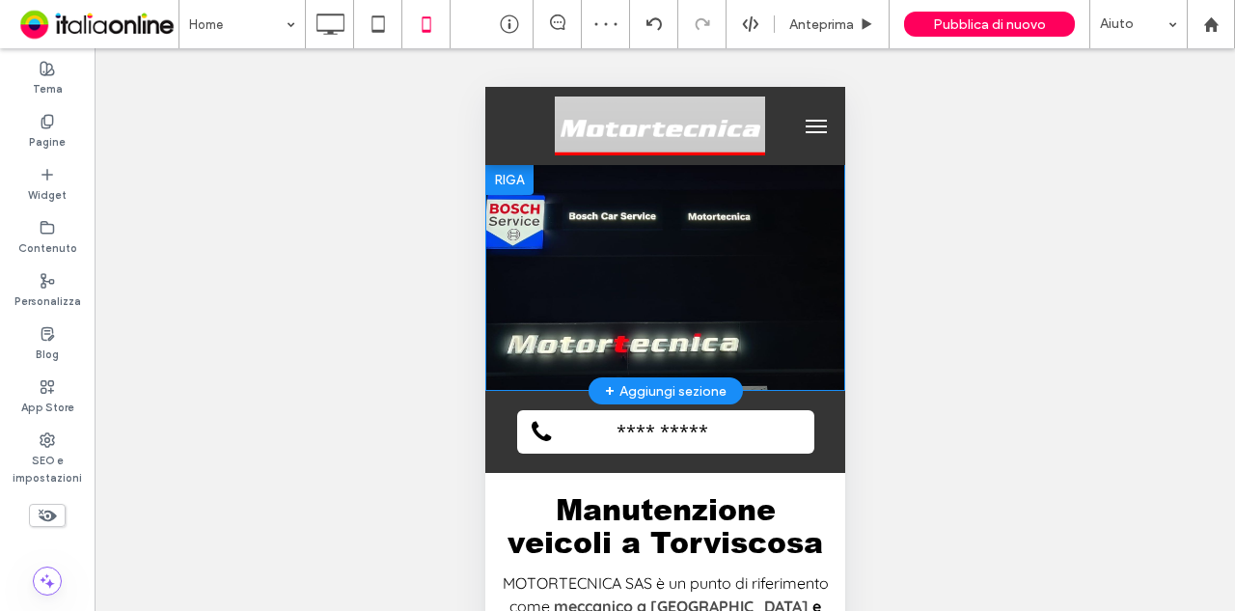
click at [733, 269] on div "Click To Paste [GEOGRAPHIC_DATA] + Aggiungi sezione" at bounding box center [664, 277] width 360 height 227
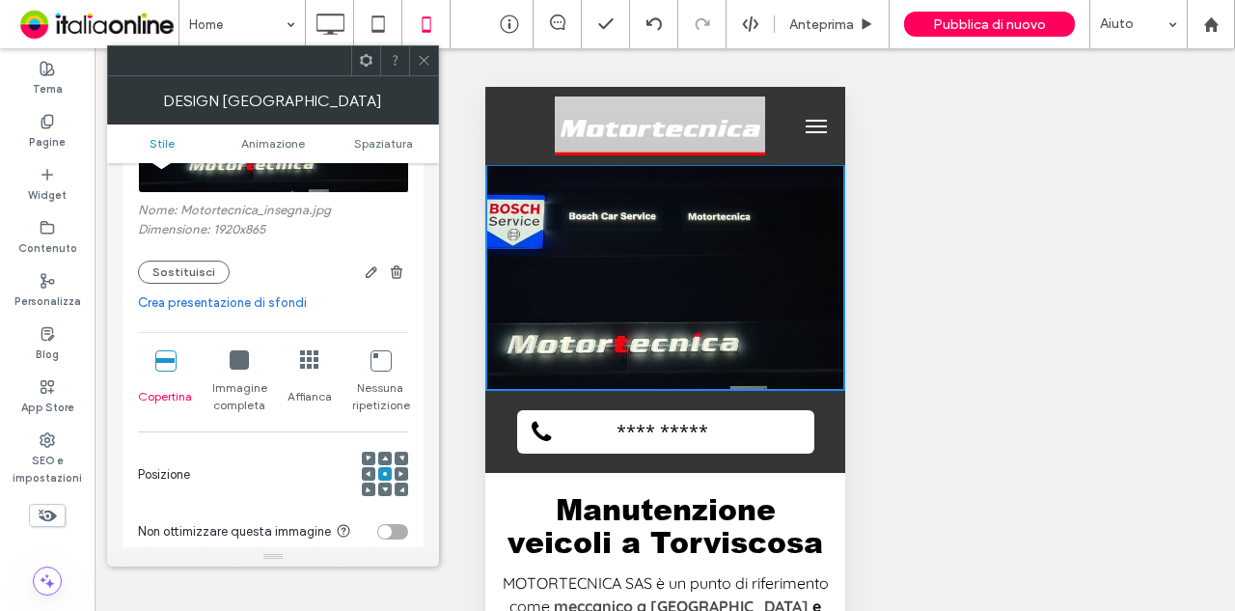
scroll to position [289, 0]
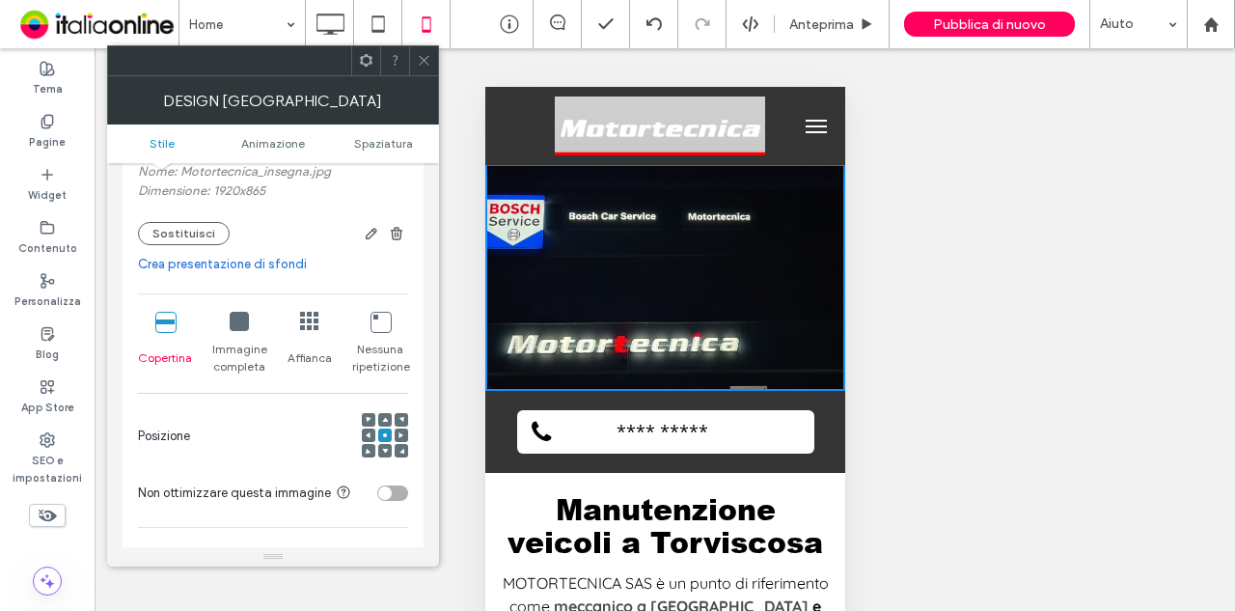
click at [399, 433] on use at bounding box center [400, 435] width 5 height 6
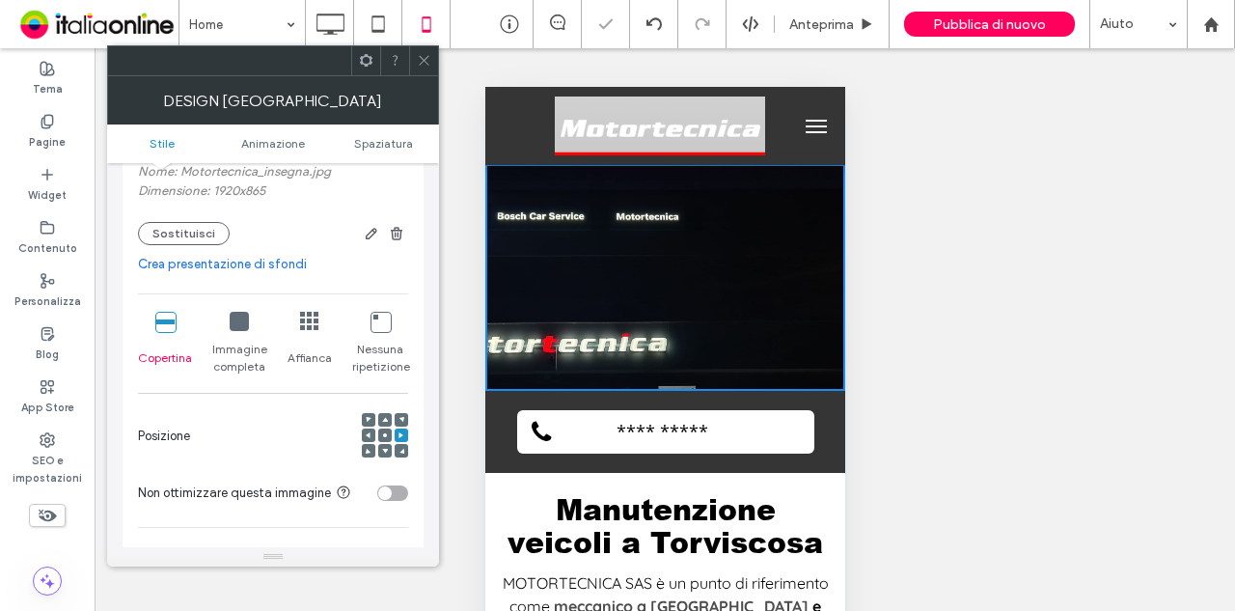
click at [362, 435] on div at bounding box center [369, 435] width 14 height 14
click at [368, 435] on use at bounding box center [368, 435] width 5 height 6
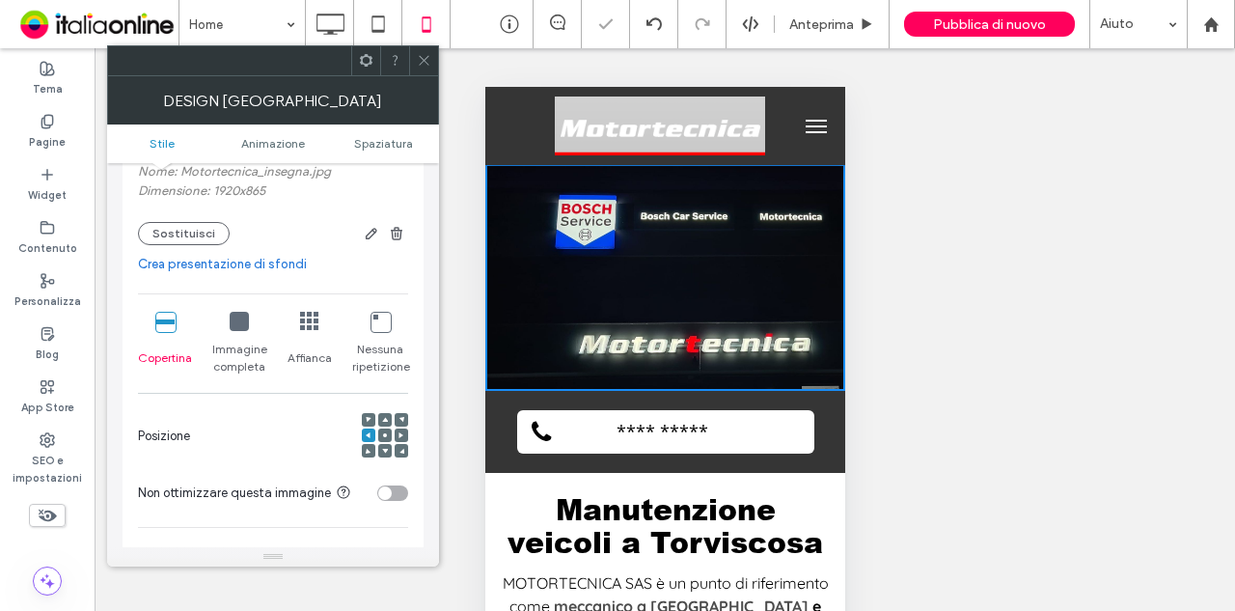
click at [392, 435] on div at bounding box center [385, 436] width 46 height 46
click at [384, 439] on span at bounding box center [385, 435] width 6 height 14
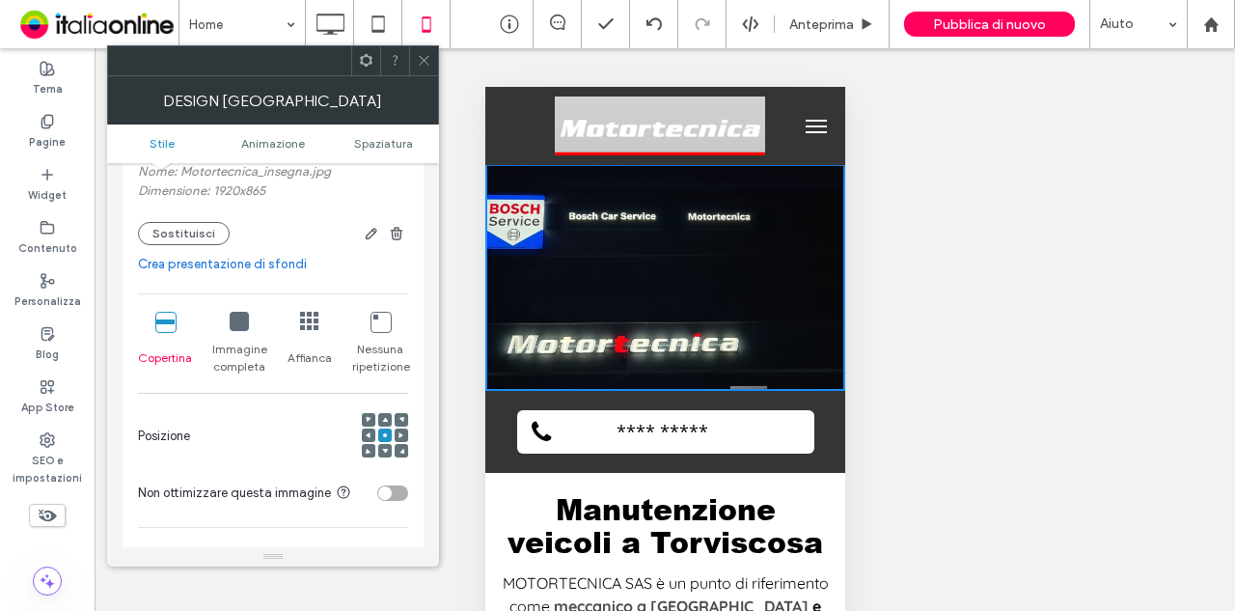
click at [370, 433] on icon at bounding box center [369, 435] width 6 height 6
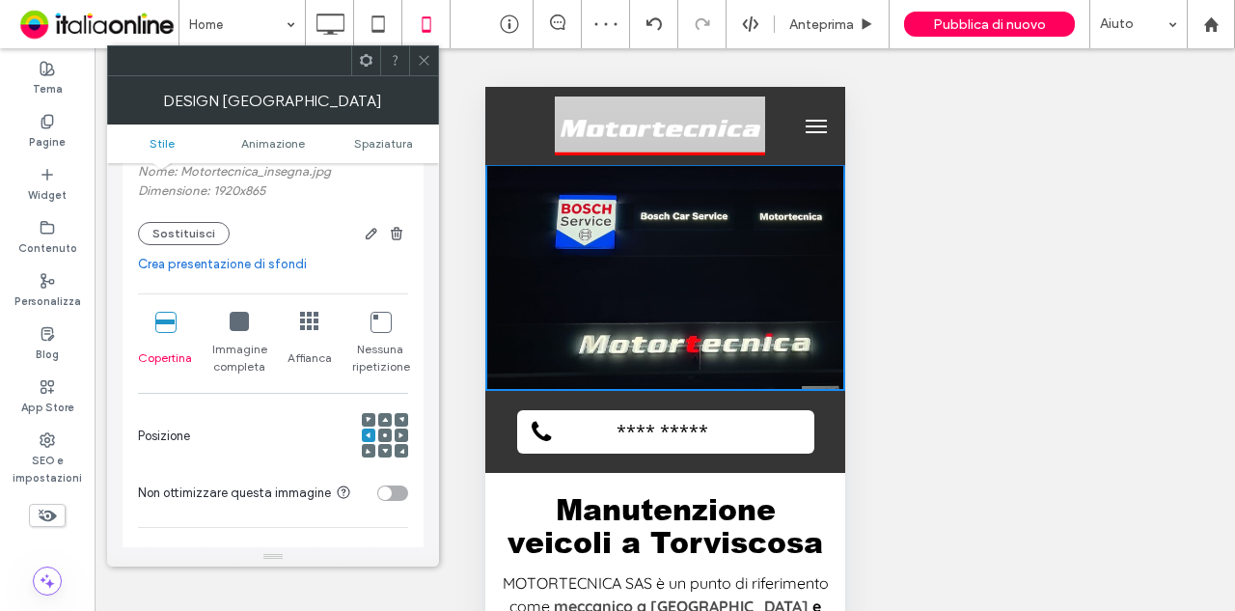
click at [374, 416] on div at bounding box center [369, 420] width 14 height 14
click at [370, 416] on span at bounding box center [369, 420] width 6 height 14
click at [390, 437] on div at bounding box center [385, 435] width 14 height 14
click at [390, 434] on div at bounding box center [385, 435] width 14 height 14
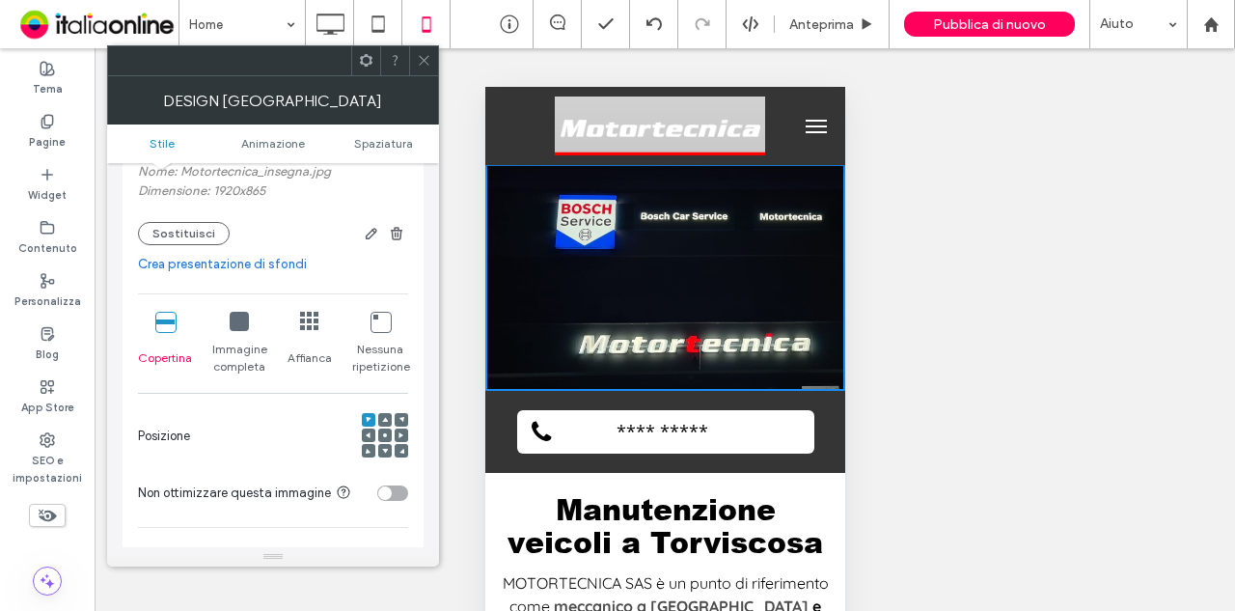
click at [376, 431] on div at bounding box center [385, 436] width 46 height 46
click at [387, 436] on icon at bounding box center [385, 435] width 6 height 6
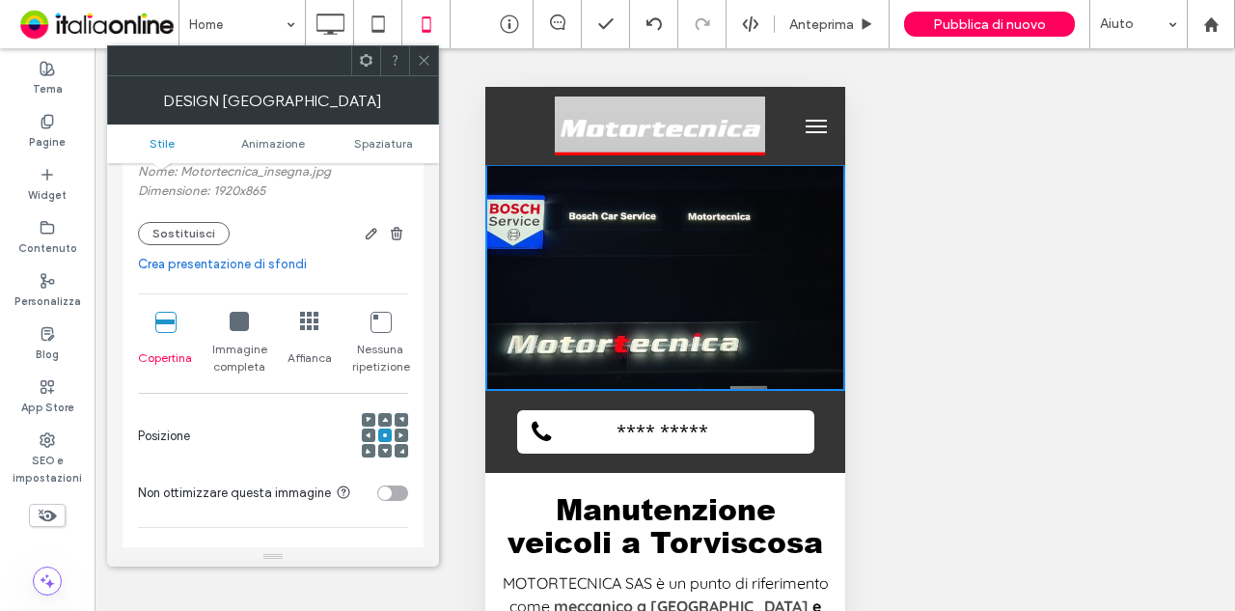
click at [367, 432] on icon at bounding box center [369, 435] width 6 height 6
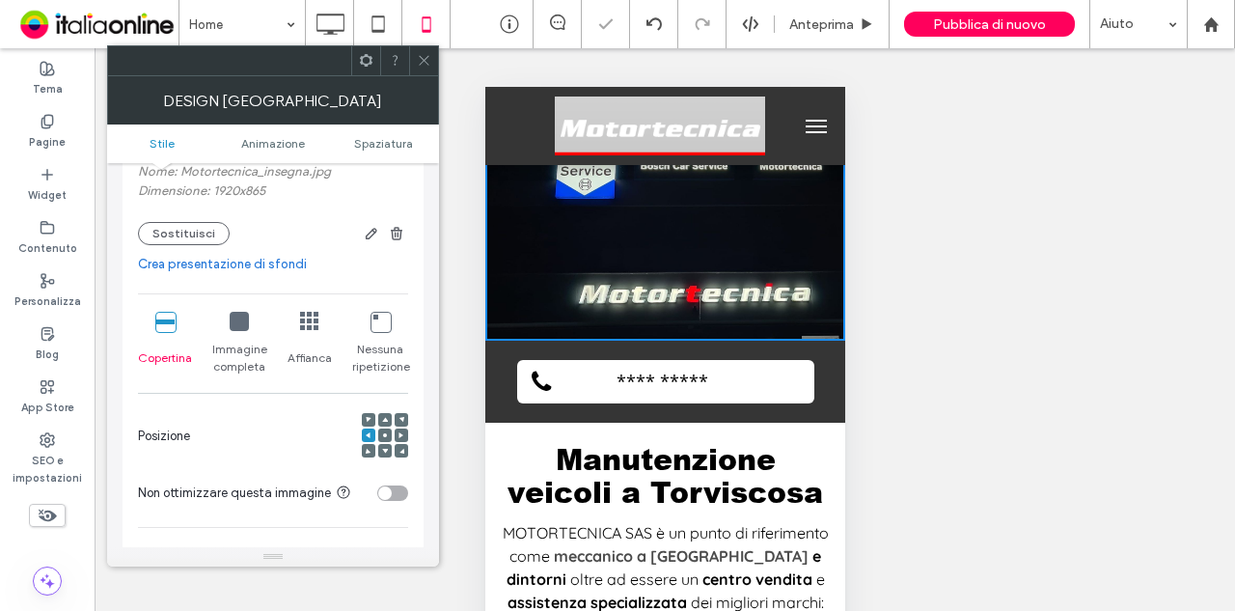
scroll to position [0, 0]
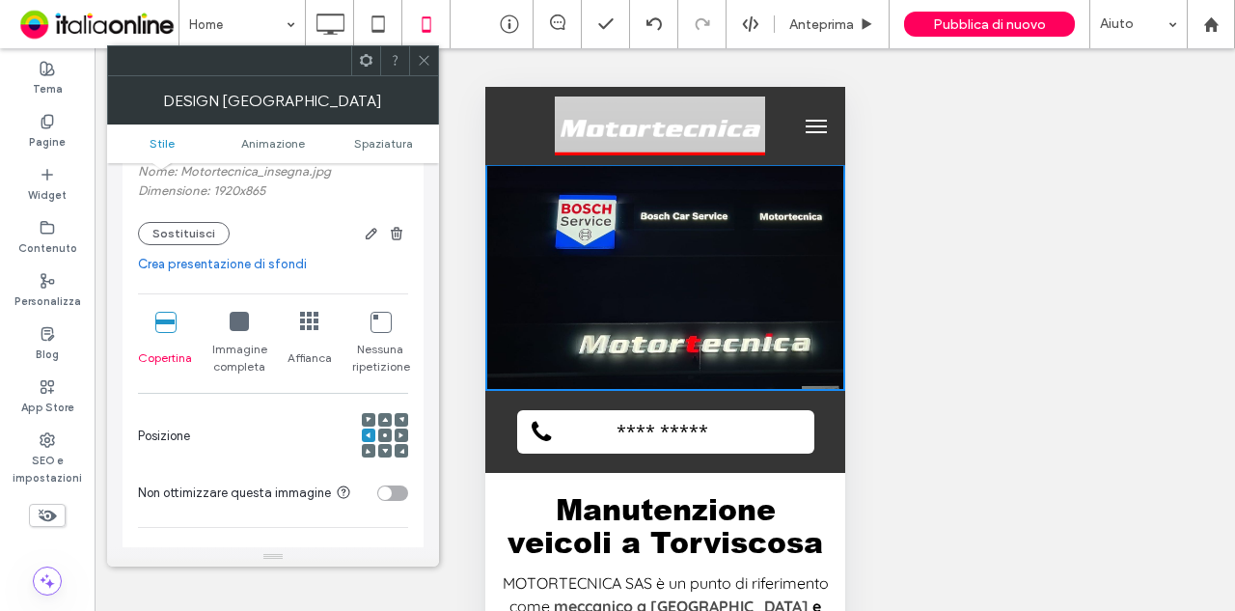
click at [388, 432] on div at bounding box center [385, 435] width 14 height 14
click at [384, 438] on span at bounding box center [385, 435] width 6 height 14
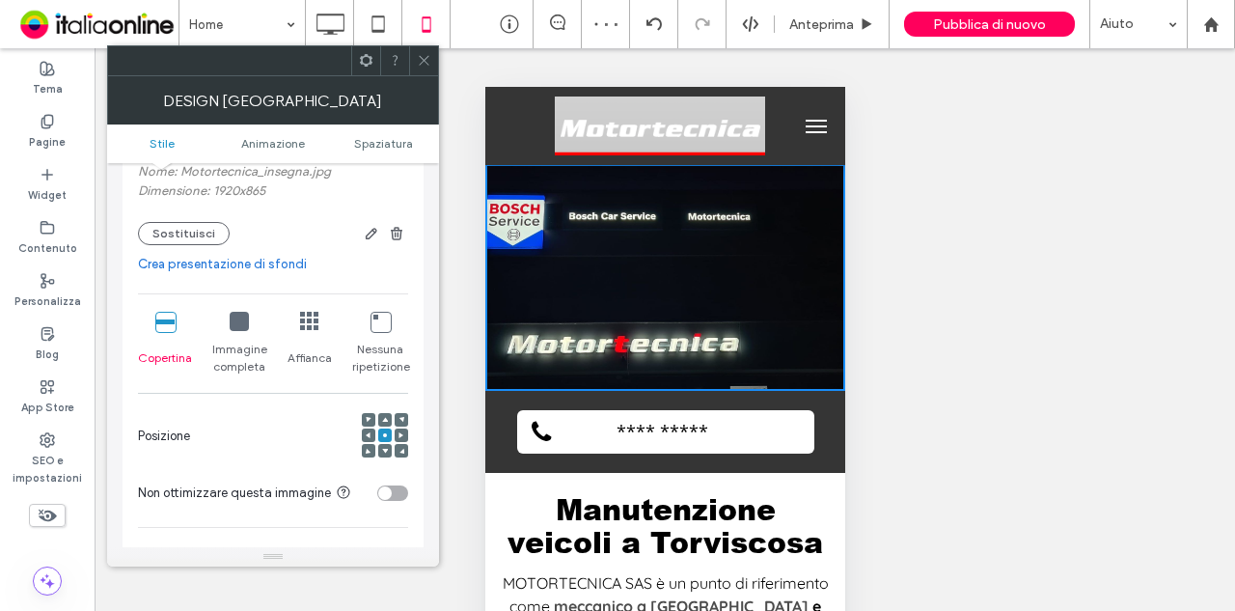
click at [233, 315] on icon at bounding box center [239, 321] width 19 height 19
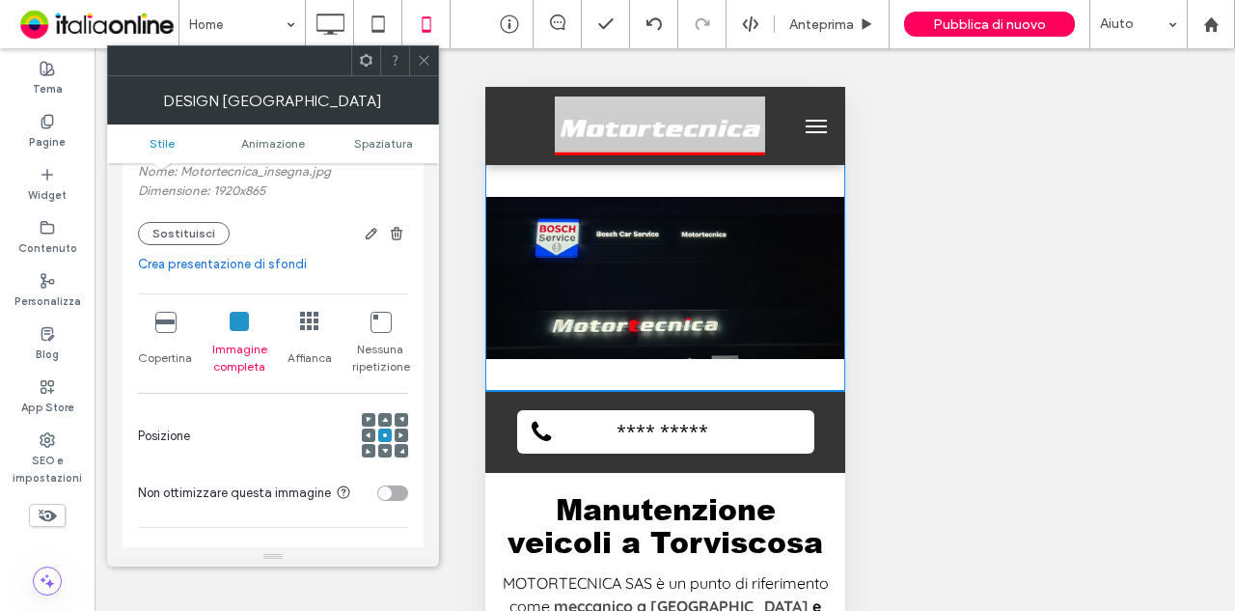
click at [585, 372] on div "Click To Paste [GEOGRAPHIC_DATA] + Aggiungi sezione" at bounding box center [664, 277] width 360 height 227
click at [620, 184] on div "Click To Paste [GEOGRAPHIC_DATA] + Aggiungi sezione" at bounding box center [664, 277] width 360 height 227
click at [761, 380] on div "Click To Paste [GEOGRAPHIC_DATA] + Aggiungi sezione" at bounding box center [664, 277] width 360 height 227
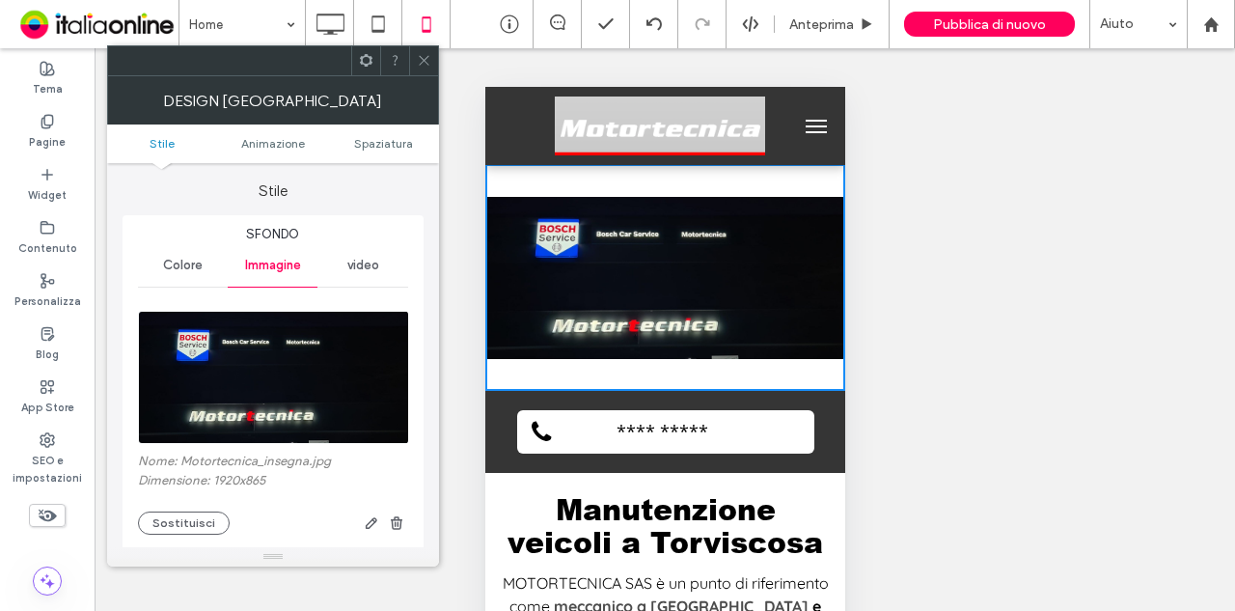
click at [203, 265] on div "Colore" at bounding box center [183, 265] width 90 height 42
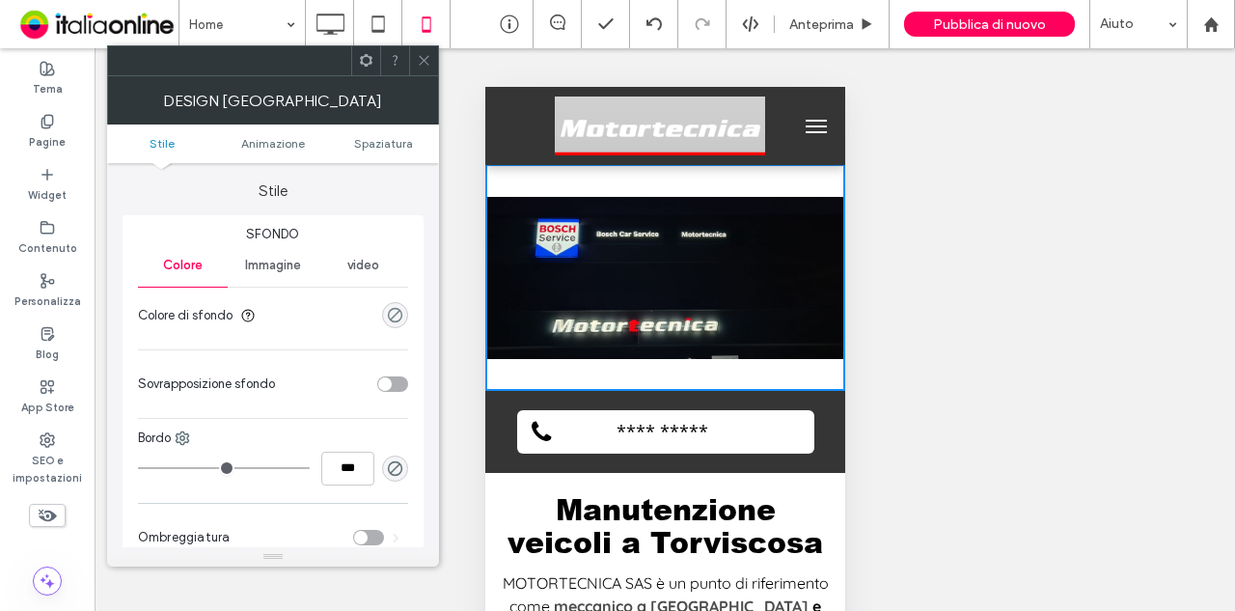
click at [392, 312] on div "rgba(0, 0, 0, 0)" at bounding box center [395, 315] width 16 height 16
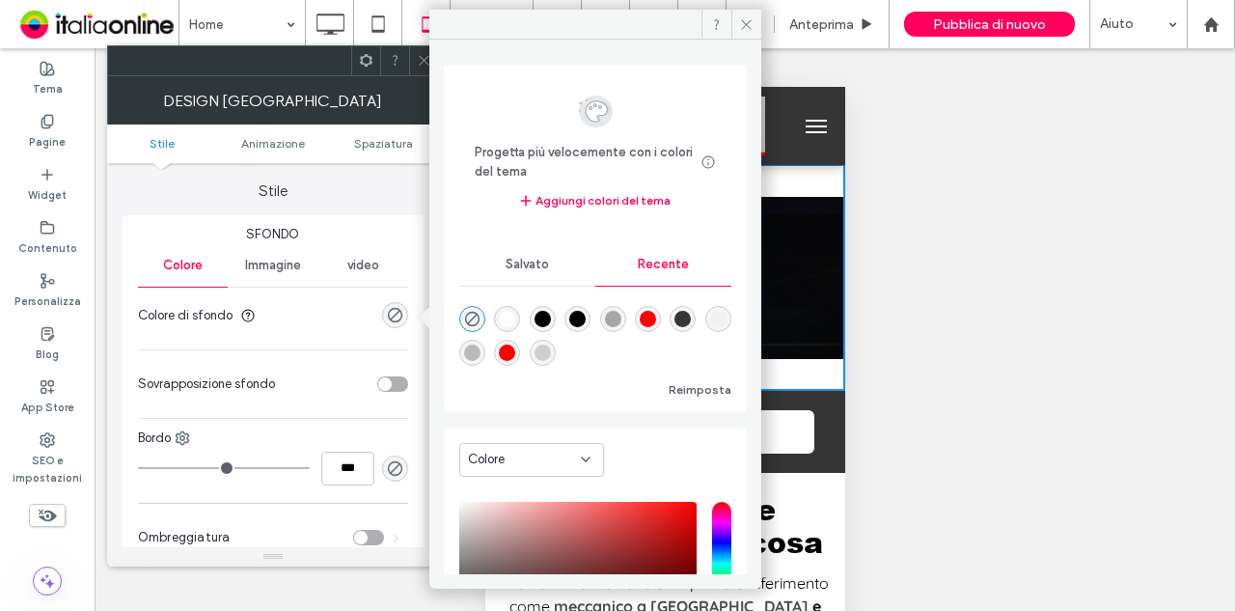
click at [551, 315] on div "rgba(0, 0, 0, 1)" at bounding box center [542, 319] width 16 height 16
type input "***"
type input "****"
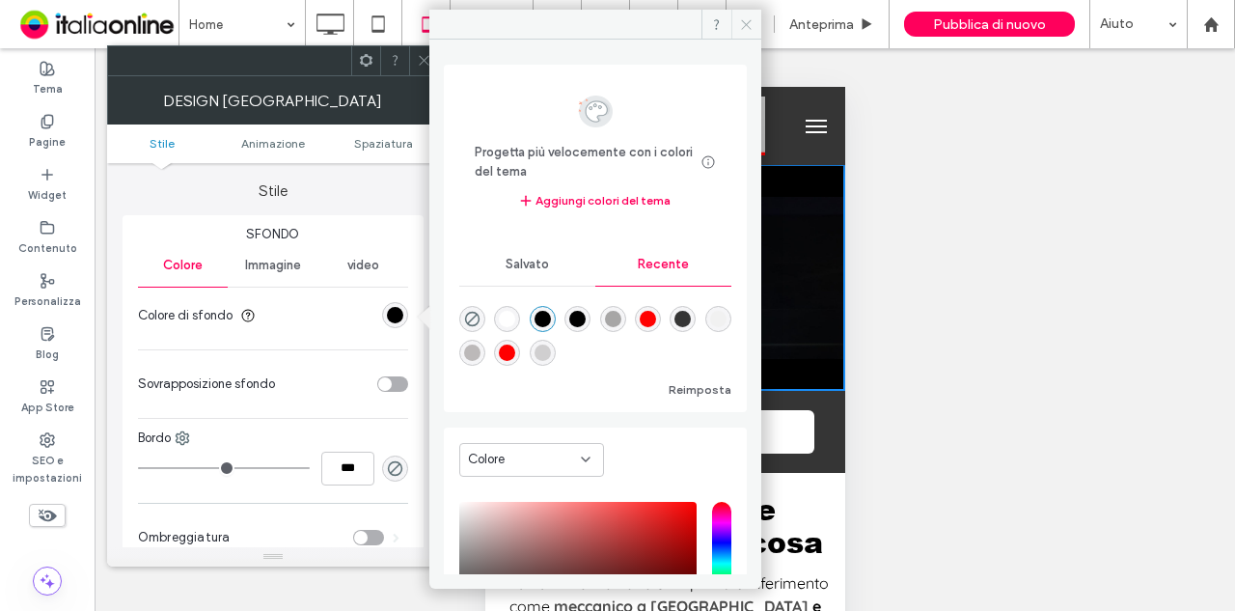
click at [743, 21] on icon at bounding box center [746, 24] width 14 height 14
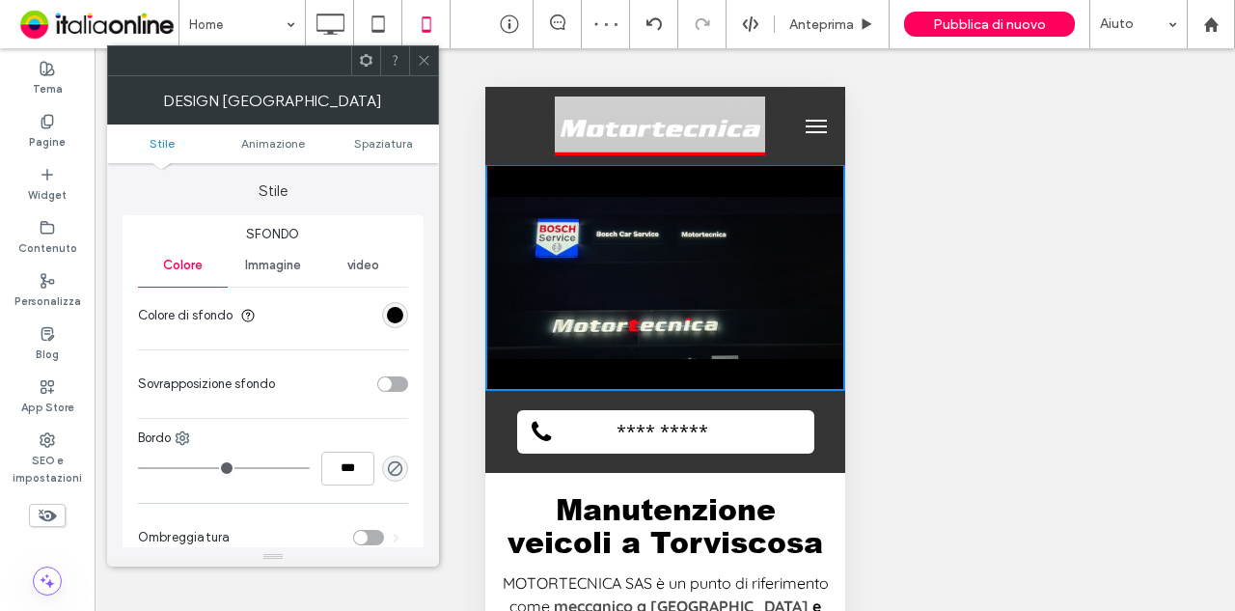
click at [421, 63] on icon at bounding box center [424, 60] width 14 height 14
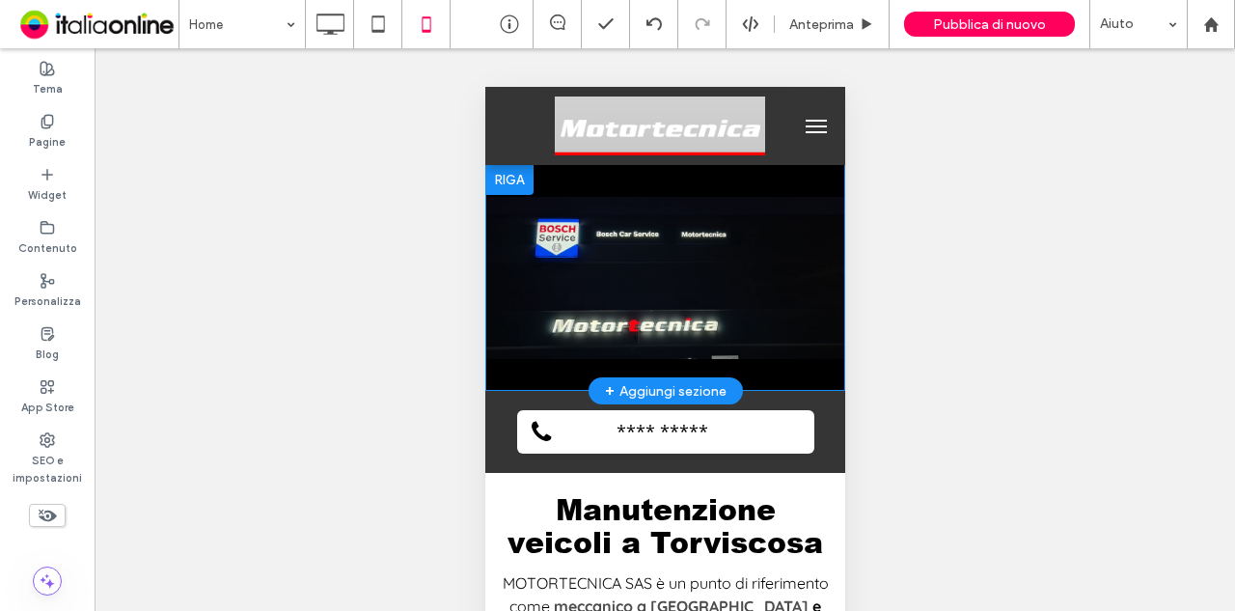
click at [746, 362] on div "Click To Paste [GEOGRAPHIC_DATA] + Aggiungi sezione" at bounding box center [664, 277] width 360 height 227
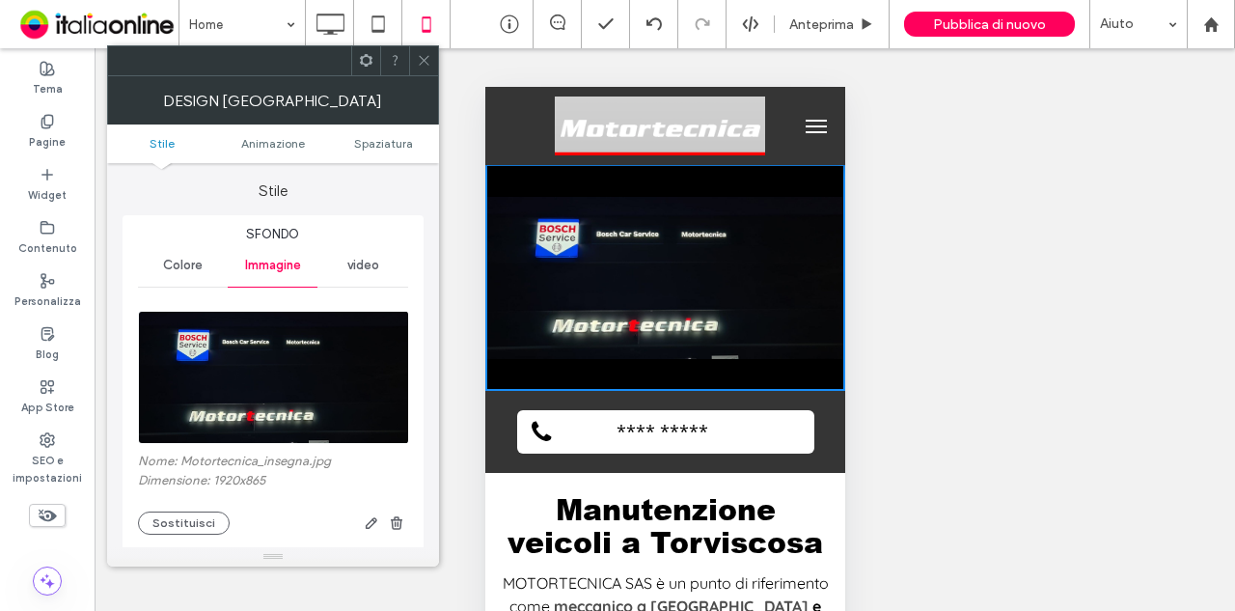
click at [430, 54] on icon at bounding box center [424, 60] width 14 height 14
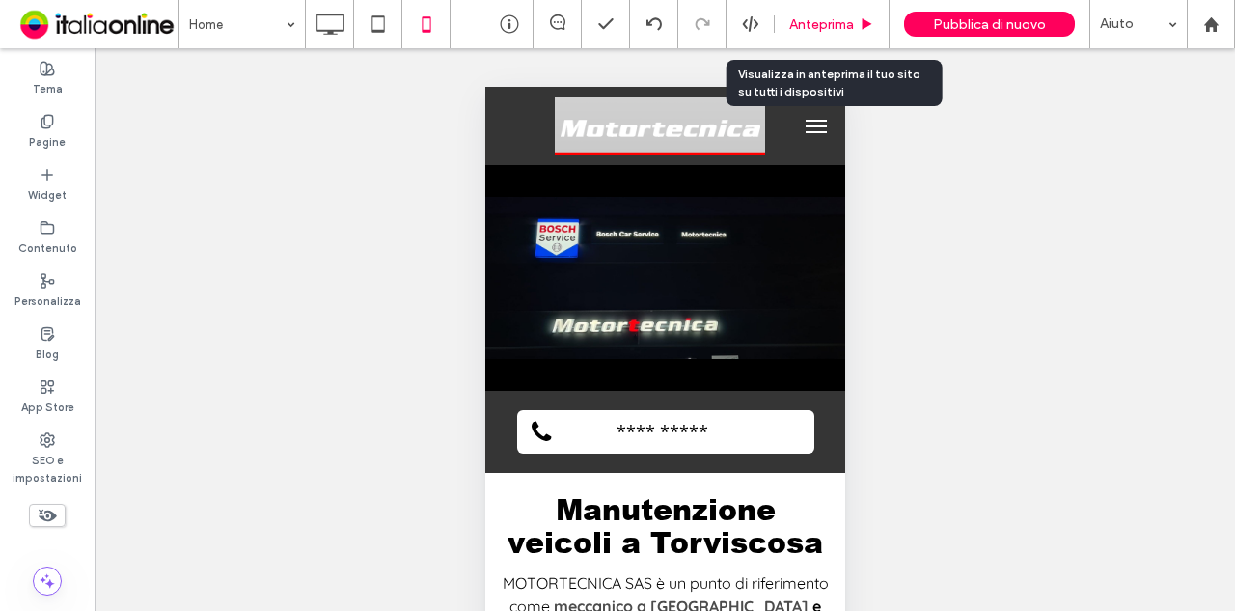
click at [808, 28] on span "Anteprima" at bounding box center [821, 24] width 65 height 16
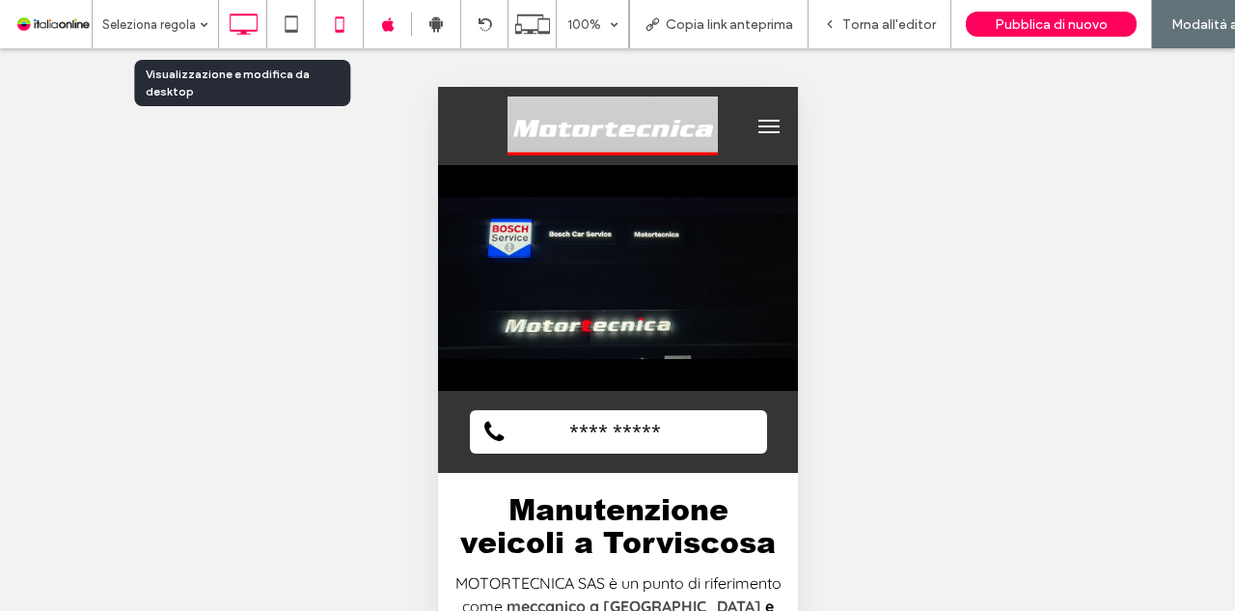
click at [230, 26] on icon at bounding box center [243, 24] width 39 height 39
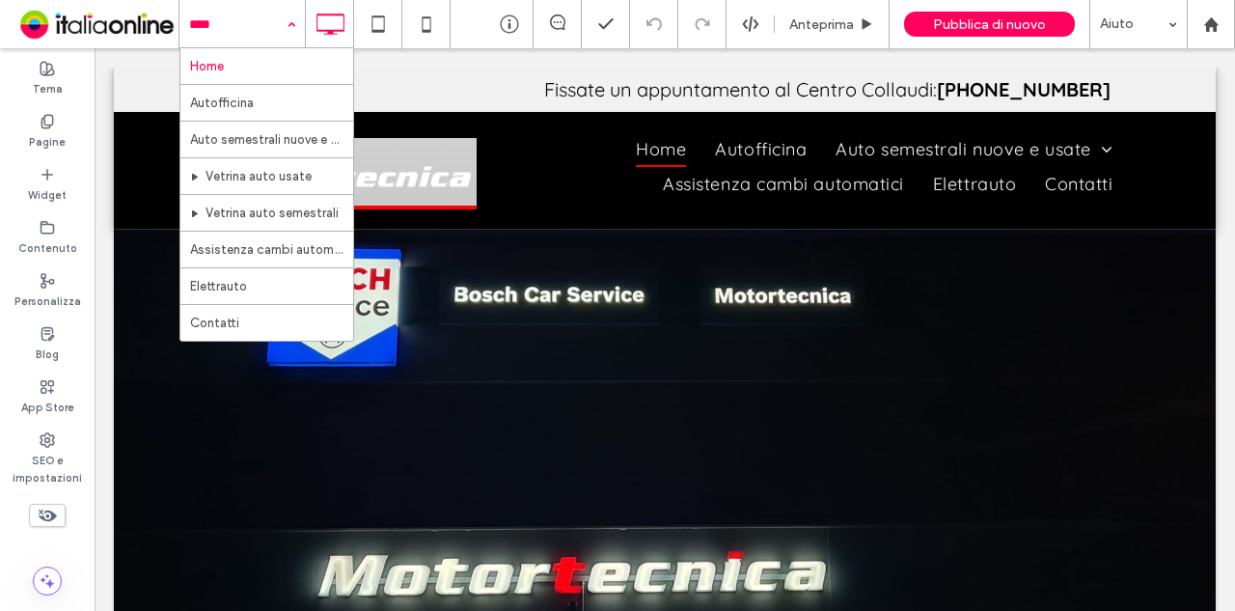
drag, startPoint x: 284, startPoint y: 23, endPoint x: 284, endPoint y: 34, distance: 10.6
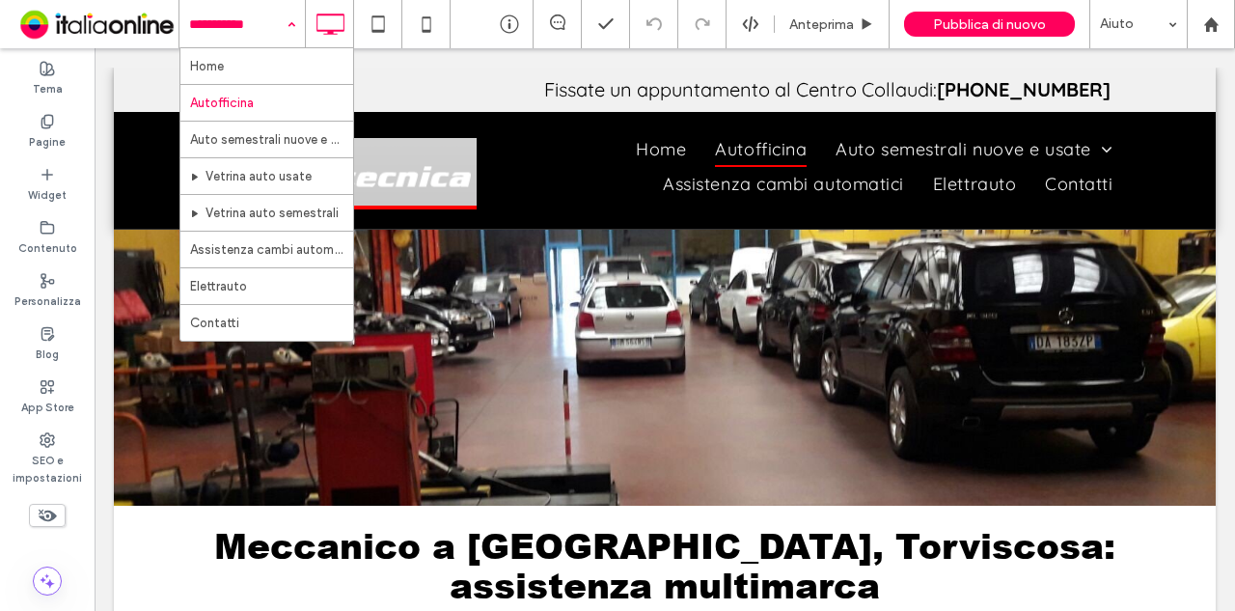
click at [270, 33] on input at bounding box center [237, 24] width 96 height 48
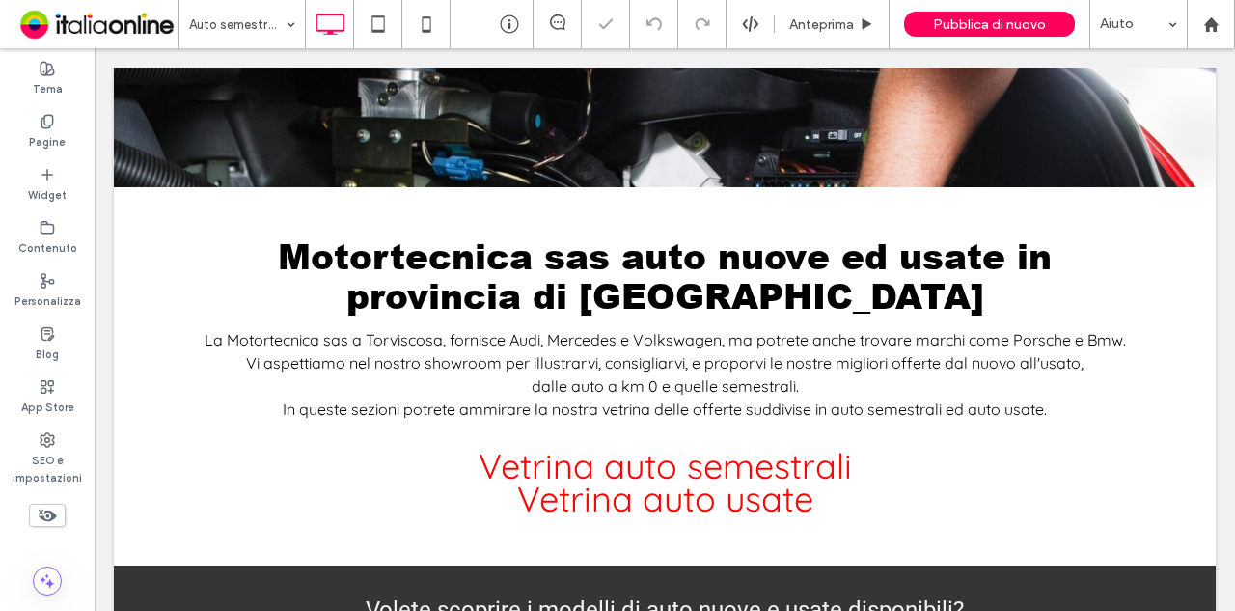
scroll to position [957, 0]
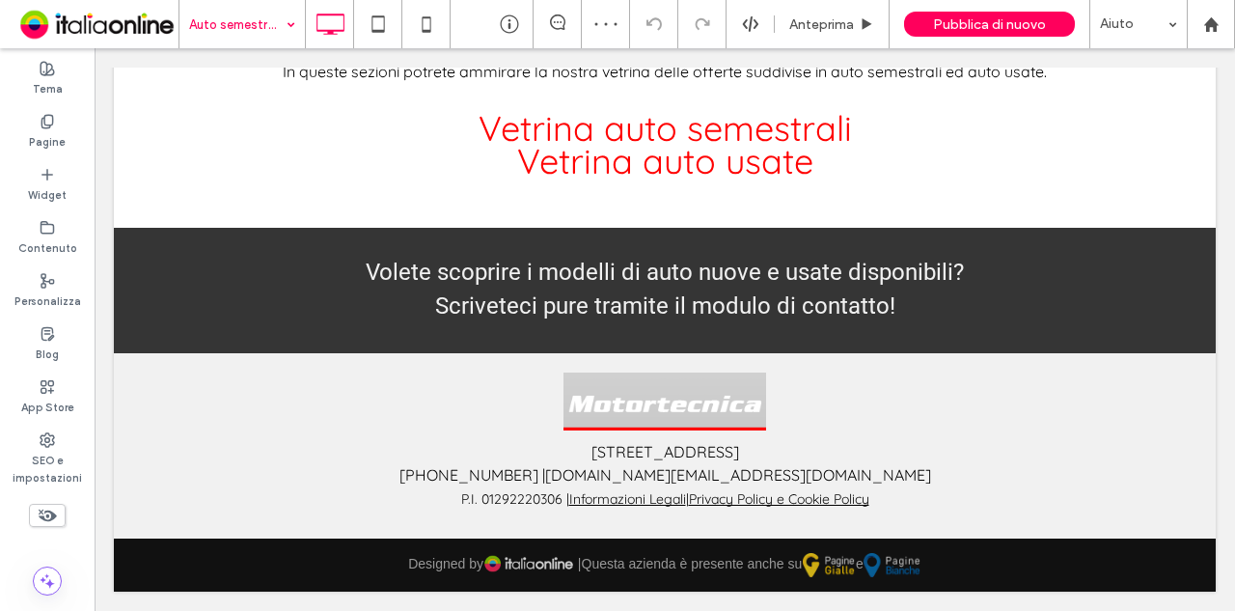
click at [276, 23] on input at bounding box center [237, 24] width 96 height 48
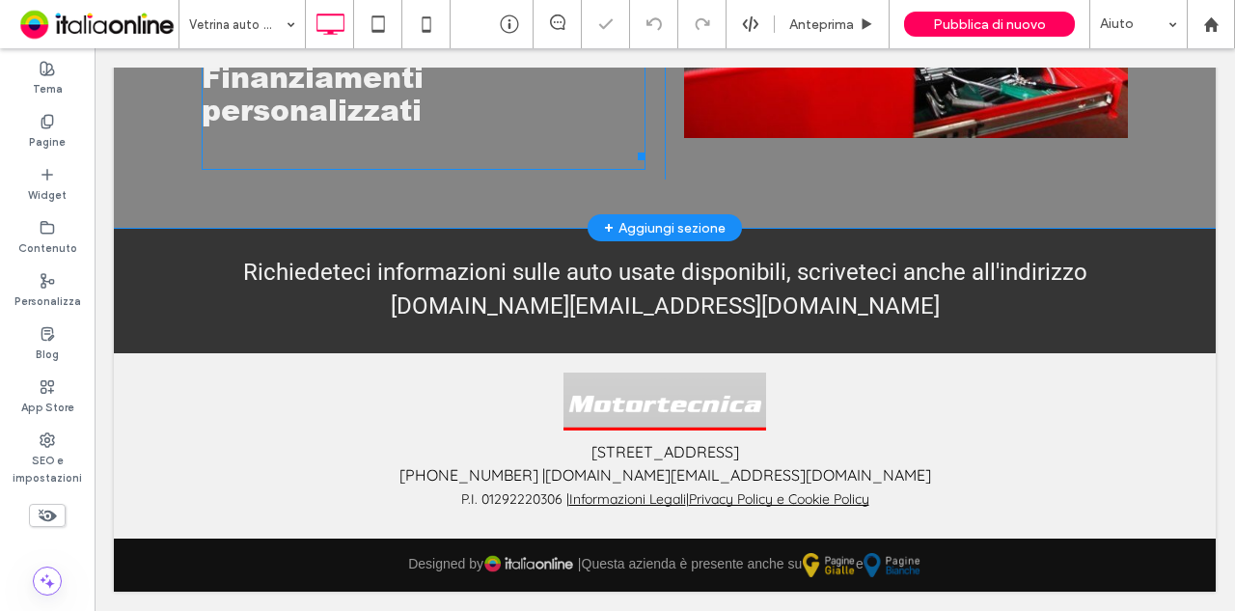
scroll to position [1296, 0]
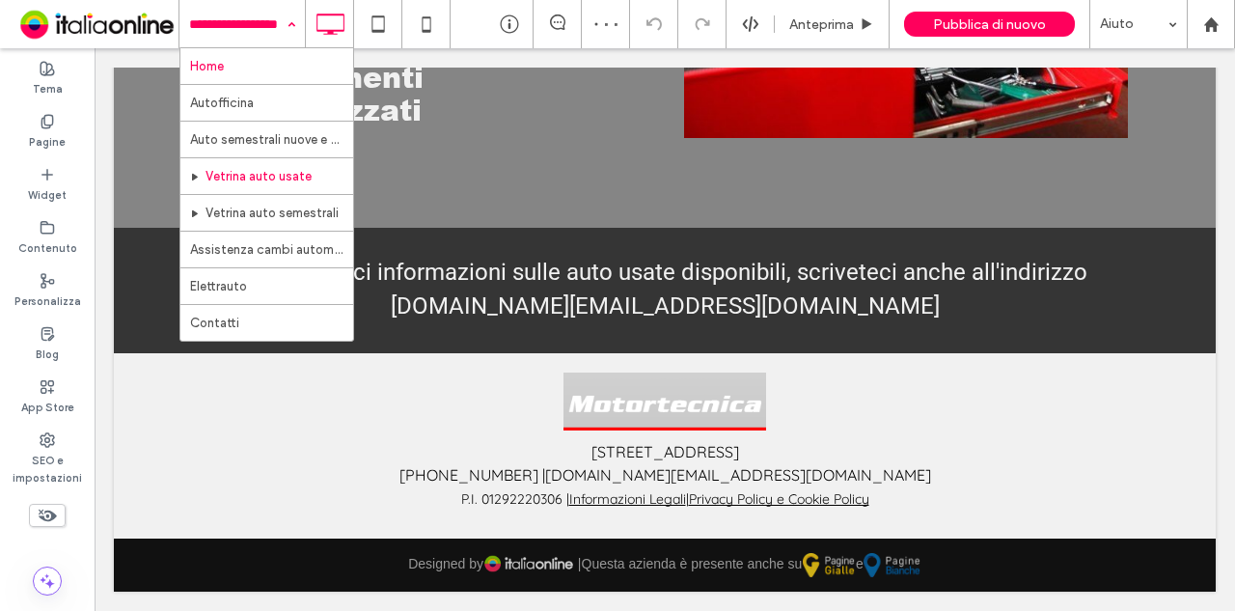
drag, startPoint x: 274, startPoint y: 23, endPoint x: 275, endPoint y: 68, distance: 45.3
click at [274, 23] on input at bounding box center [237, 24] width 96 height 48
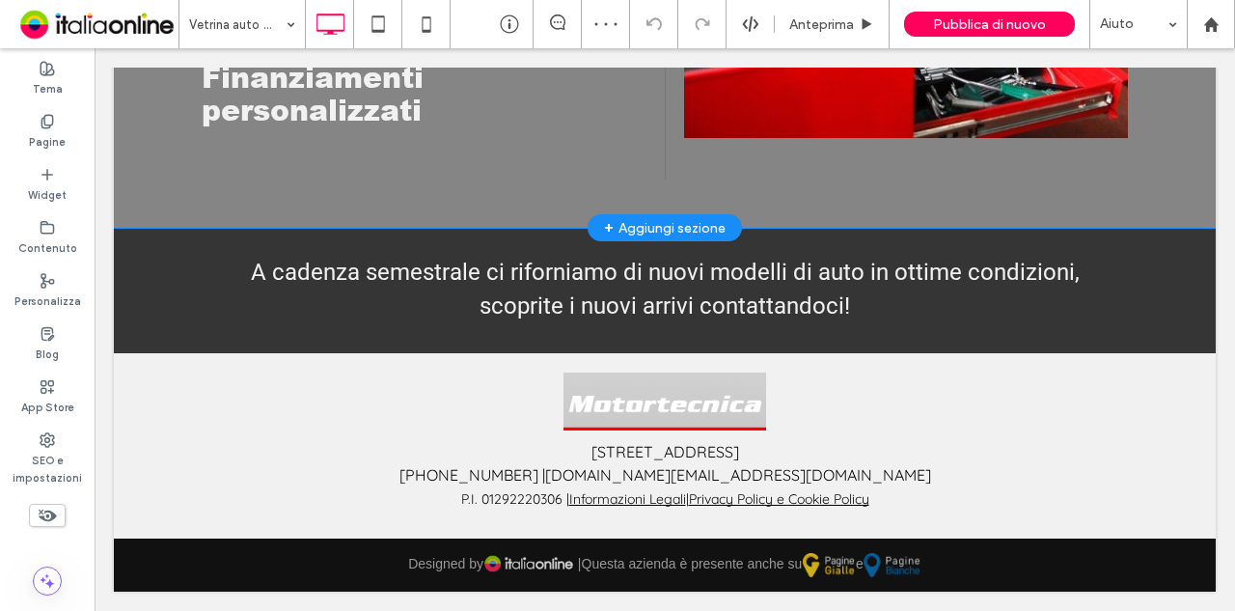
scroll to position [1296, 0]
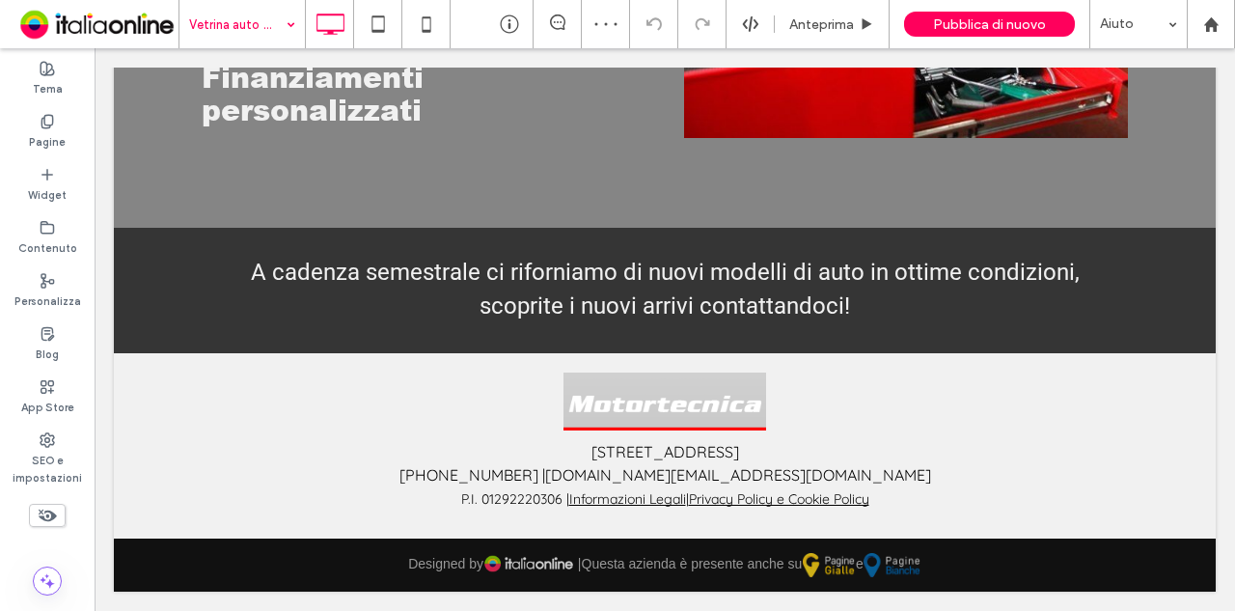
click at [254, 34] on input at bounding box center [237, 24] width 96 height 48
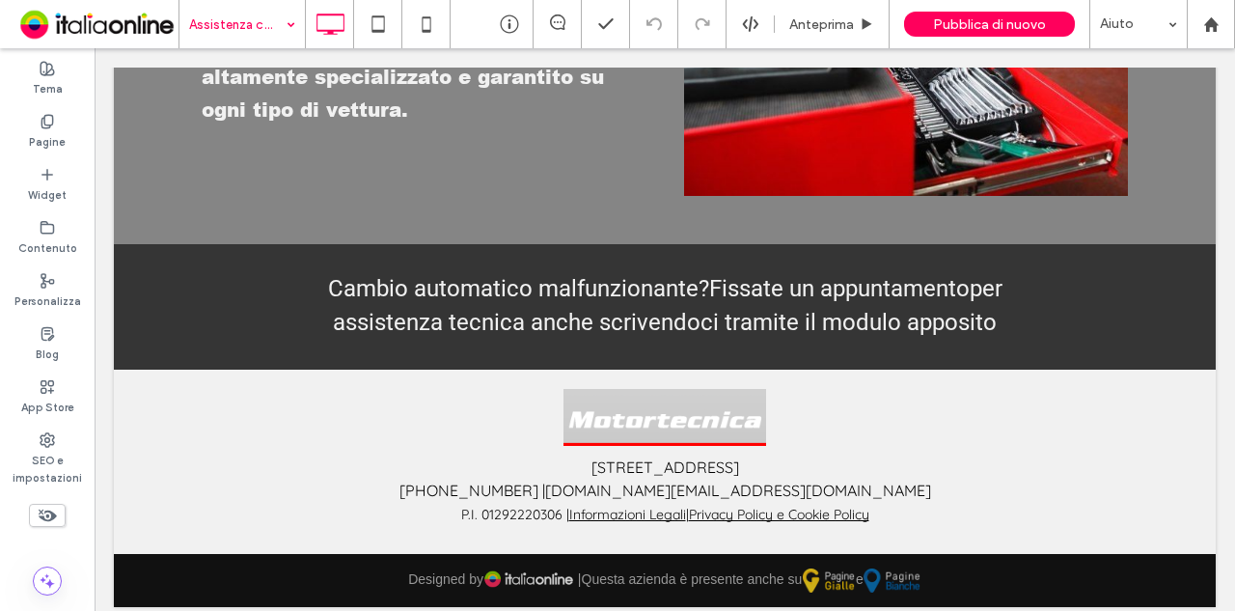
scroll to position [943, 0]
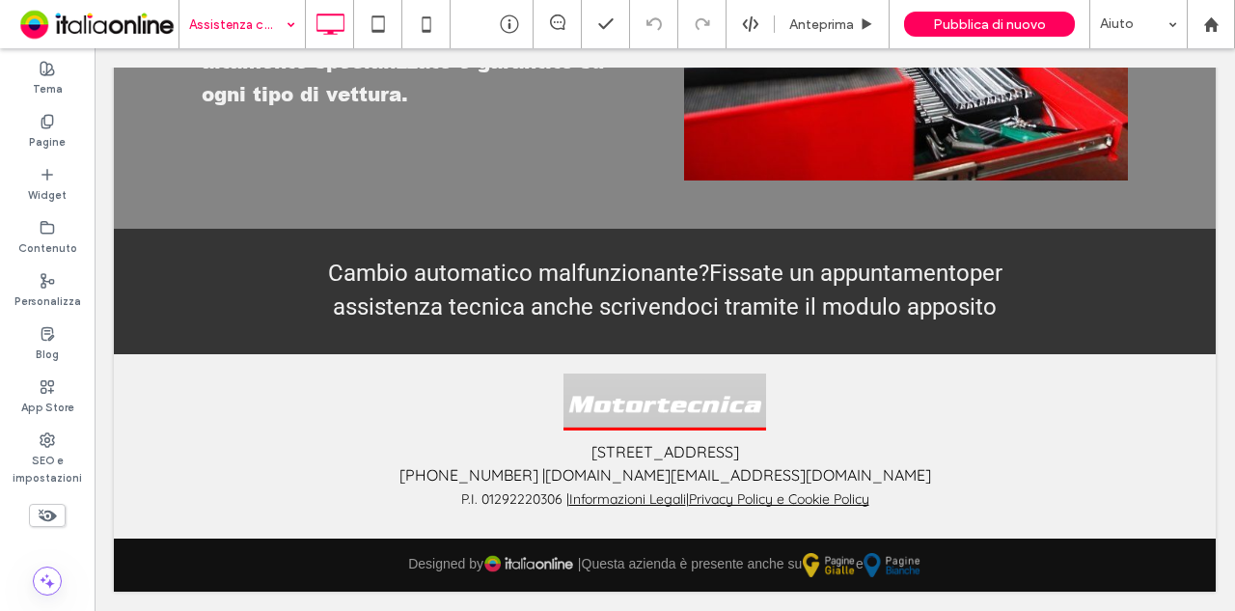
click at [271, 24] on input at bounding box center [237, 24] width 96 height 48
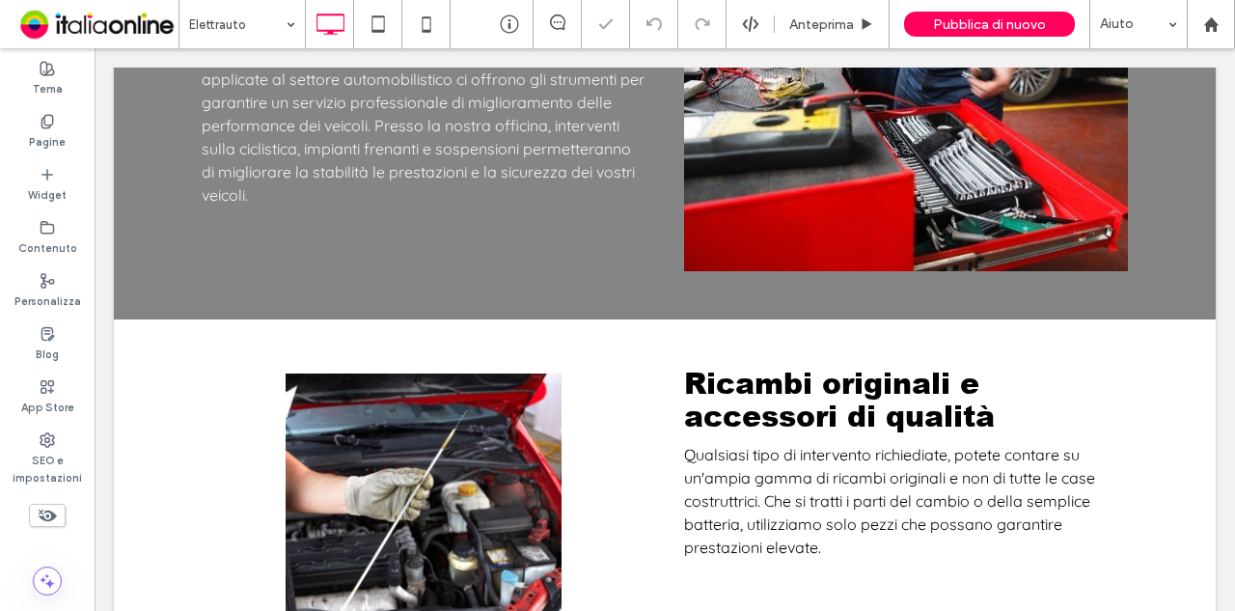
scroll to position [965, 0]
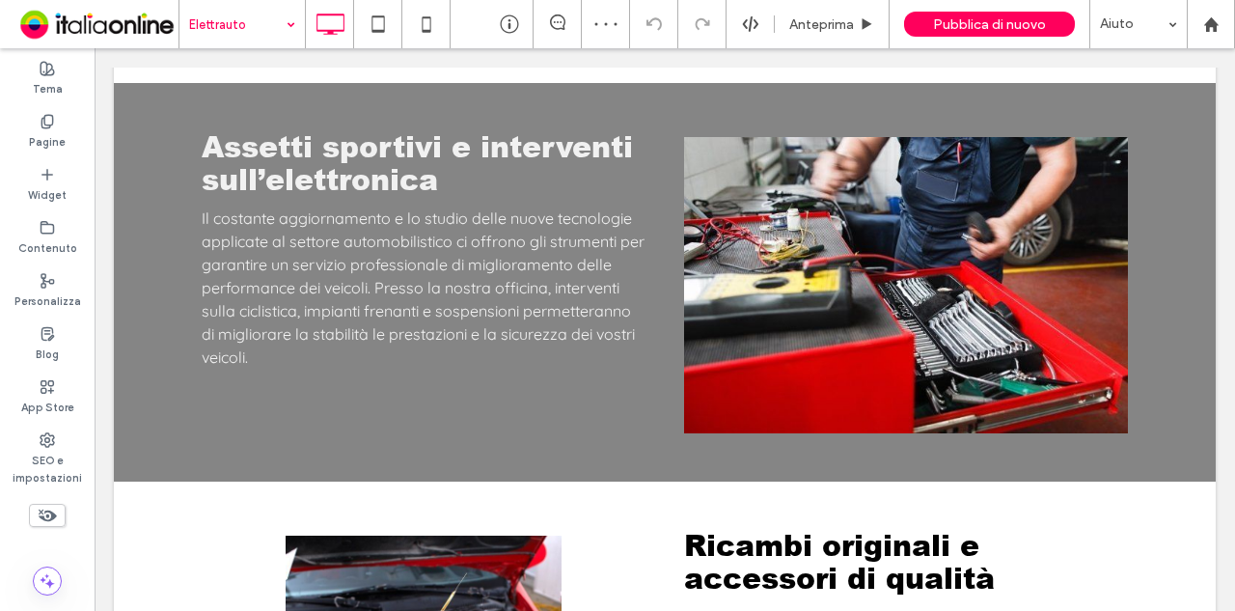
click at [260, 13] on input at bounding box center [237, 24] width 96 height 48
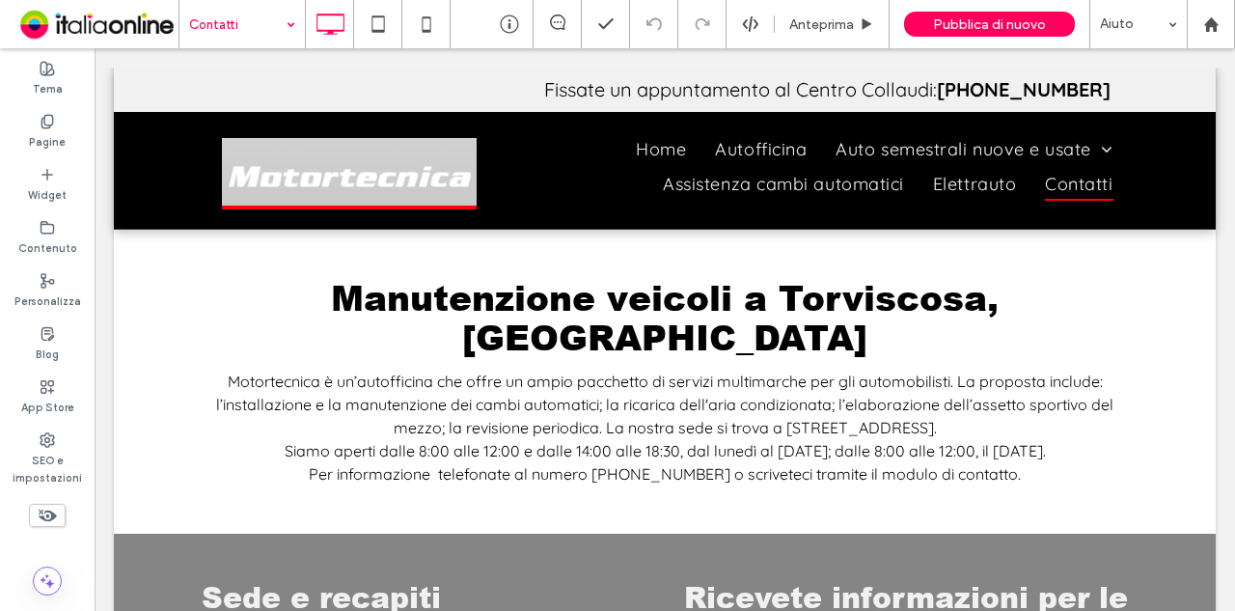
click at [298, 23] on div "Contatti" at bounding box center [241, 24] width 125 height 48
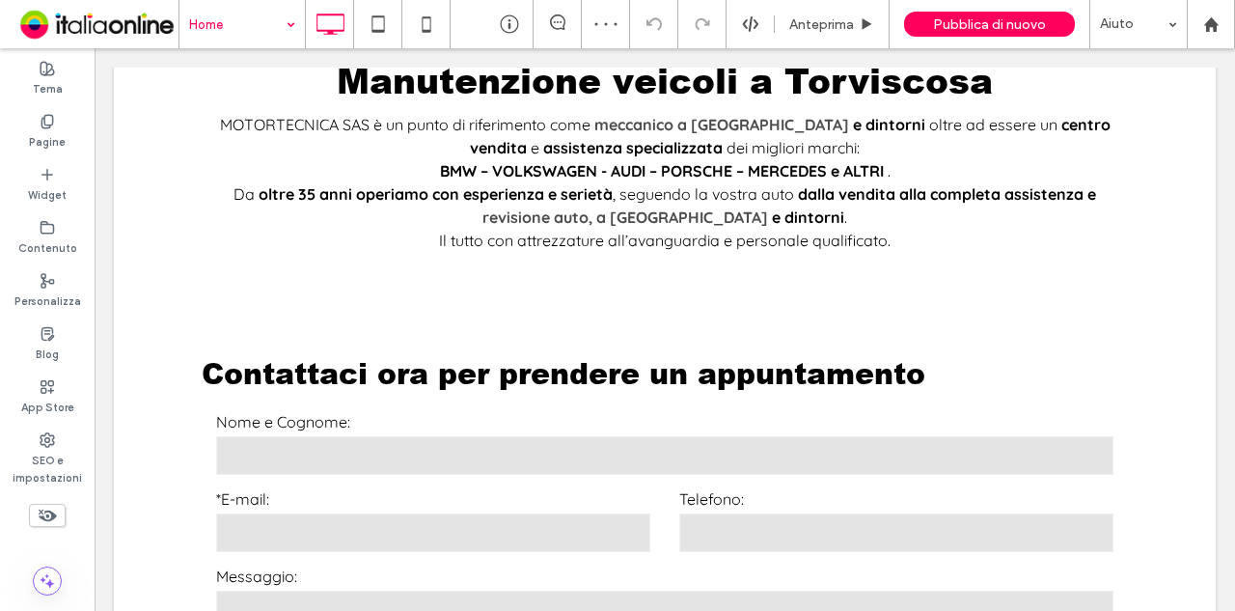
scroll to position [474, 0]
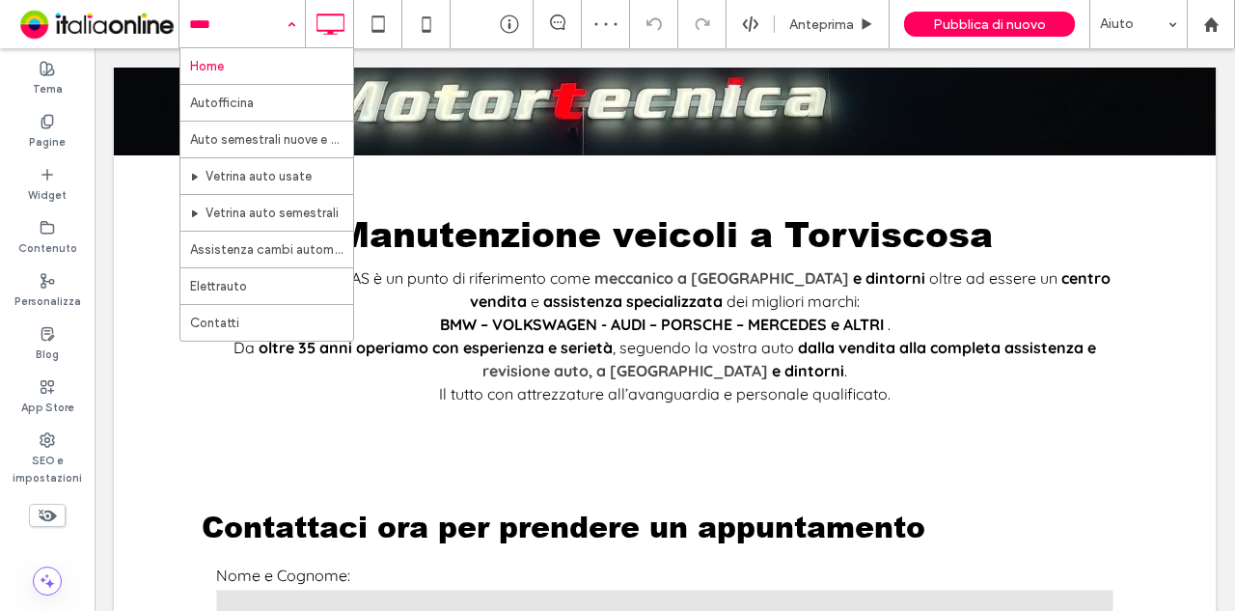
click at [259, 14] on input at bounding box center [237, 24] width 96 height 48
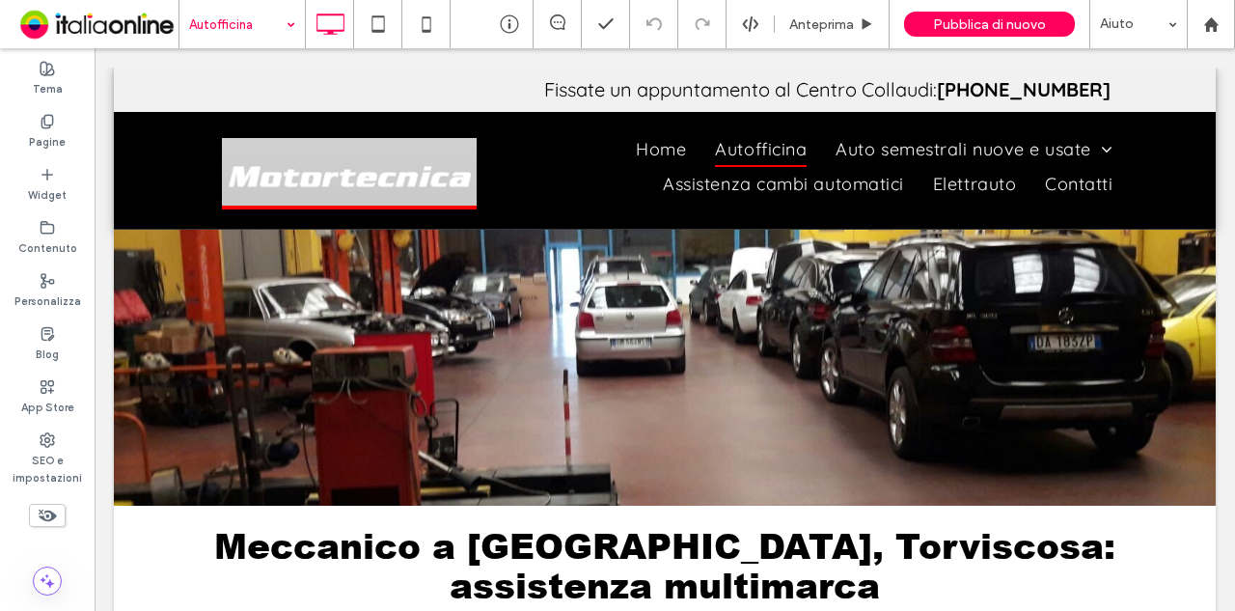
click at [257, 27] on input at bounding box center [237, 24] width 96 height 48
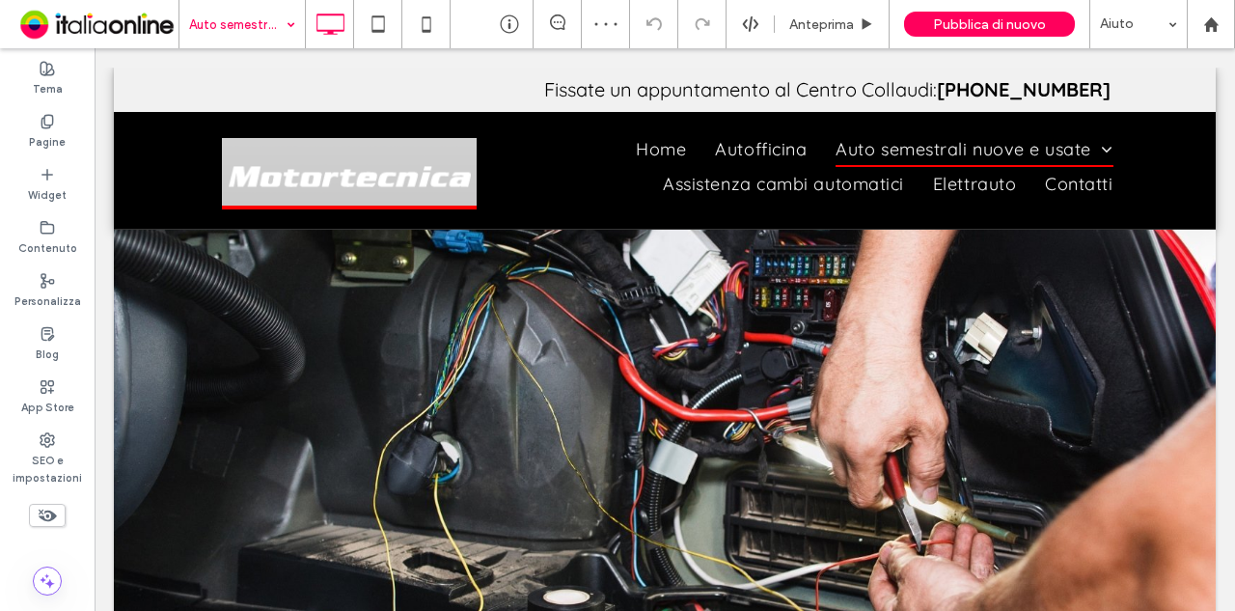
click at [283, 14] on div "Auto semestrali nuove e usate" at bounding box center [241, 24] width 125 height 48
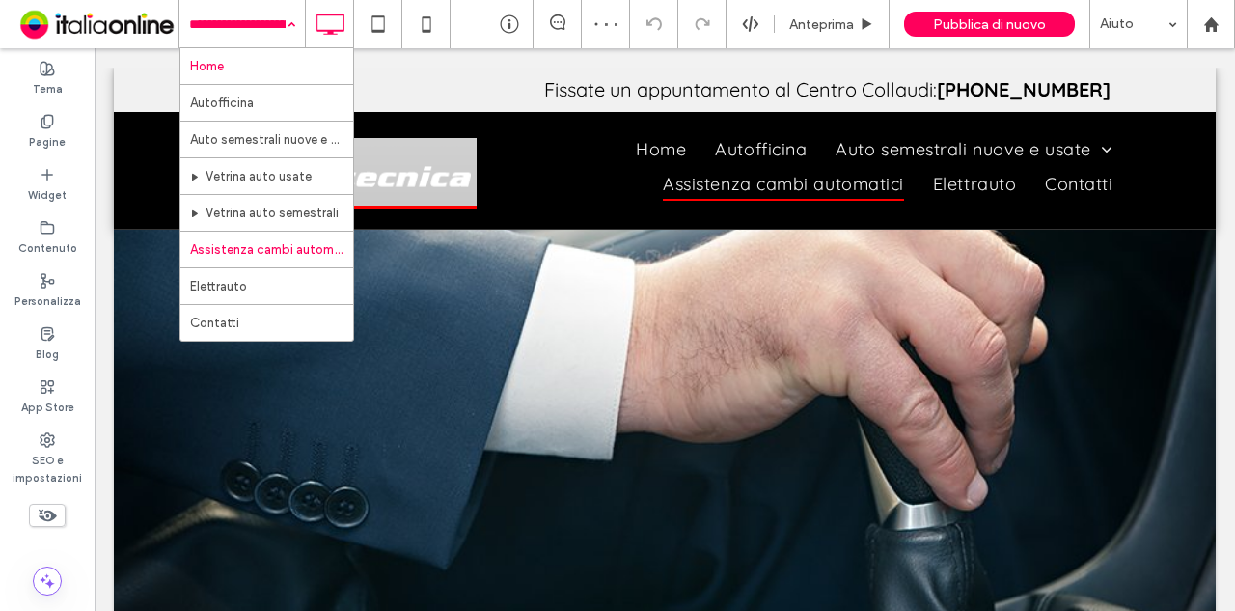
drag, startPoint x: 280, startPoint y: 24, endPoint x: 278, endPoint y: 50, distance: 26.1
click at [280, 24] on div "Home Autofficina Auto semestrali nuove e usate Vetrina auto usate Vetrina auto …" at bounding box center [241, 24] width 125 height 48
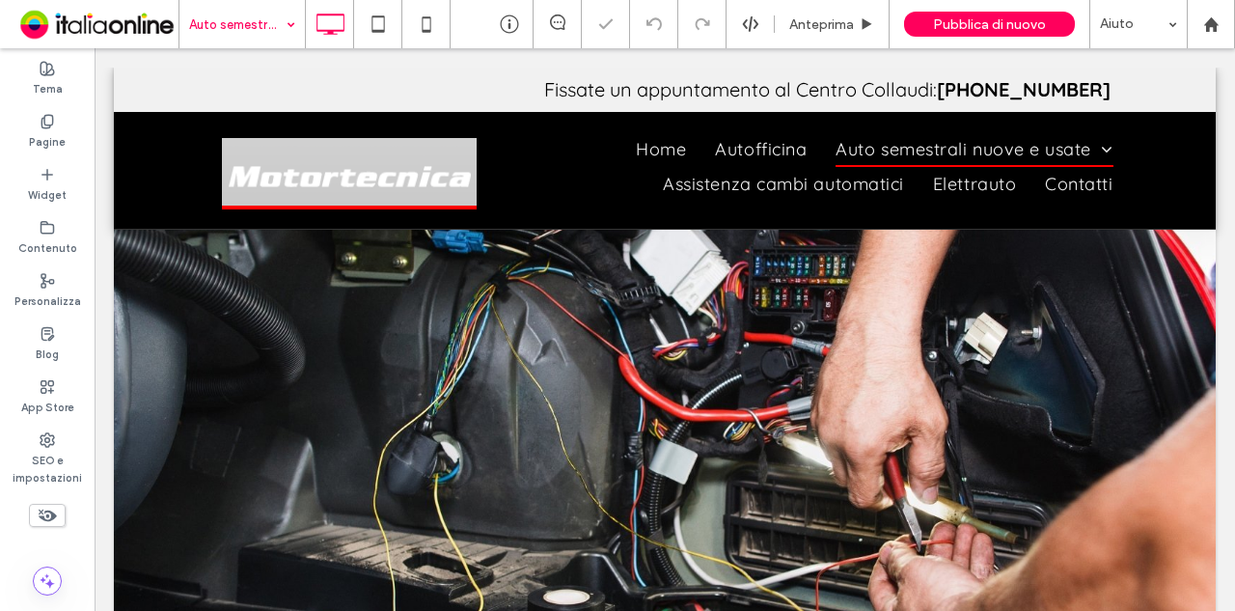
click at [290, 28] on div "Auto semestrali nuove e usate" at bounding box center [241, 24] width 125 height 48
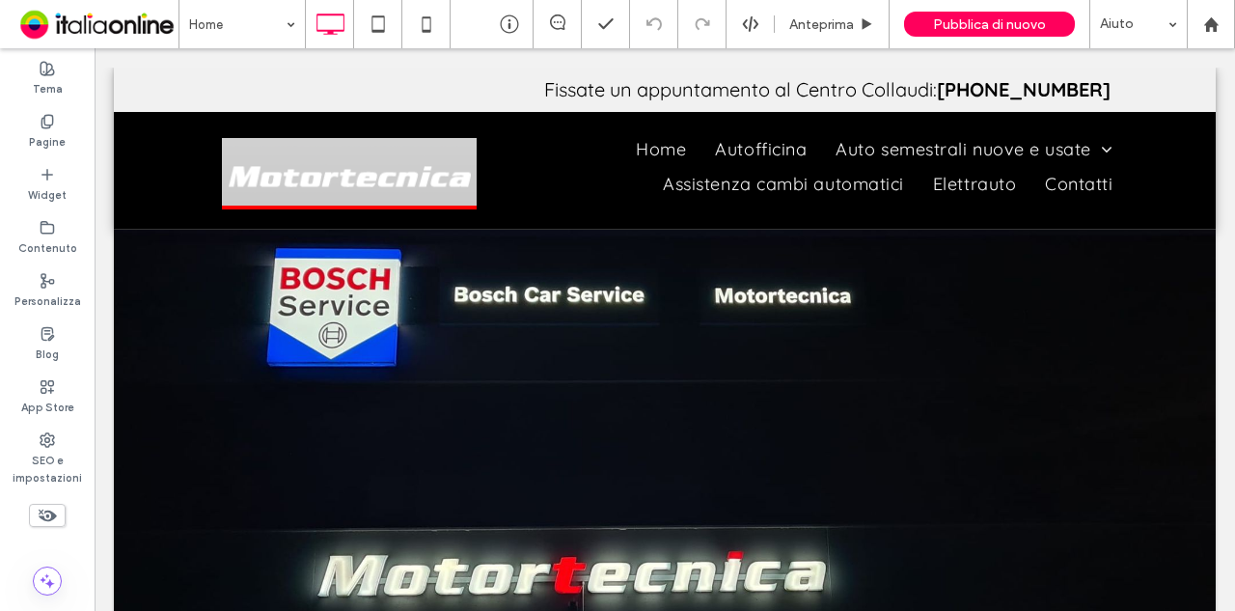
click at [295, 14] on div "Home" at bounding box center [241, 24] width 125 height 48
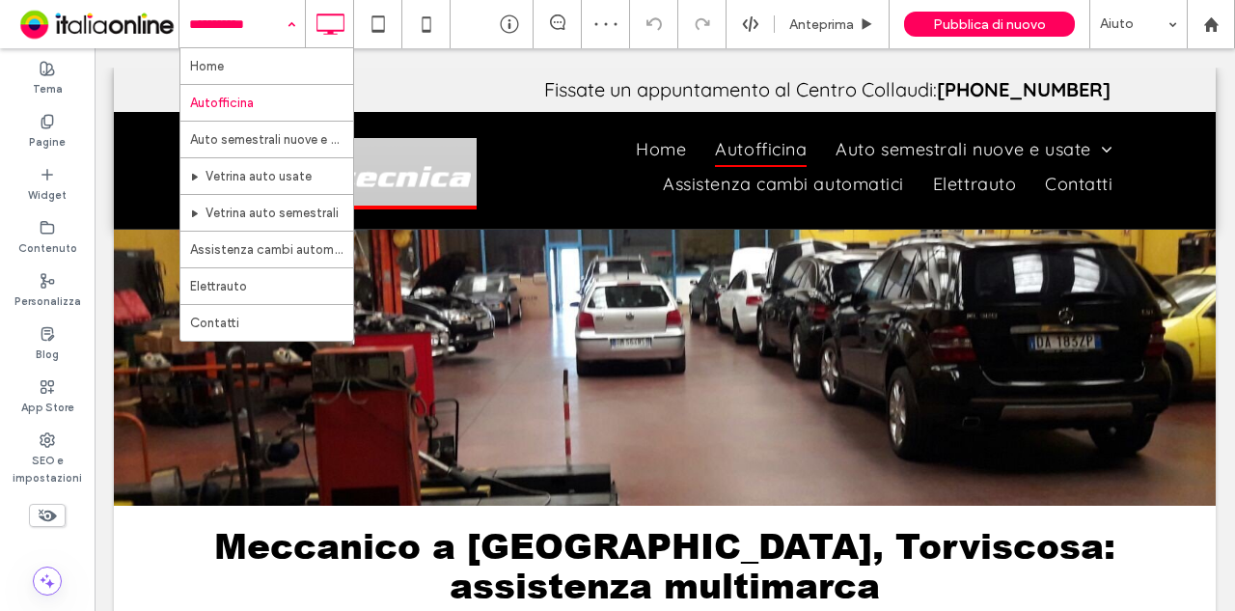
click at [262, 26] on input at bounding box center [237, 24] width 96 height 48
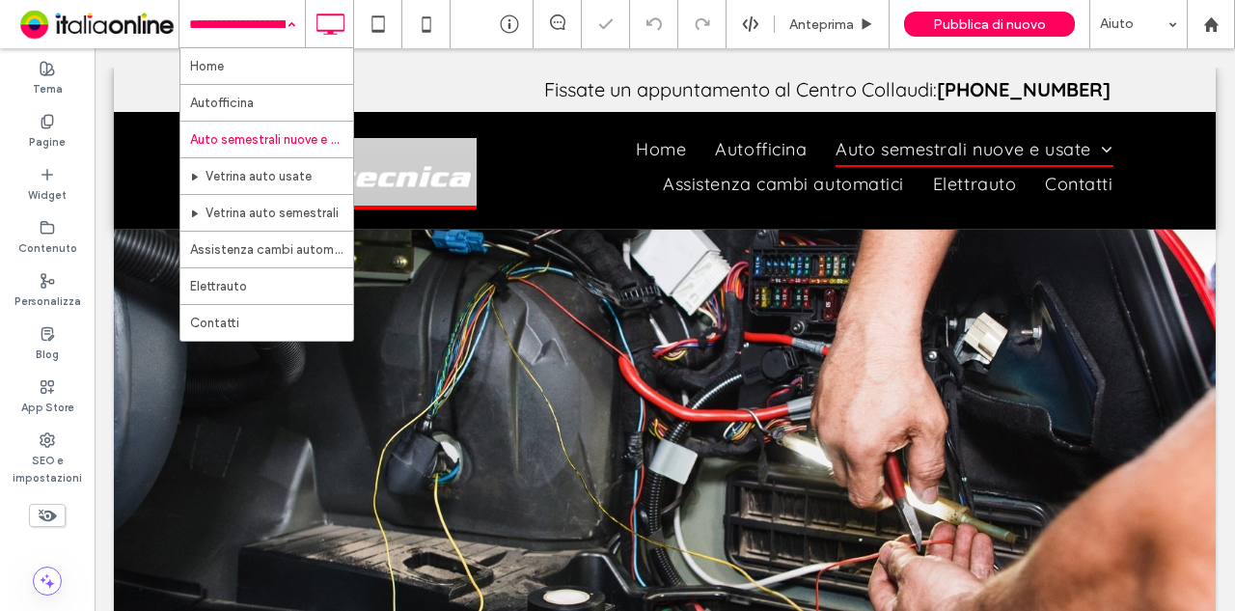
drag, startPoint x: 280, startPoint y: 26, endPoint x: 282, endPoint y: 41, distance: 15.6
click at [280, 26] on div "Home Autofficina Auto semestrali nuove e usate Vetrina auto usate Vetrina auto …" at bounding box center [241, 24] width 125 height 48
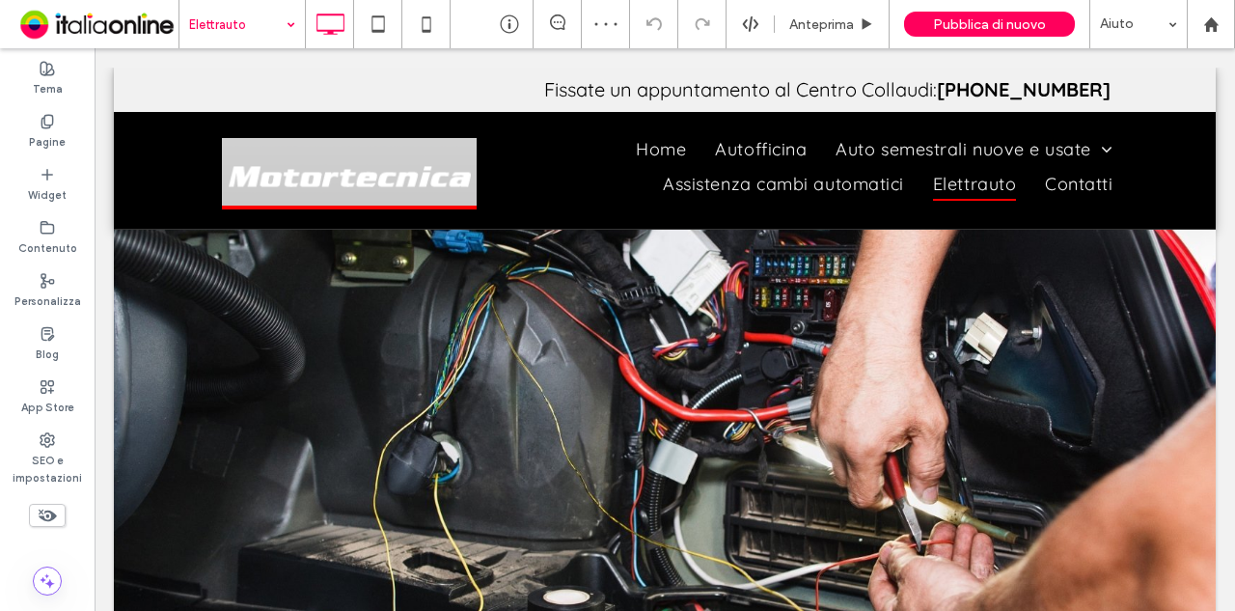
click at [286, 12] on div "Elettrauto" at bounding box center [241, 24] width 125 height 48
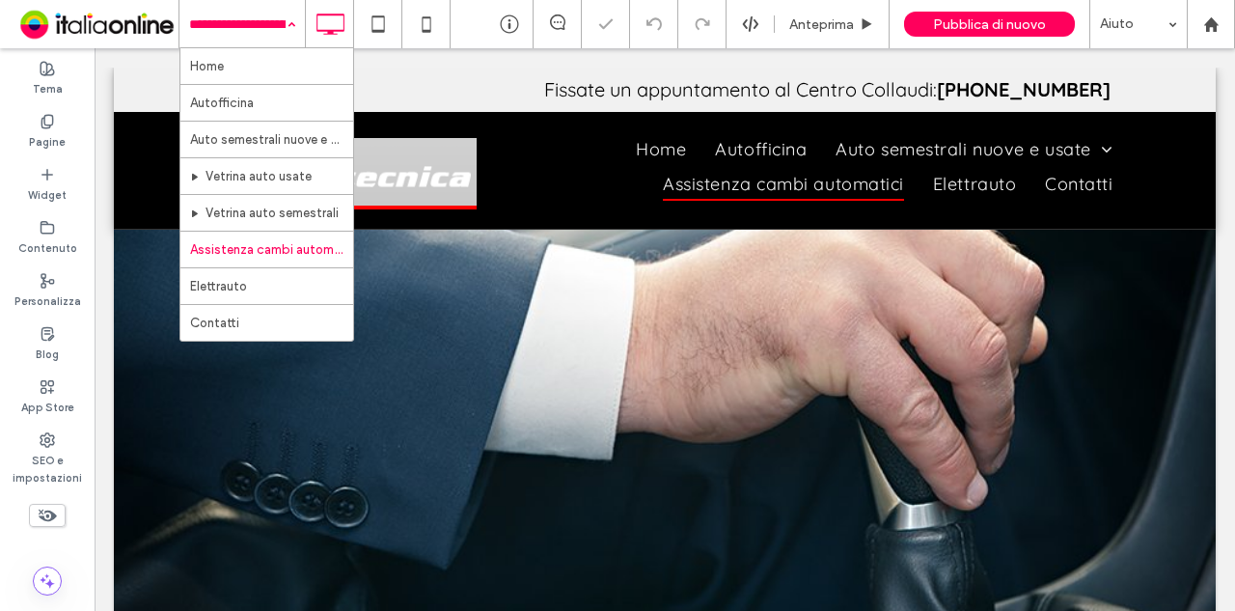
click at [280, 17] on div "Home Autofficina Auto semestrali nuove e usate Vetrina auto usate Vetrina auto …" at bounding box center [241, 24] width 125 height 48
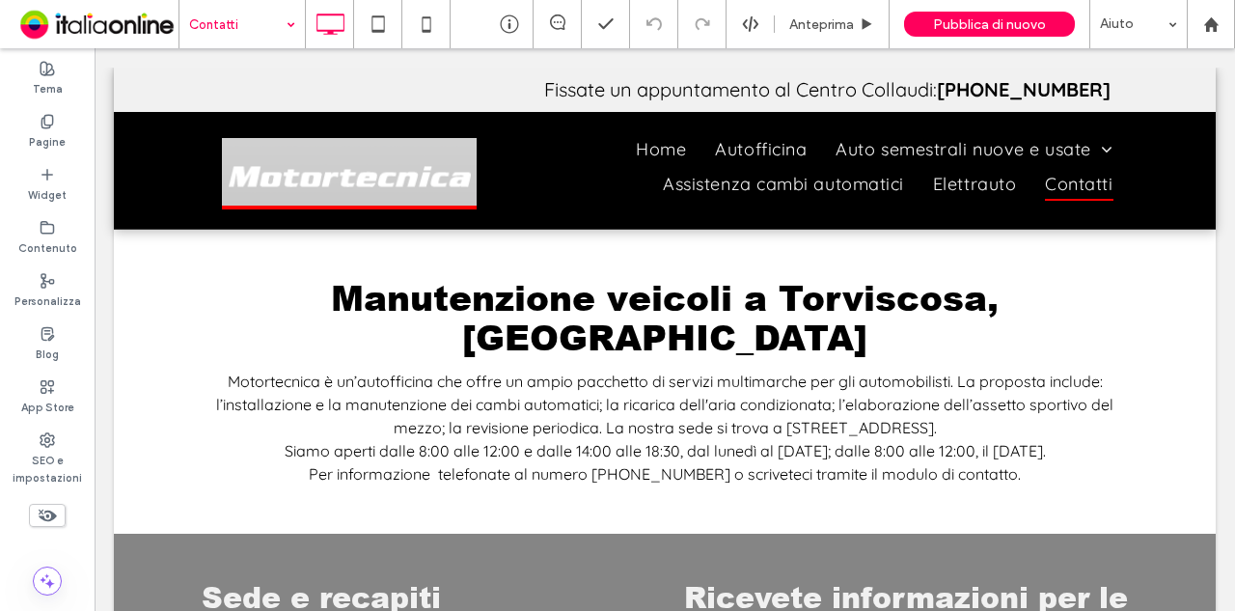
click at [258, 26] on input at bounding box center [237, 24] width 96 height 48
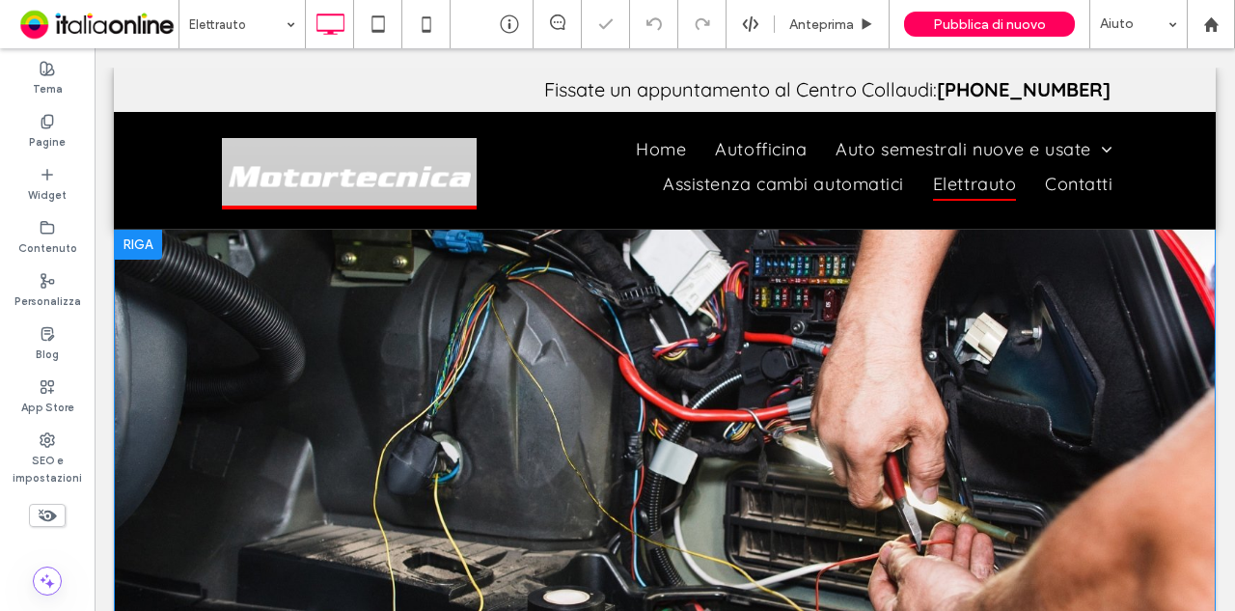
drag, startPoint x: 373, startPoint y: 326, endPoint x: 279, endPoint y: 278, distance: 106.1
click at [279, 278] on div "Click To Paste Riga + Aggiungi sezione" at bounding box center [665, 497] width 1102 height 537
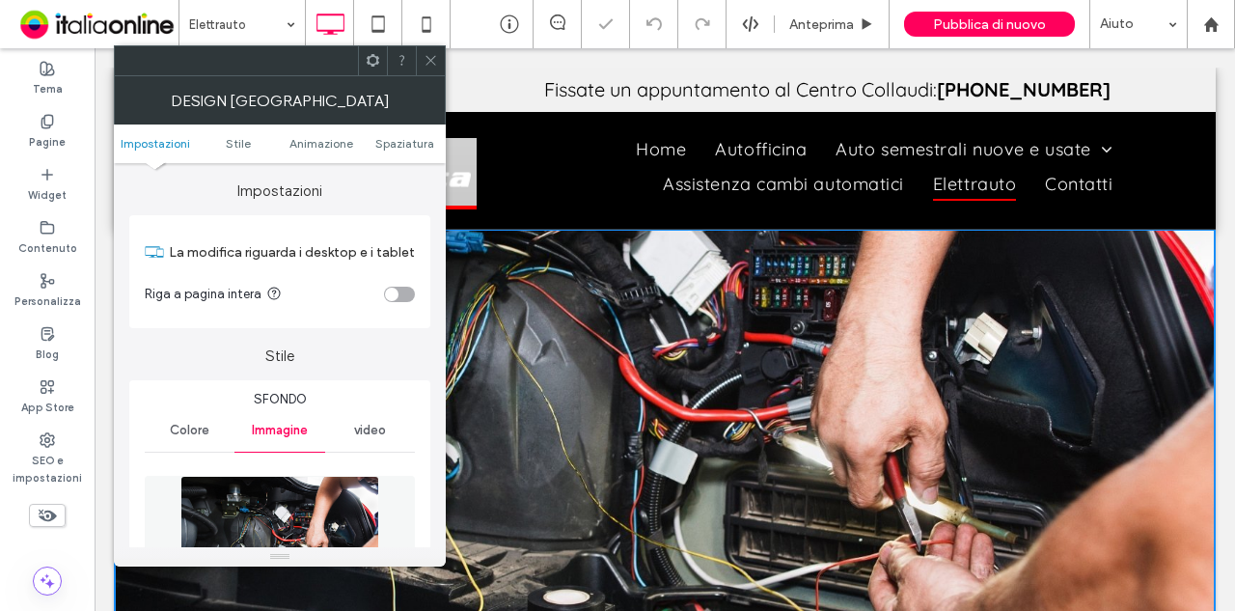
click at [378, 61] on icon at bounding box center [373, 60] width 14 height 14
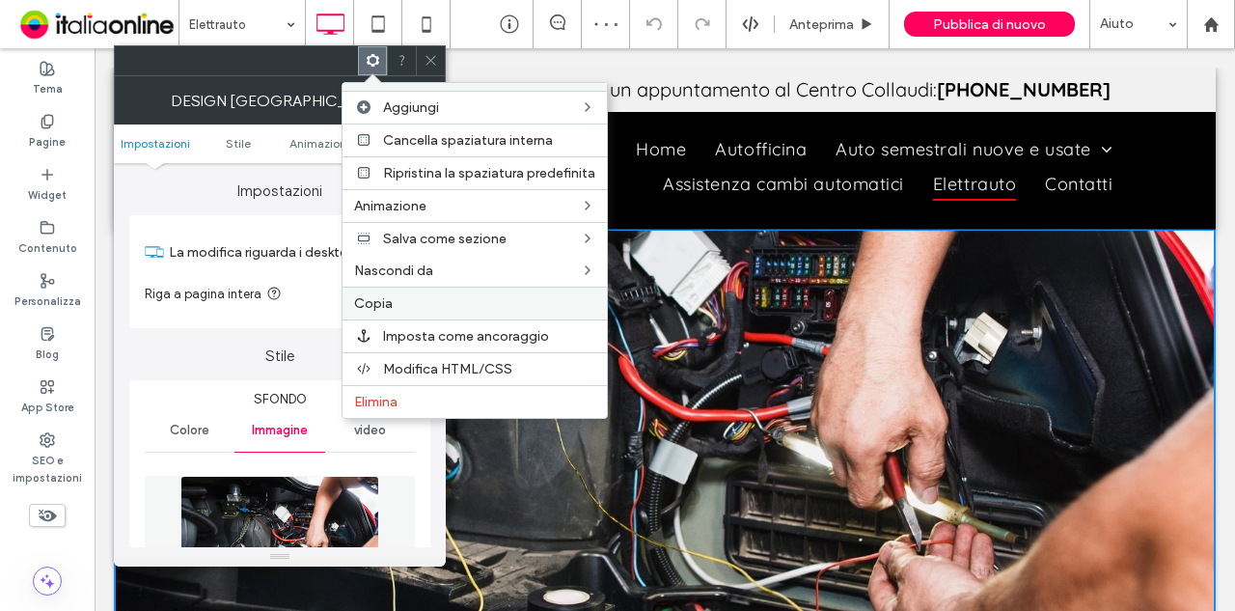
drag, startPoint x: 424, startPoint y: 291, endPoint x: 435, endPoint y: 141, distance: 150.8
click at [424, 295] on label "Copia" at bounding box center [474, 303] width 241 height 16
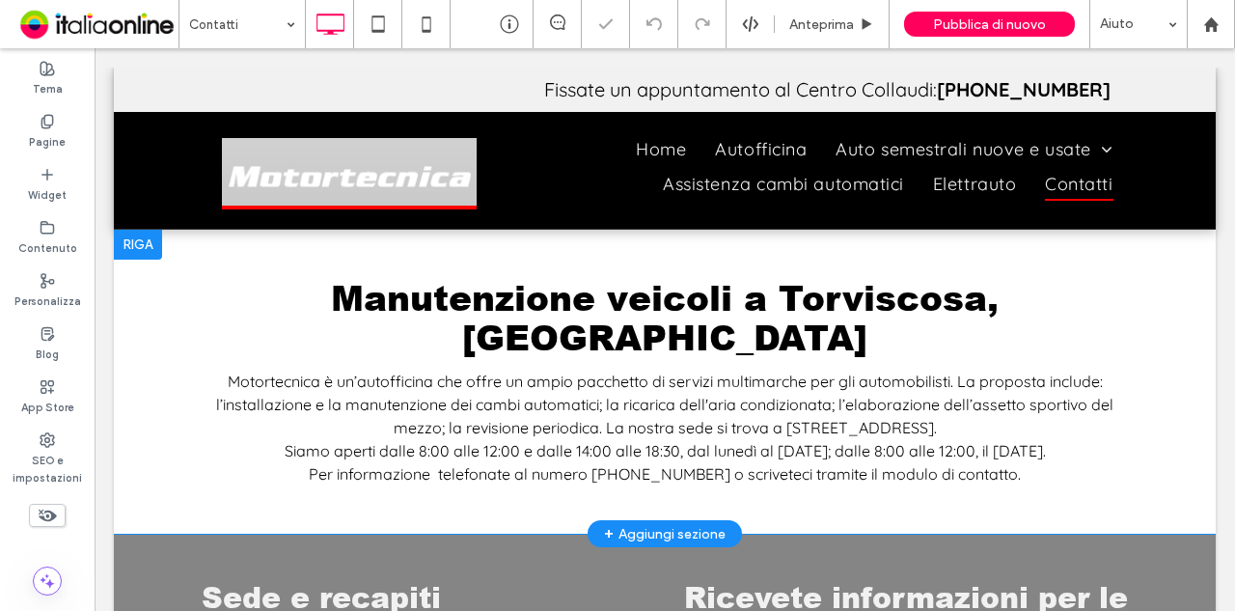
drag, startPoint x: 376, startPoint y: 368, endPoint x: 152, endPoint y: 241, distance: 257.0
click at [152, 241] on div at bounding box center [138, 244] width 48 height 31
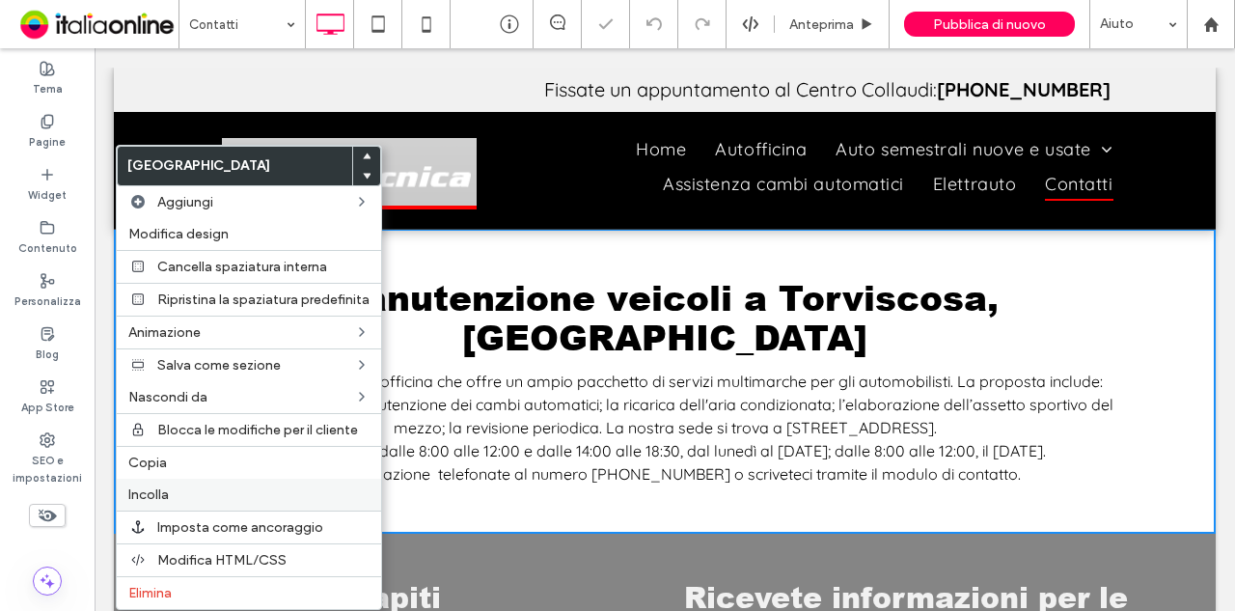
click at [201, 478] on div "Incolla" at bounding box center [249, 494] width 264 height 32
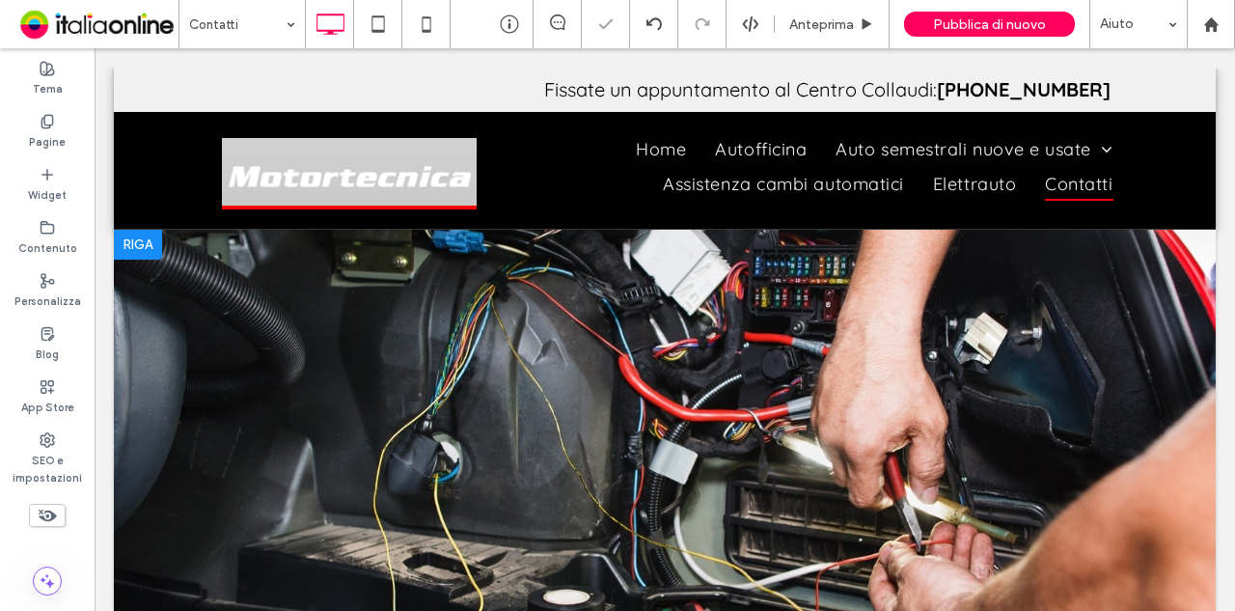
scroll to position [386, 0]
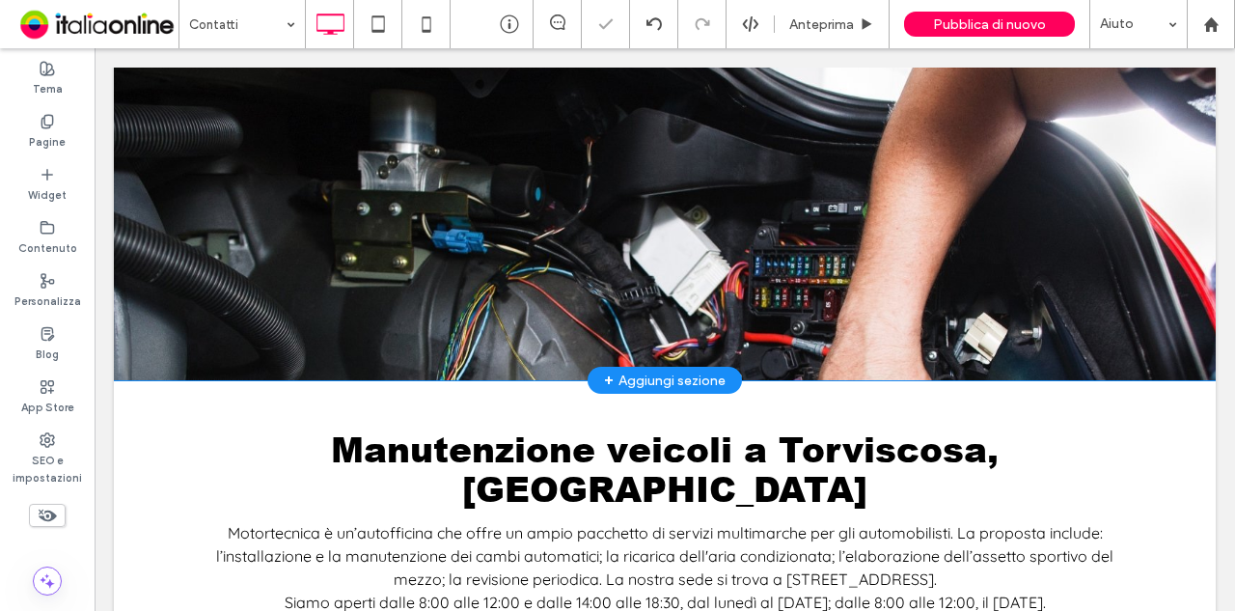
click at [551, 197] on div "Click To Paste Click To Paste Riga + Aggiungi sezione" at bounding box center [665, 111] width 1102 height 537
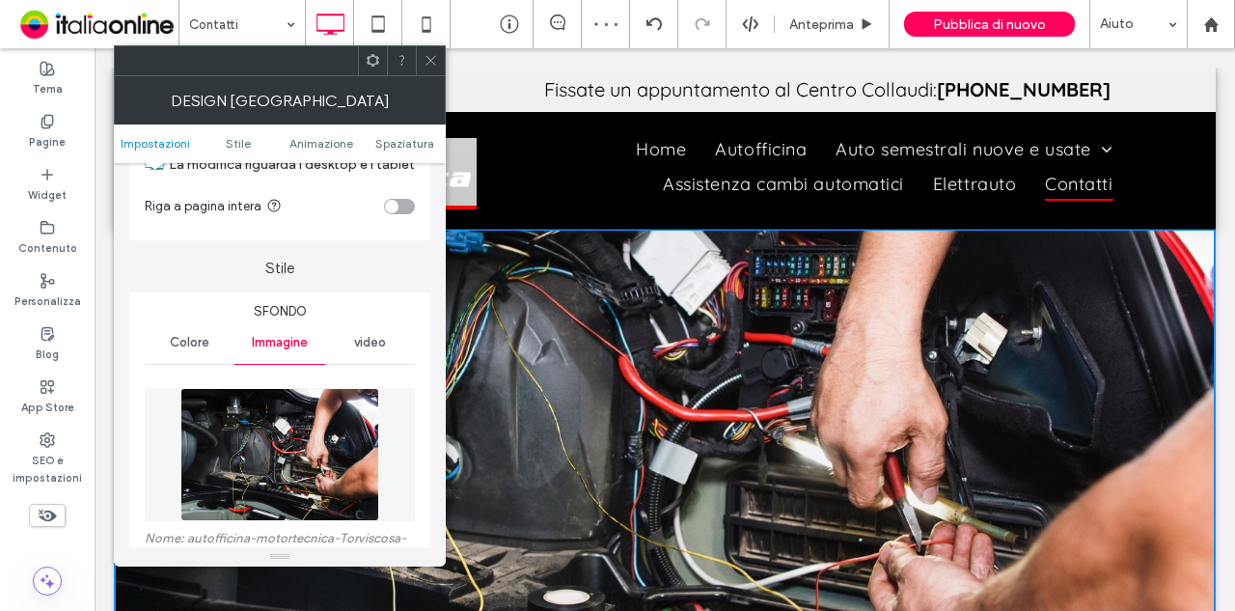
scroll to position [193, 0]
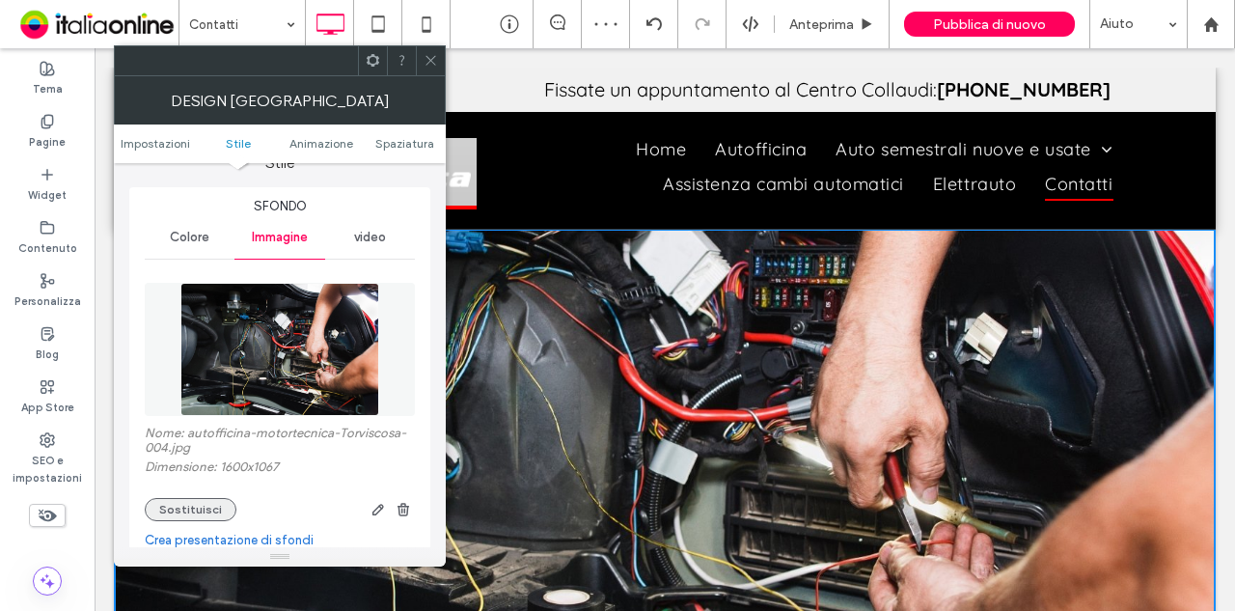
click at [186, 509] on button "Sostituisci" at bounding box center [191, 509] width 92 height 23
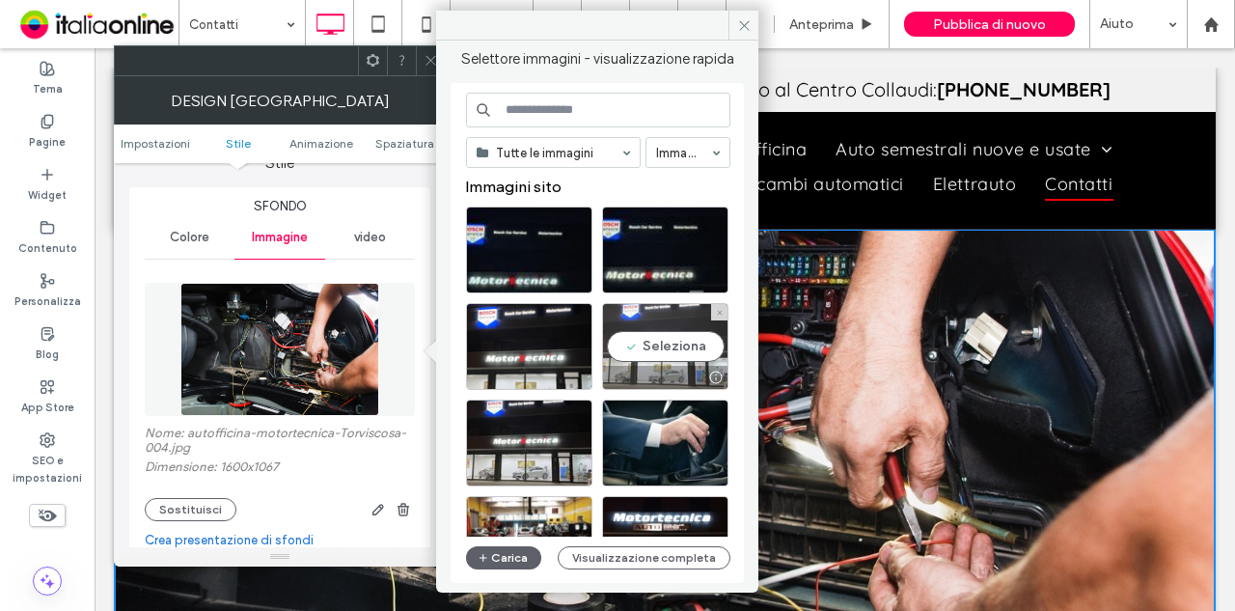
click at [644, 346] on div "Seleziona" at bounding box center [665, 346] width 126 height 87
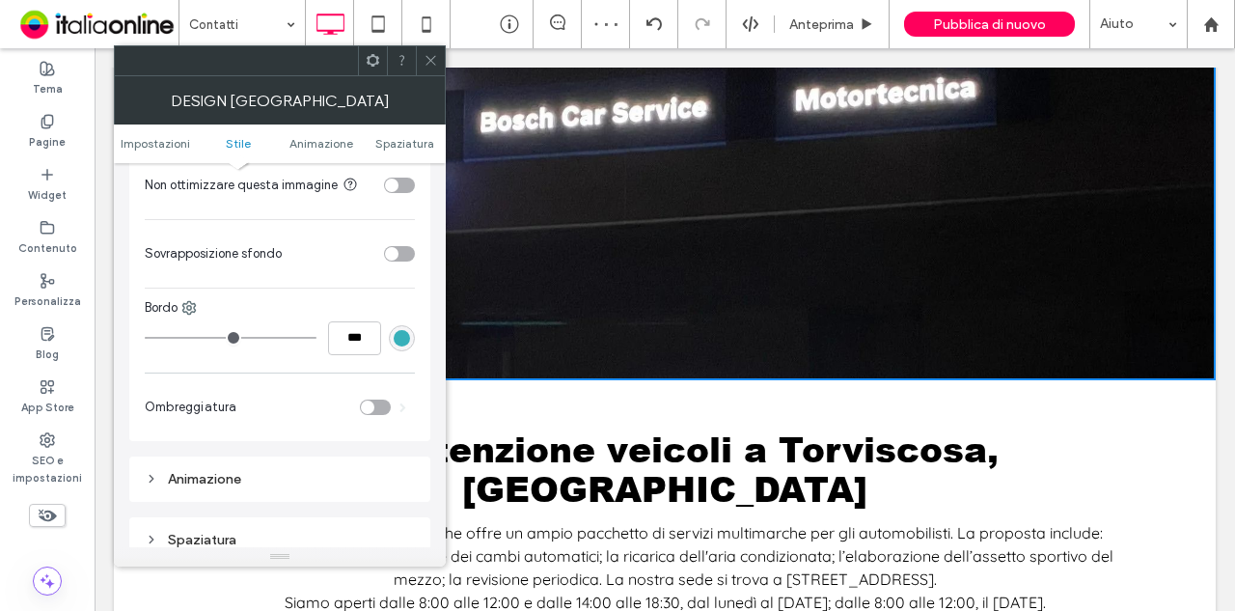
scroll to position [0, 0]
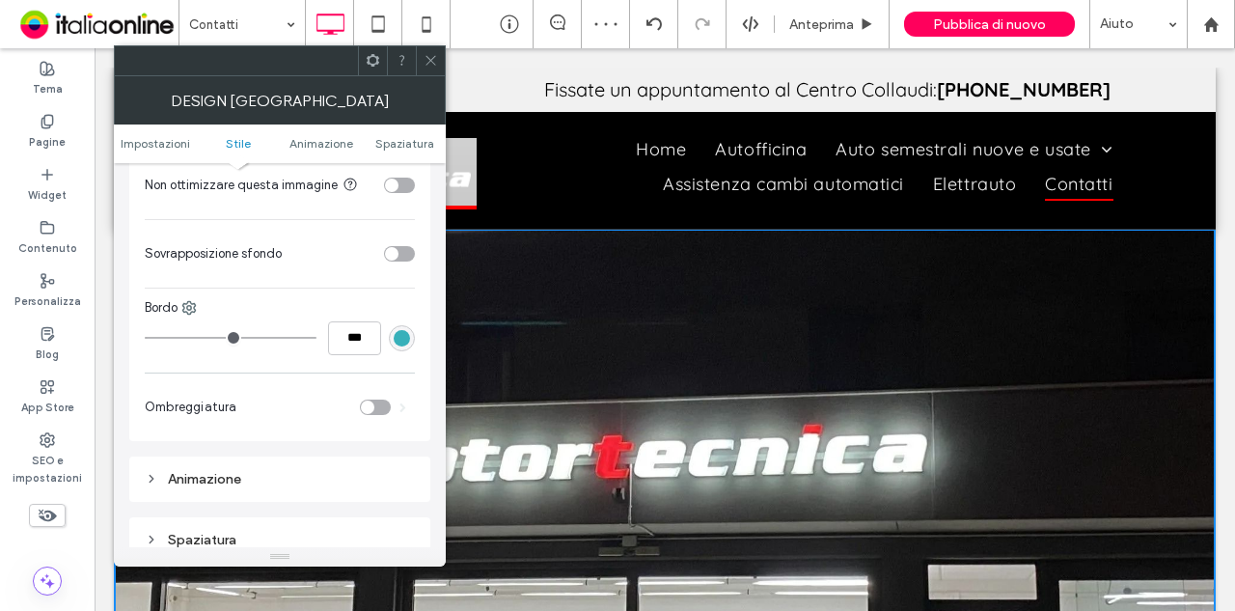
click at [431, 63] on icon at bounding box center [430, 60] width 14 height 14
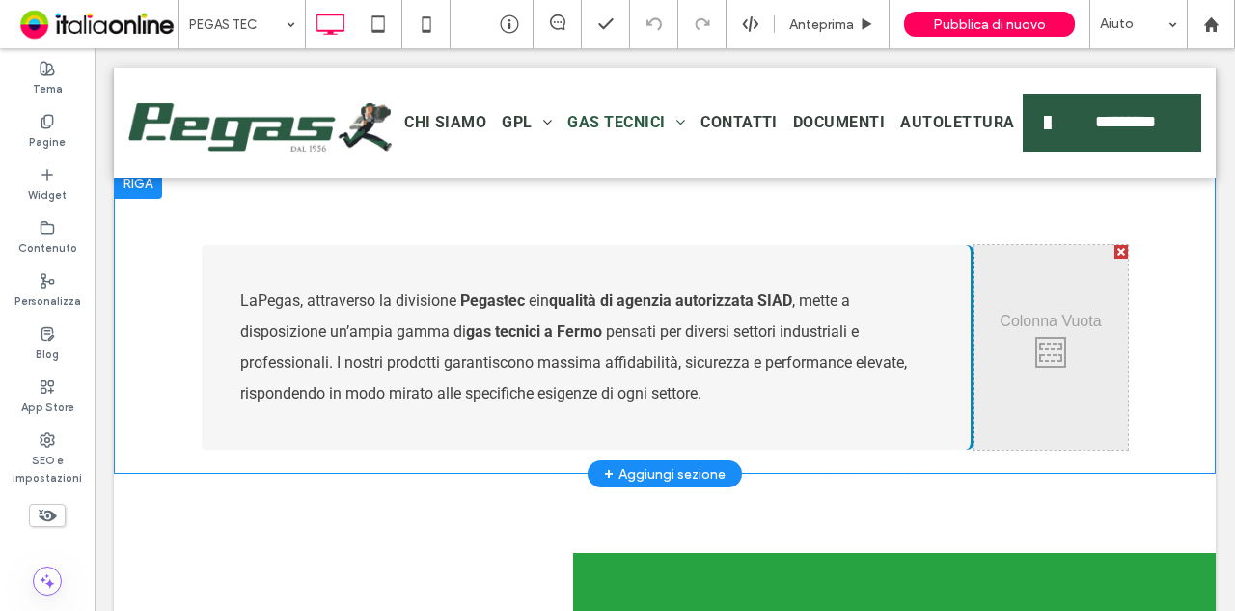
scroll to position [579, 0]
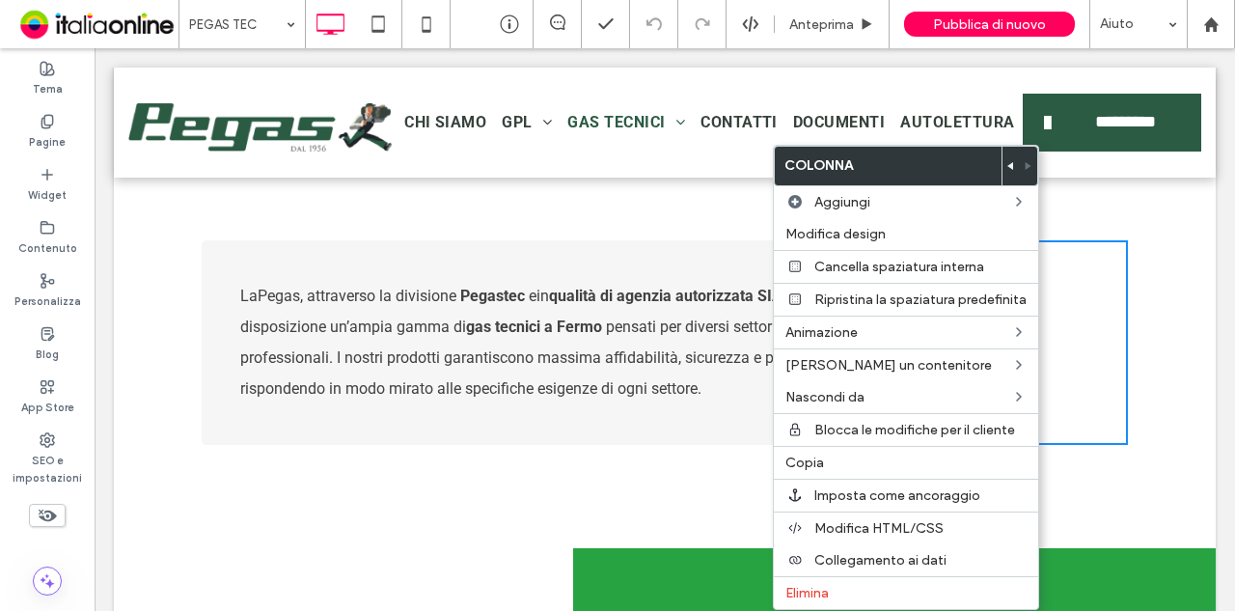
click at [586, 501] on div "Click To Paste" at bounding box center [757, 479] width 368 height 108
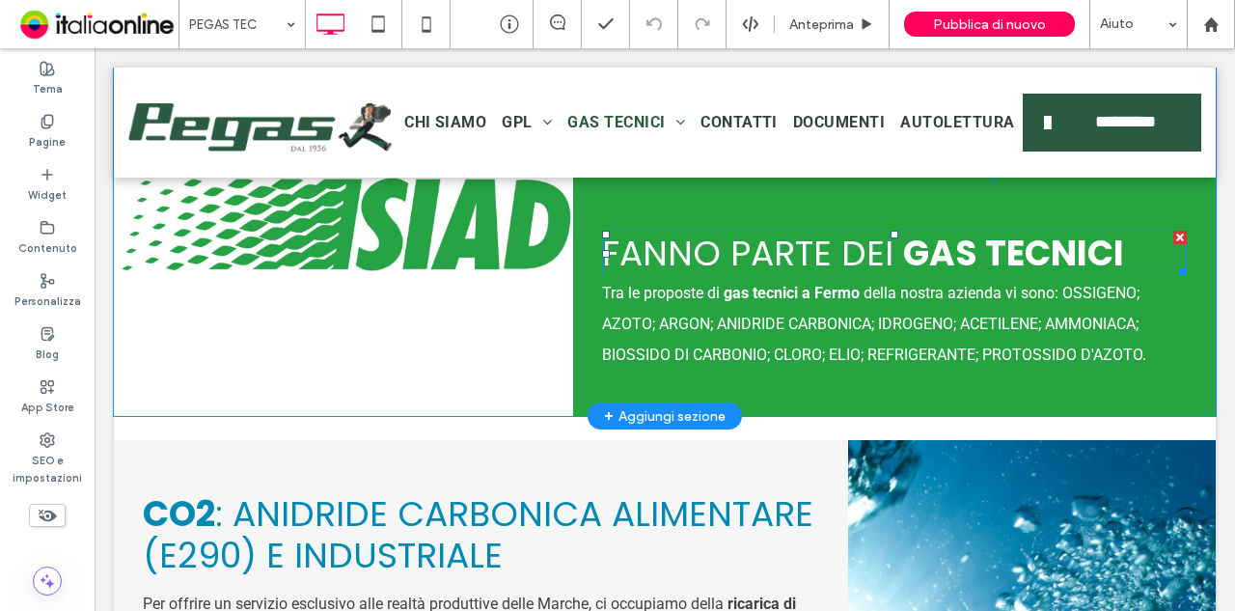
scroll to position [1254, 0]
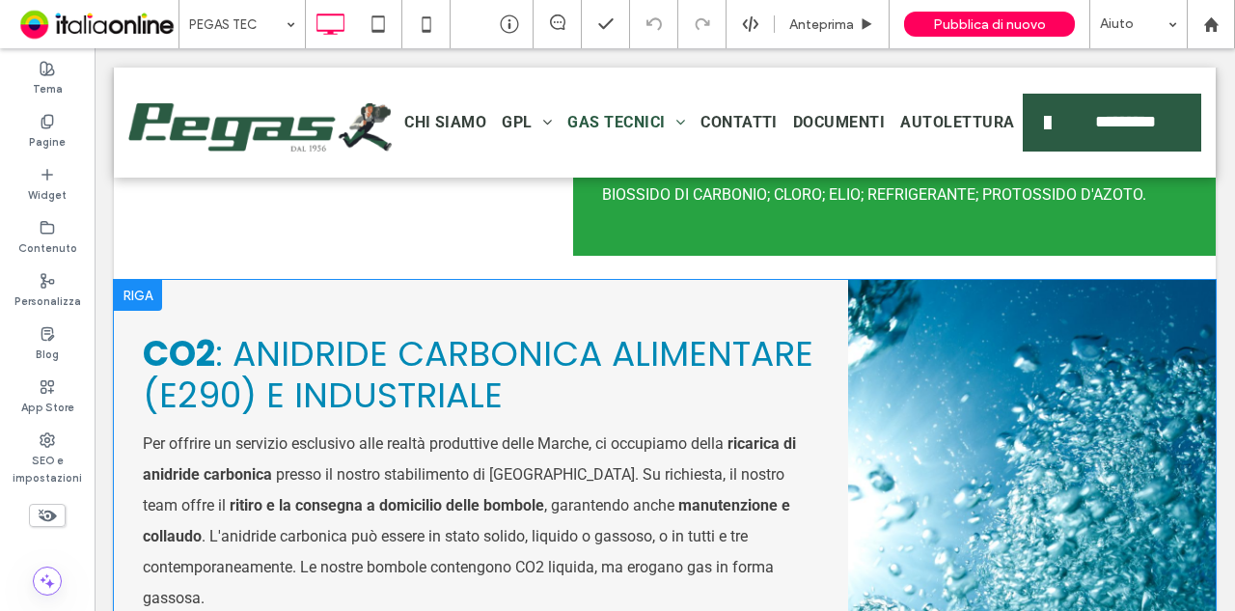
click at [1060, 492] on div "Click To Paste" at bounding box center [1032, 576] width 368 height 592
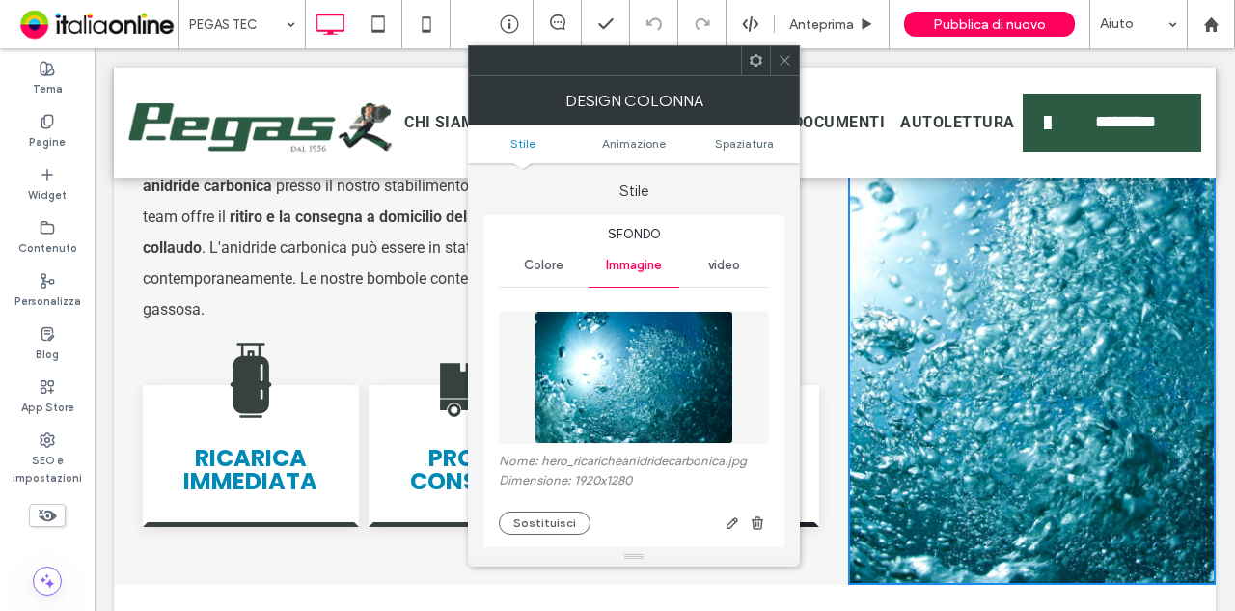
scroll to position [1543, 0]
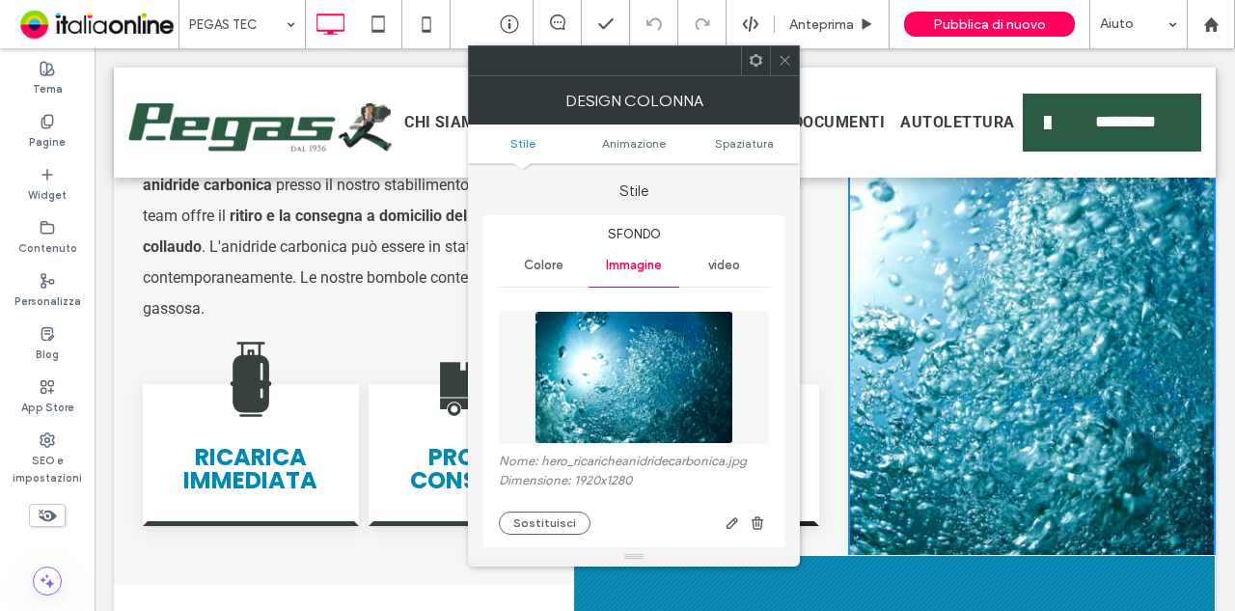
click at [774, 64] on div at bounding box center [784, 60] width 29 height 29
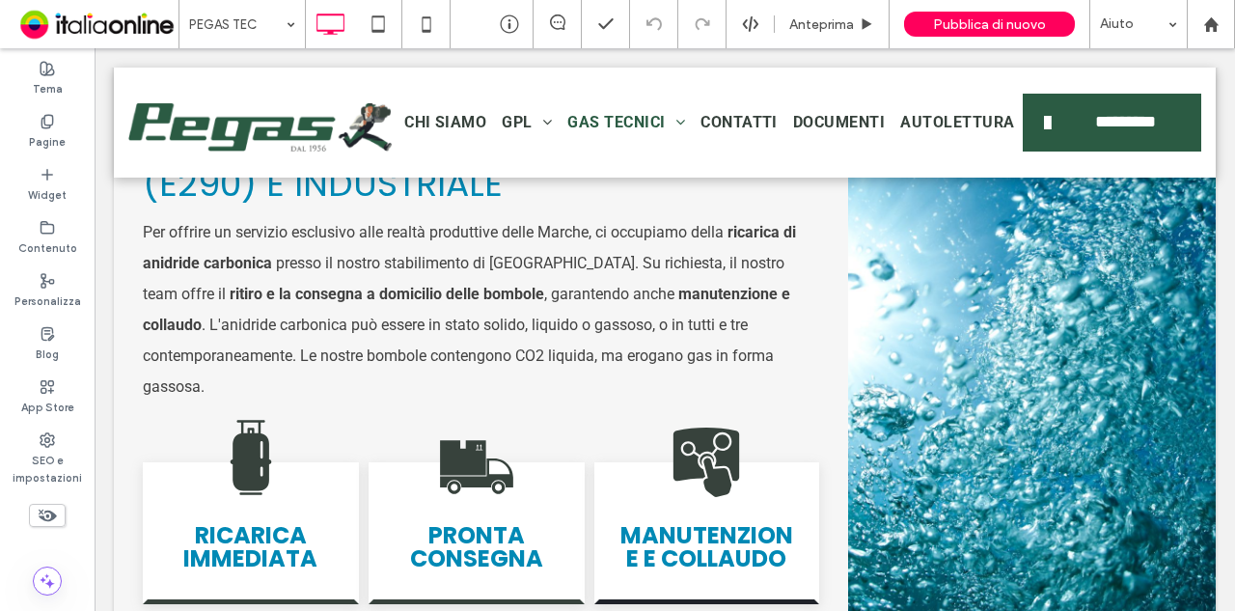
scroll to position [1350, 0]
